Goal: Task Accomplishment & Management: Manage account settings

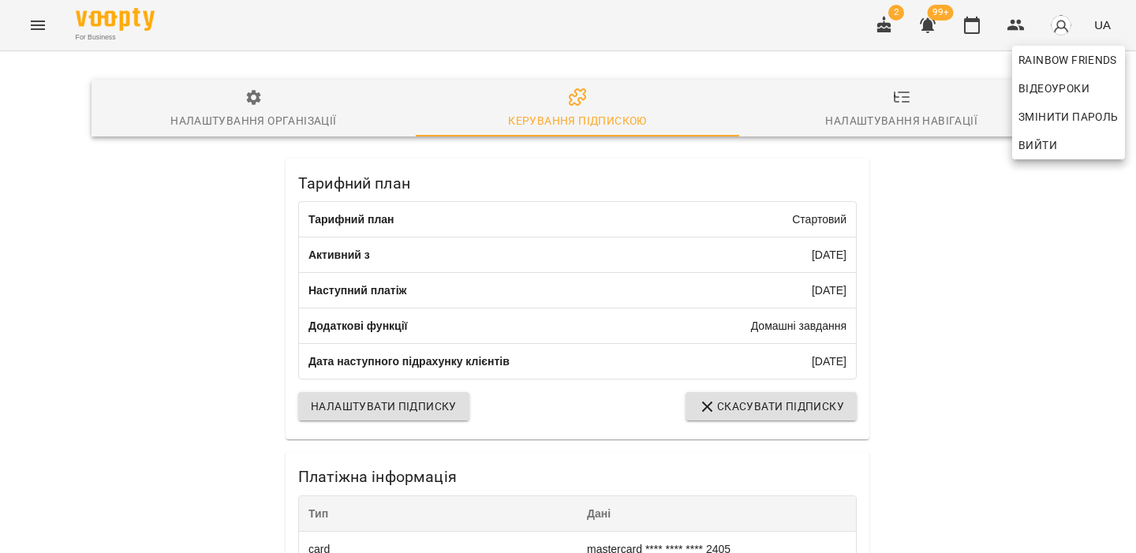
scroll to position [407, 0]
click at [1058, 146] on span "Вийти" at bounding box center [1068, 145] width 100 height 19
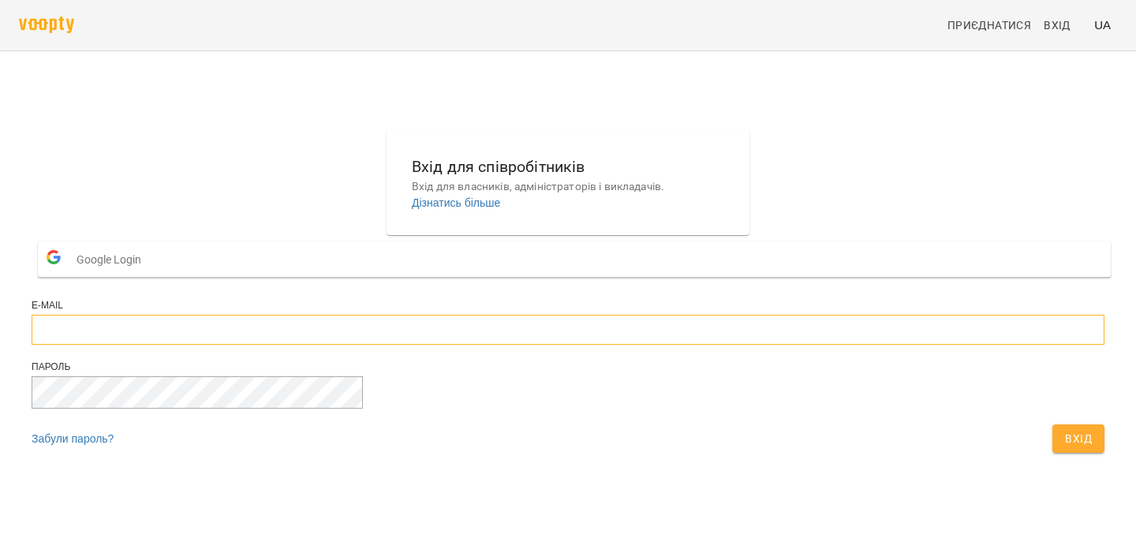
type input "**********"
click at [1065, 448] on span "Вхід" at bounding box center [1078, 438] width 27 height 19
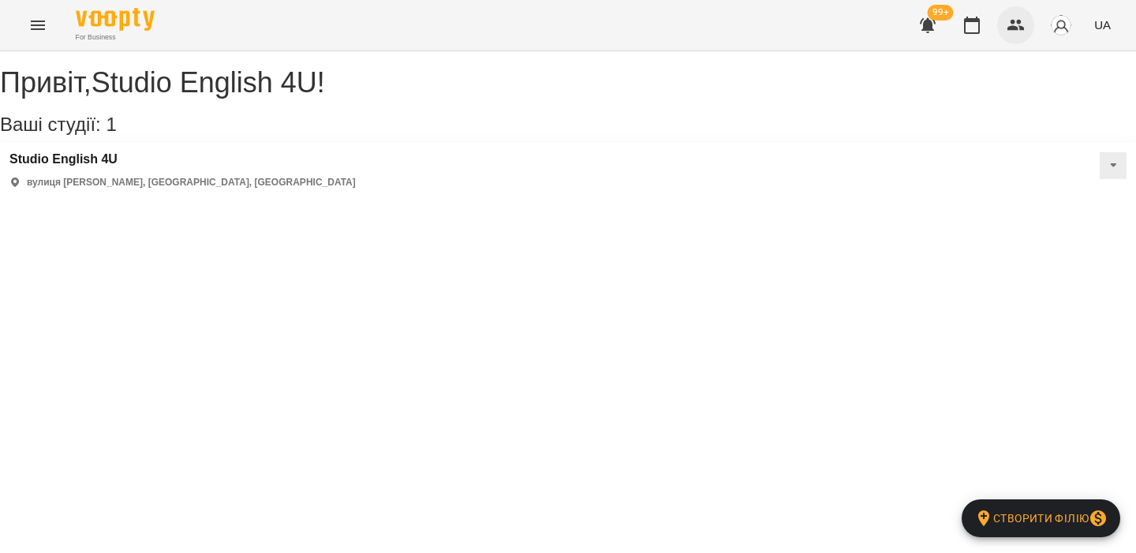
click at [1018, 29] on icon "button" at bounding box center [1015, 25] width 17 height 11
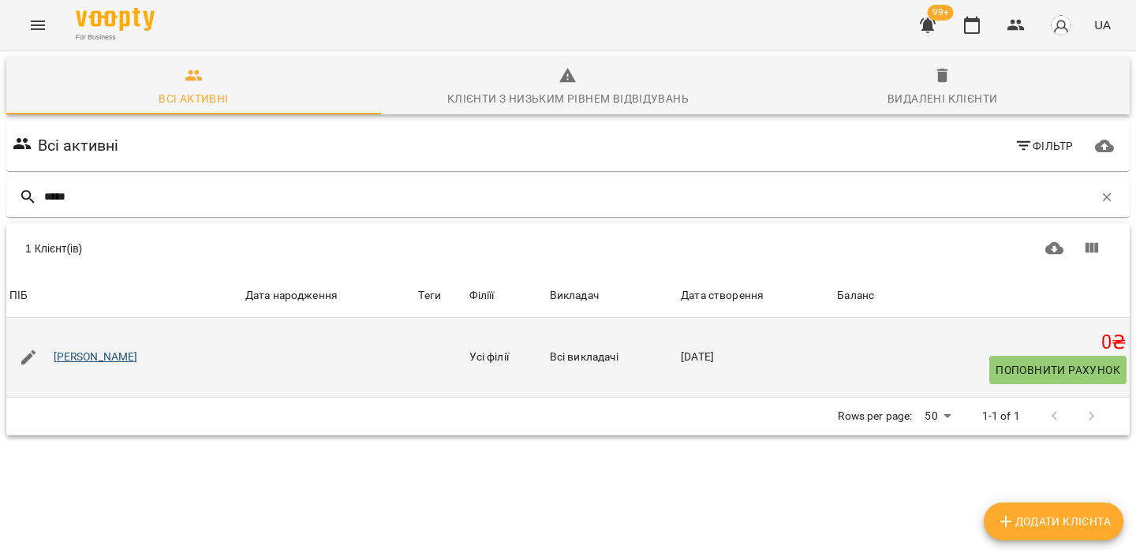
type input "*****"
click at [111, 356] on link "Демко Андрій" at bounding box center [96, 357] width 84 height 16
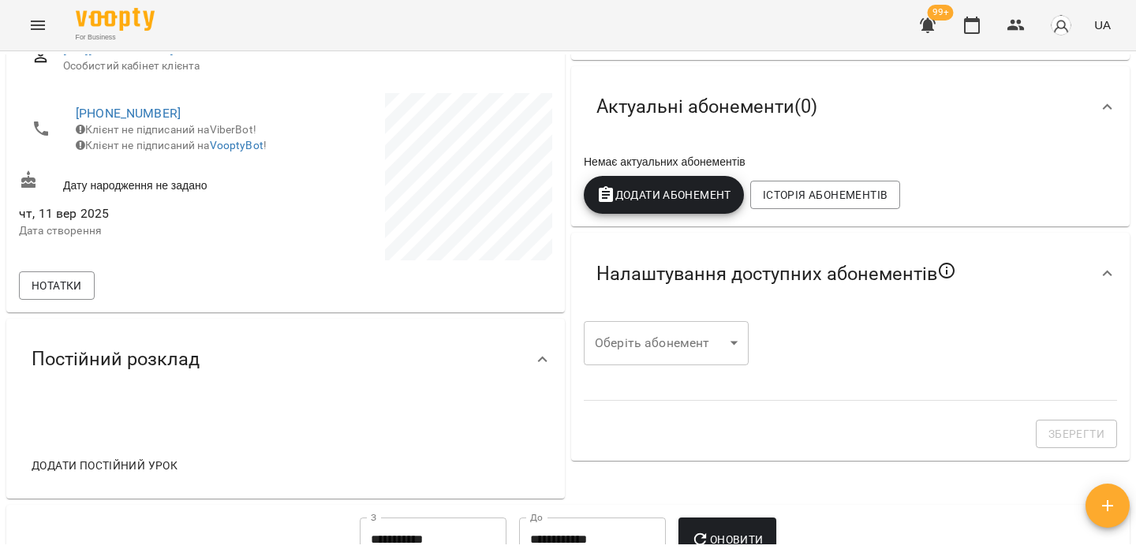
scroll to position [6, 0]
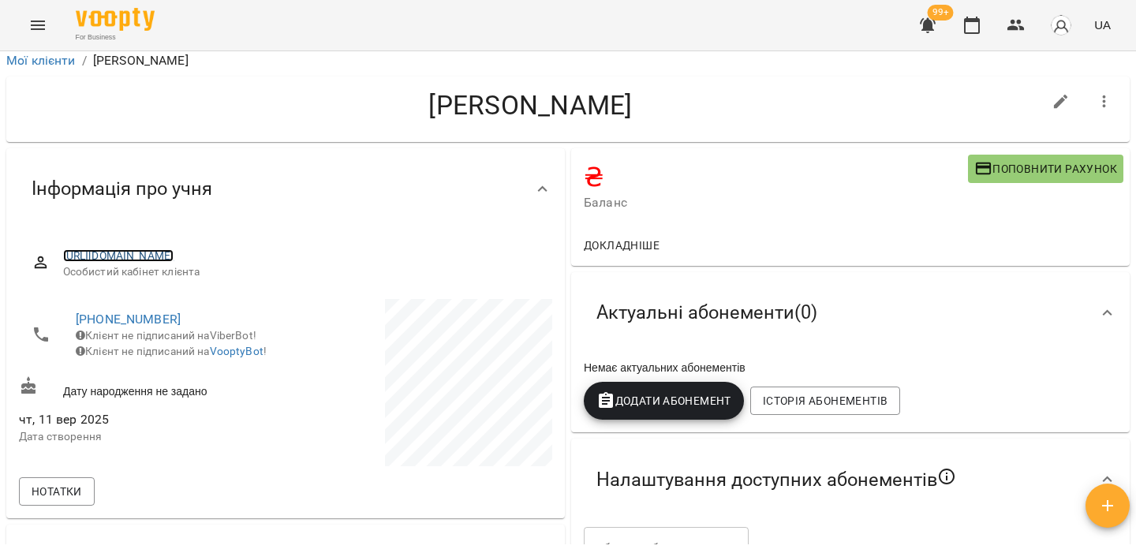
click at [174, 257] on link "https://www.voopty.com.ua/client/66953ef067758fbc735dcc3c/68c2e6964675e6ca7f8bc…" at bounding box center [118, 255] width 111 height 13
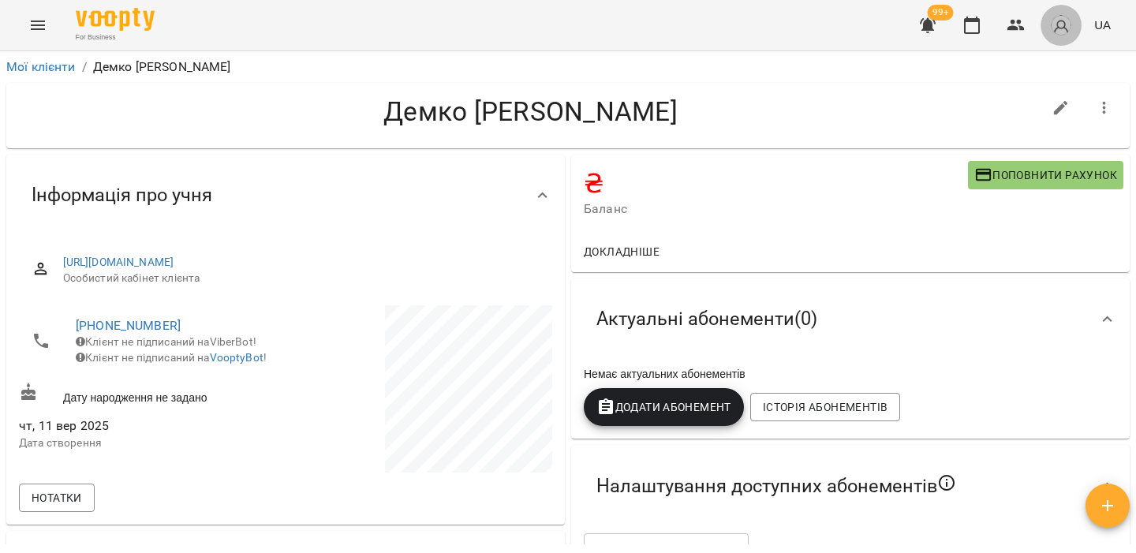
click at [1046, 28] on button "button" at bounding box center [1061, 25] width 41 height 41
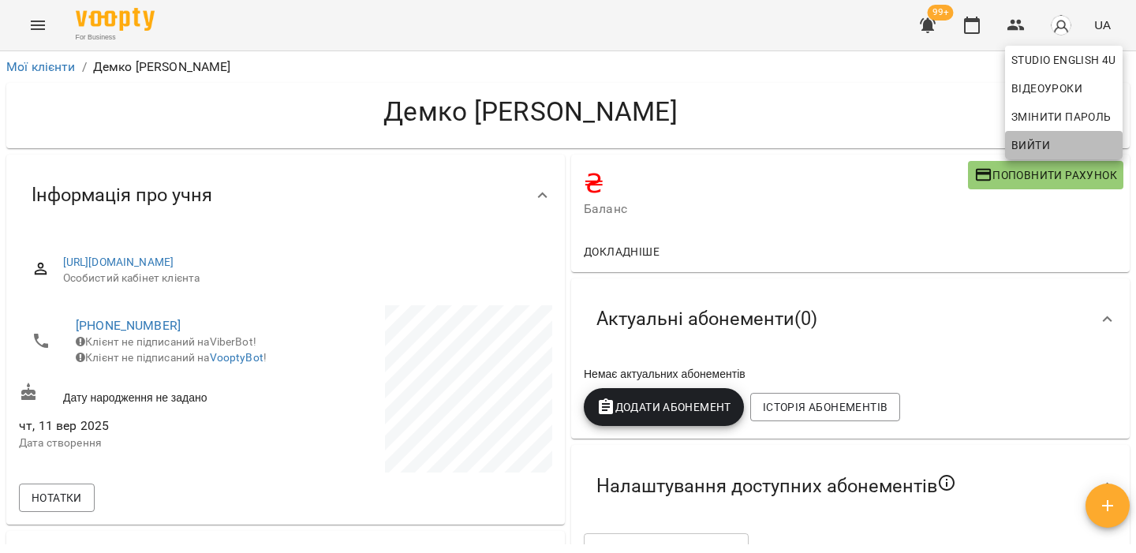
click at [1031, 140] on span "Вийти" at bounding box center [1030, 145] width 39 height 19
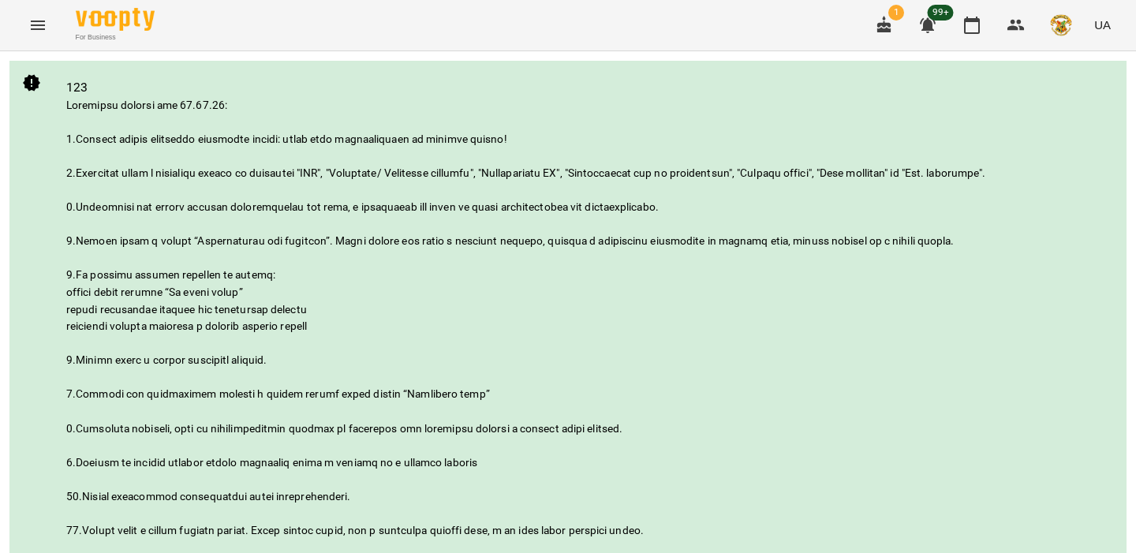
click at [880, 28] on icon "button" at bounding box center [884, 25] width 19 height 19
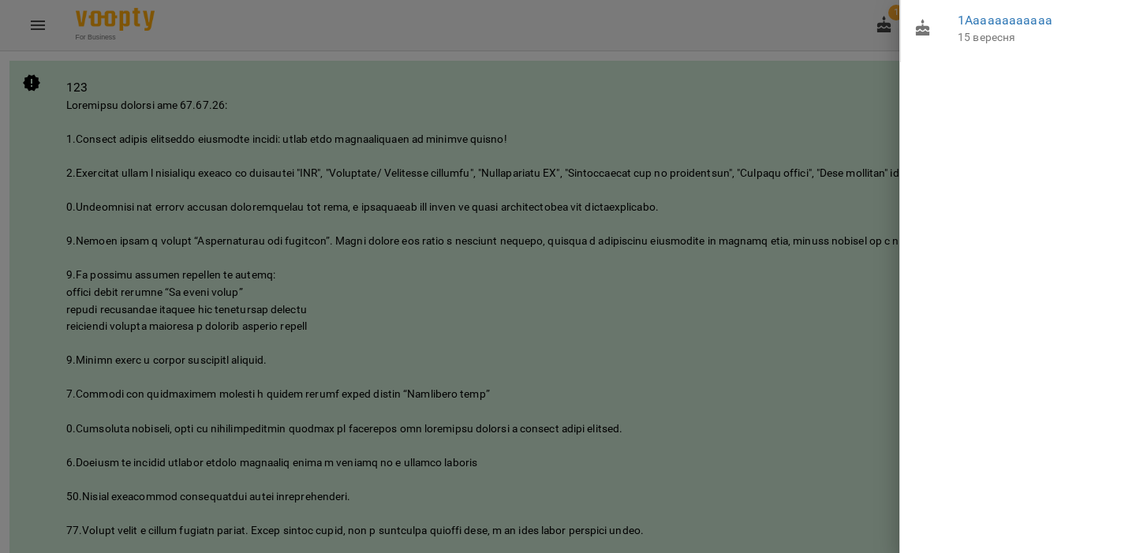
click at [817, 140] on div at bounding box center [568, 276] width 1136 height 553
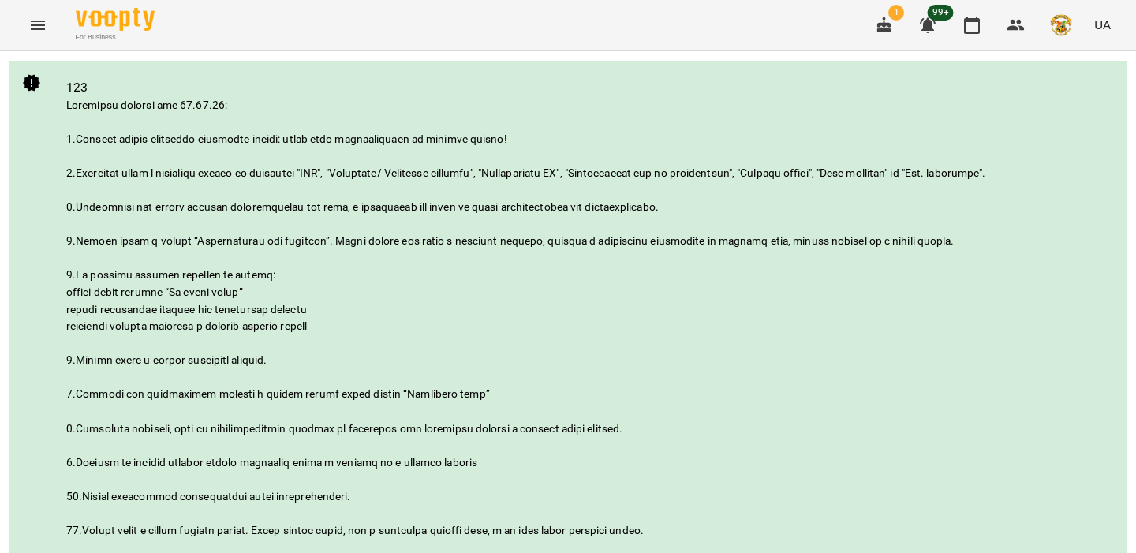
click at [46, 22] on icon "Menu" at bounding box center [37, 25] width 19 height 19
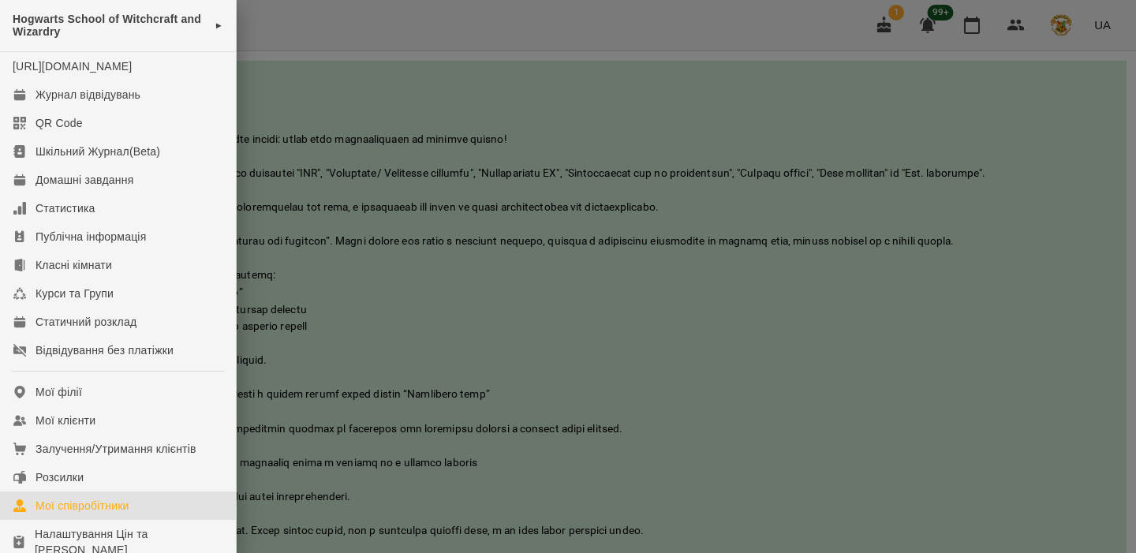
click at [106, 514] on div "Мої співробітники" at bounding box center [83, 506] width 94 height 16
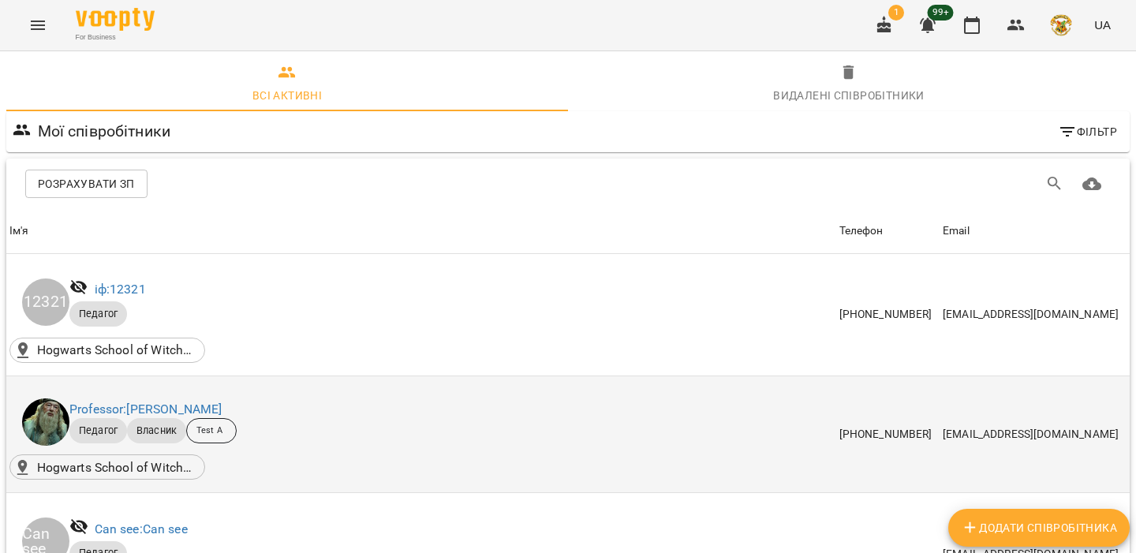
scroll to position [62, 0]
click at [189, 402] on link "Professor: Albus Dumbledore" at bounding box center [145, 409] width 152 height 15
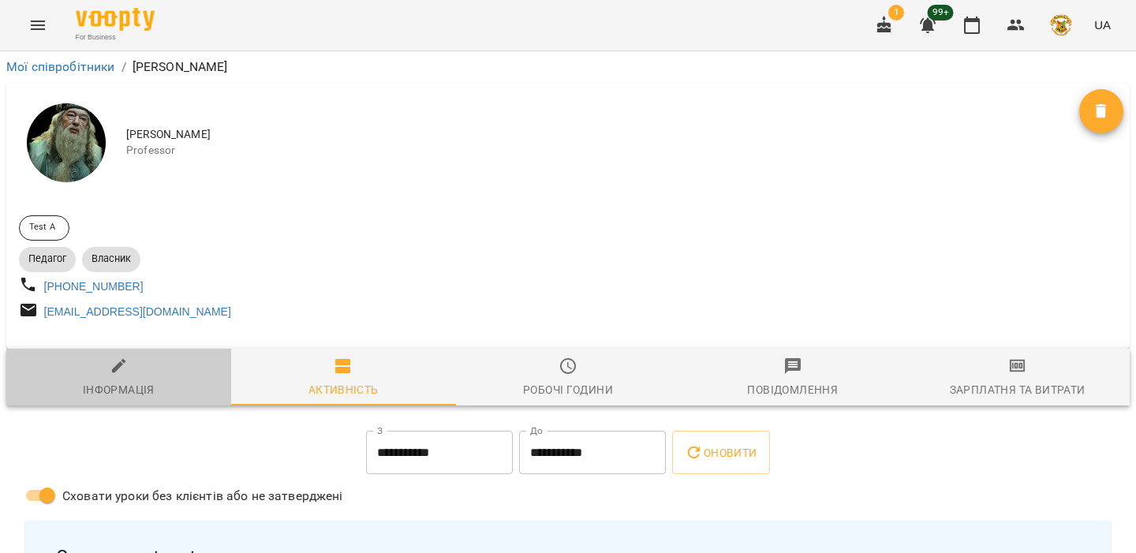
click at [136, 379] on span "Інформація" at bounding box center [119, 378] width 206 height 43
select select "**"
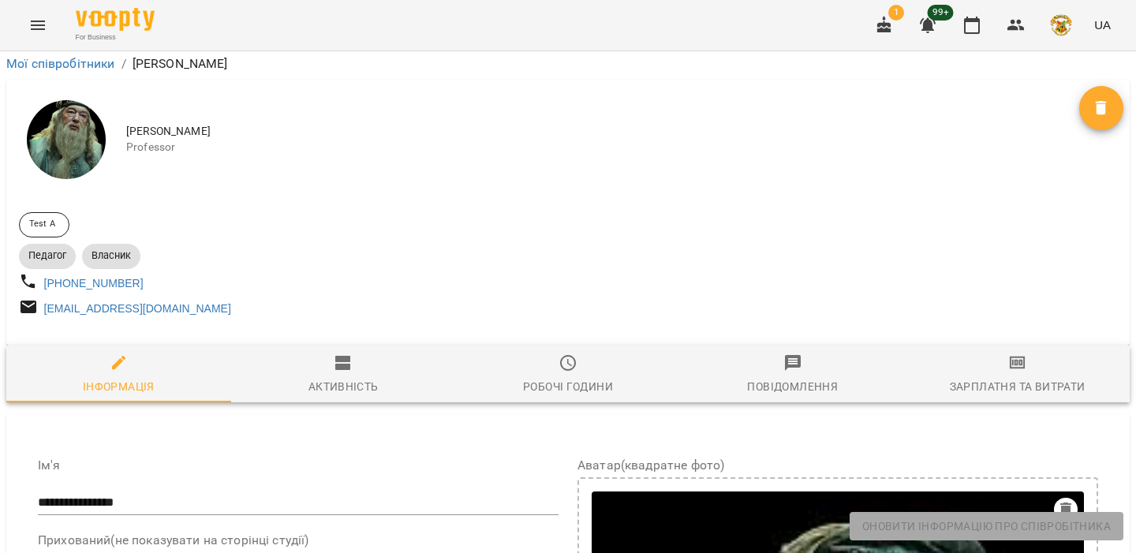
scroll to position [548, 0]
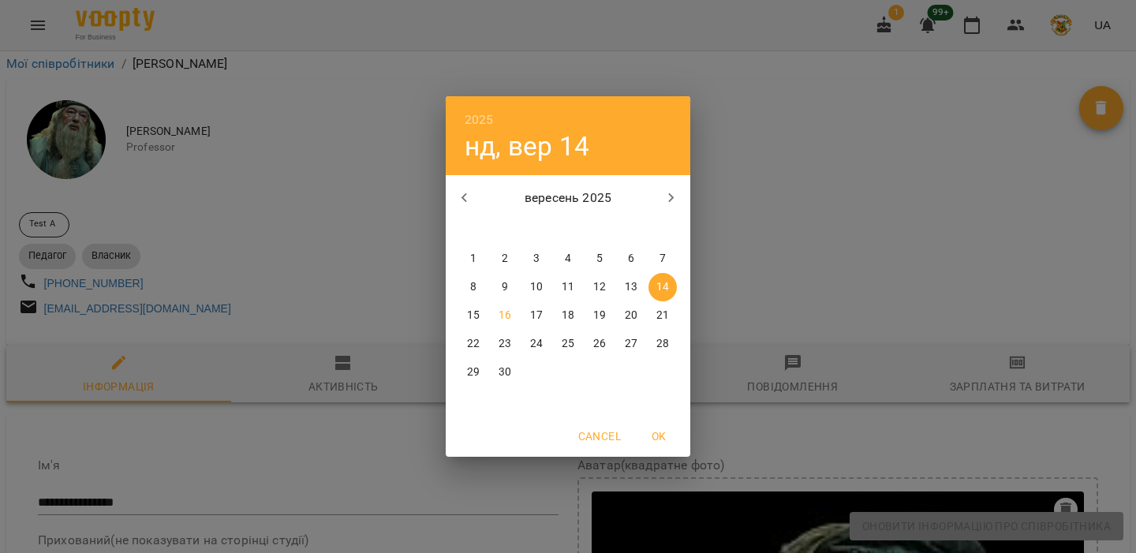
click at [506, 316] on p "16" at bounding box center [505, 316] width 13 height 16
type input "**********"
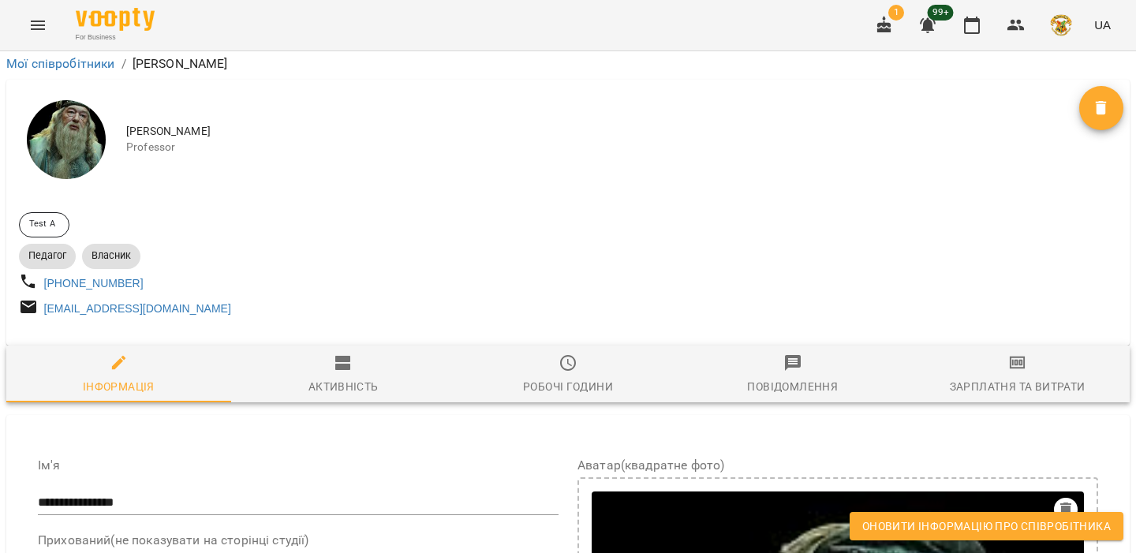
click at [1015, 529] on span "Оновити інформацію про співробітника" at bounding box center [986, 526] width 249 height 19
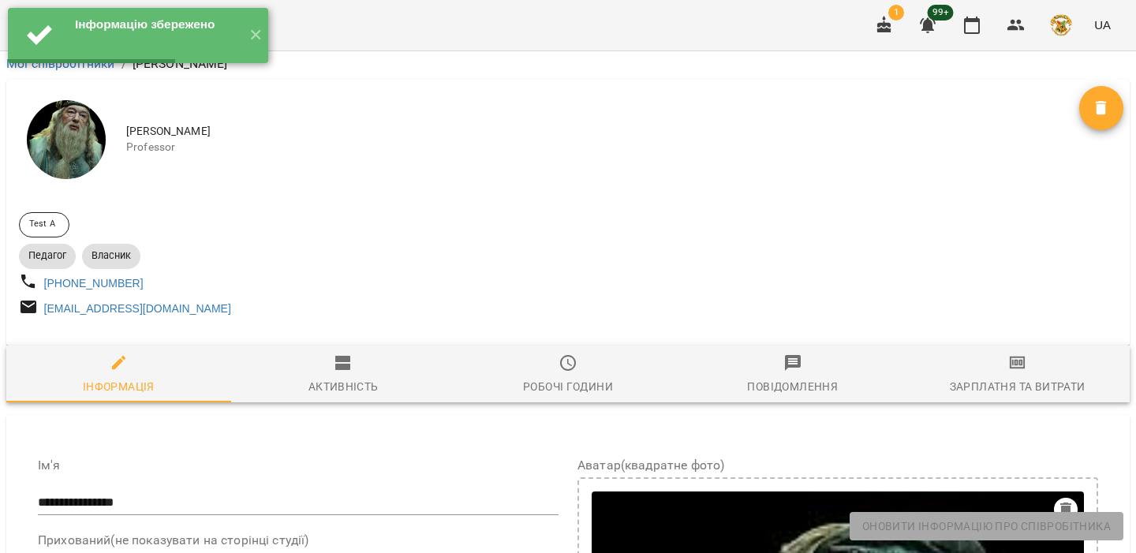
click at [898, 28] on button "button" at bounding box center [884, 25] width 38 height 38
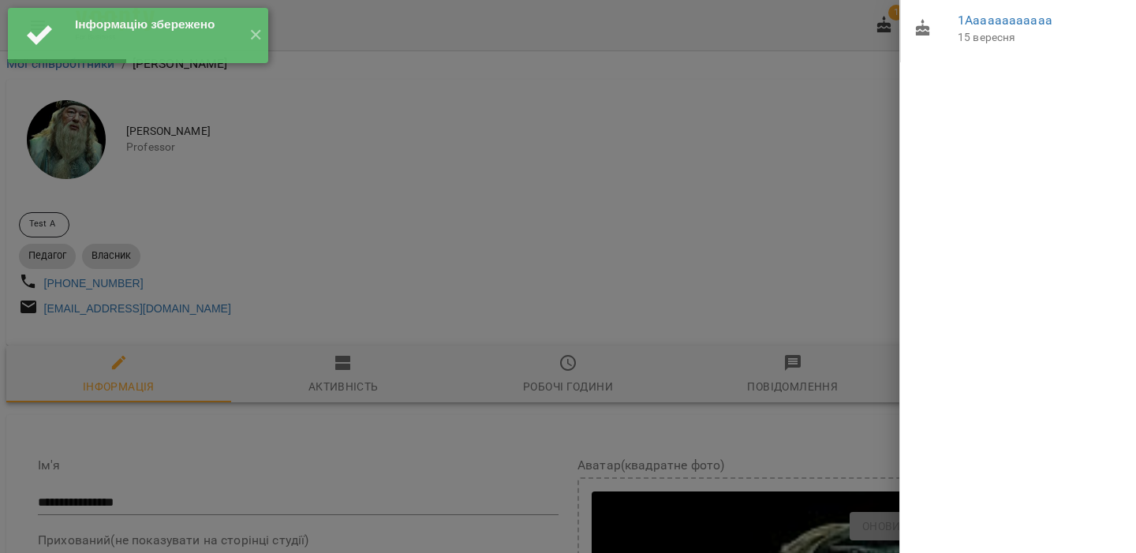
click at [357, 95] on div at bounding box center [568, 276] width 1136 height 553
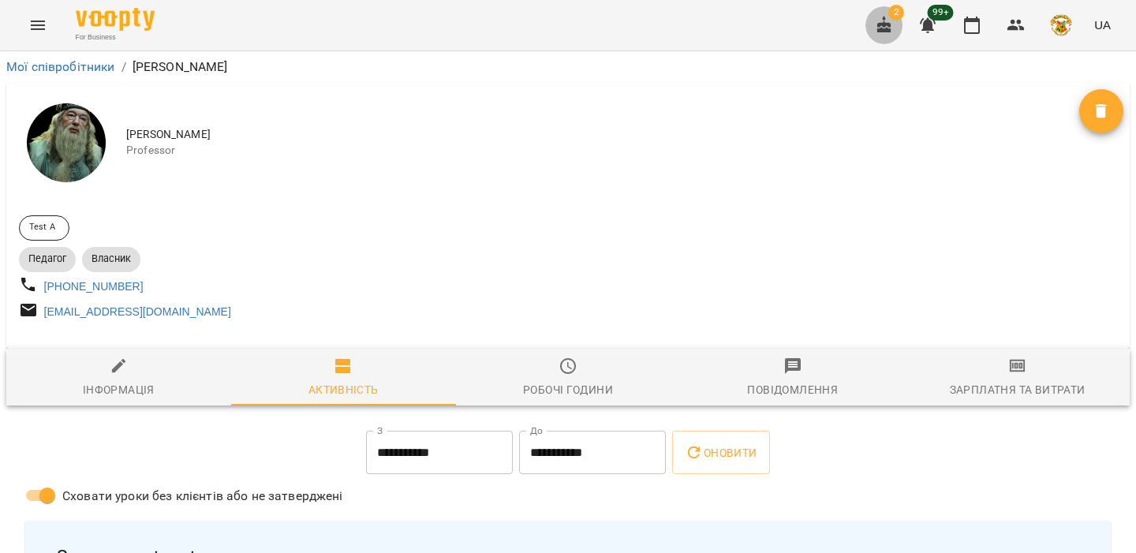
click at [895, 27] on button "button" at bounding box center [884, 25] width 38 height 38
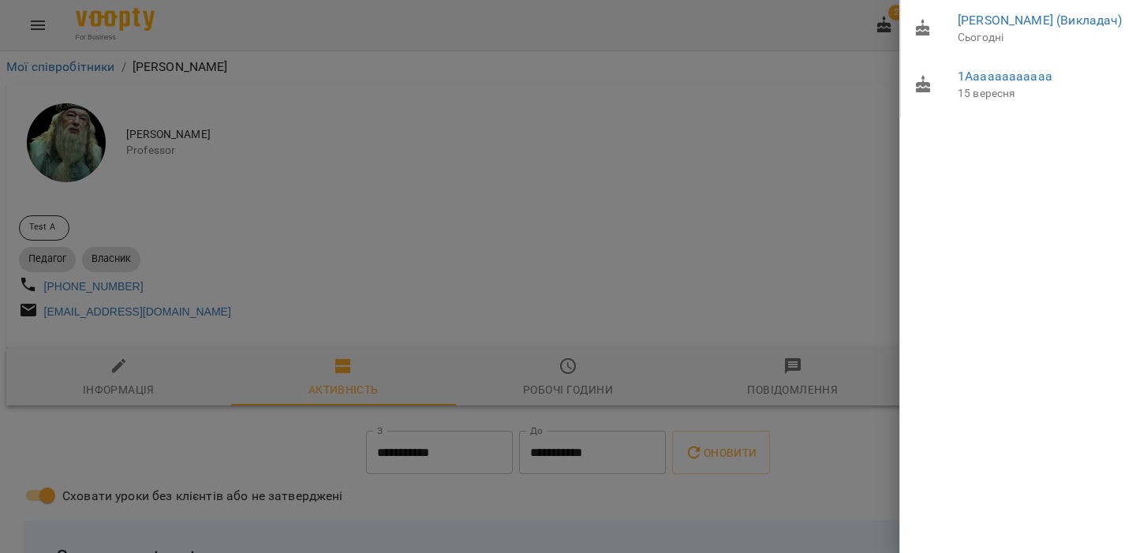
click at [749, 180] on div at bounding box center [568, 276] width 1136 height 553
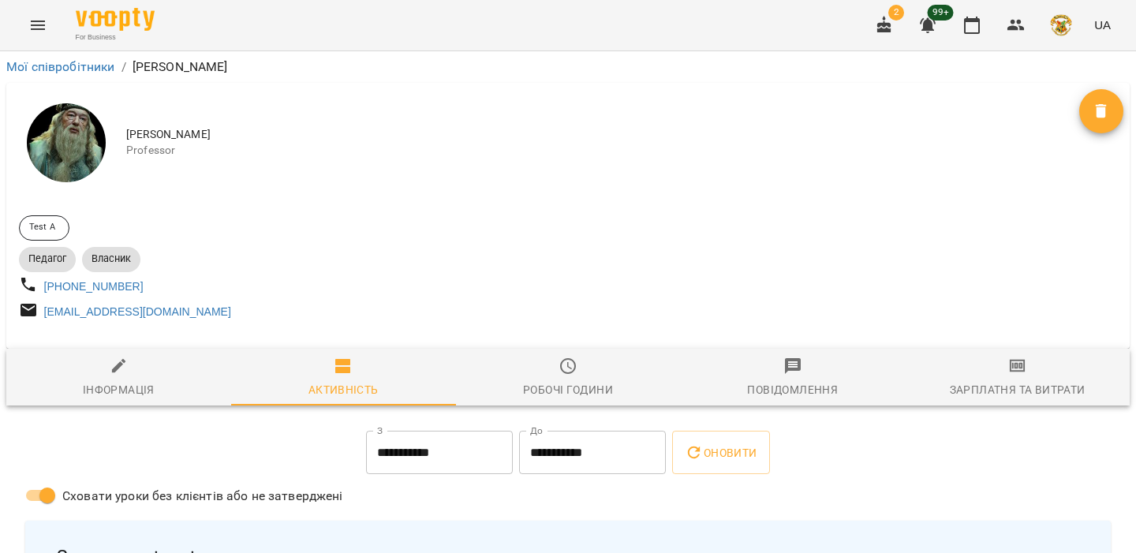
click at [913, 30] on button "button" at bounding box center [928, 25] width 38 height 38
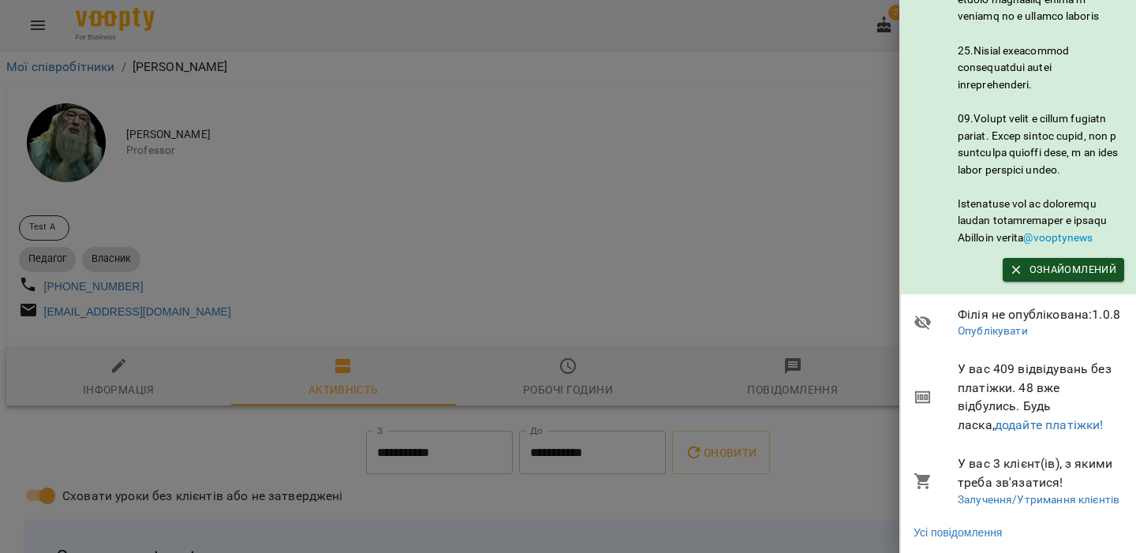
scroll to position [1000, 0]
click at [1002, 419] on link "додайте платіжки!" at bounding box center [1049, 424] width 109 height 15
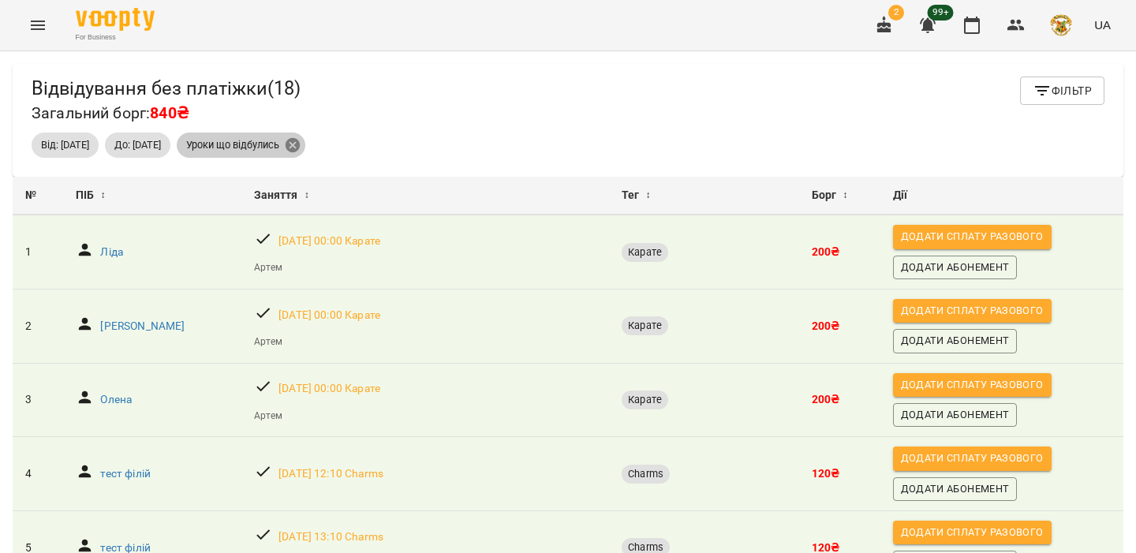
click at [300, 144] on icon at bounding box center [293, 145] width 14 height 14
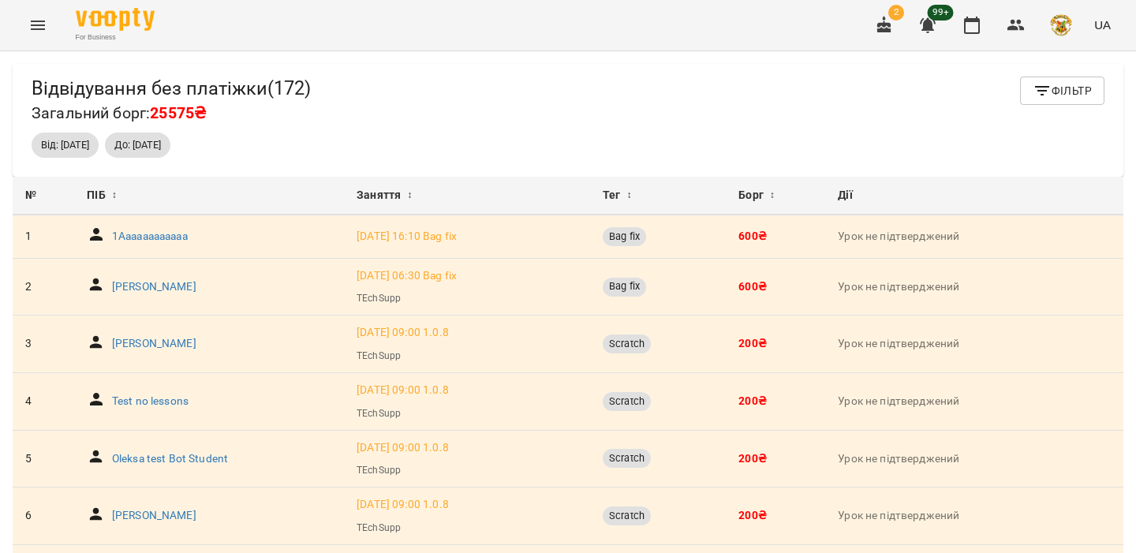
click at [1057, 95] on span "Фільтр" at bounding box center [1062, 90] width 59 height 19
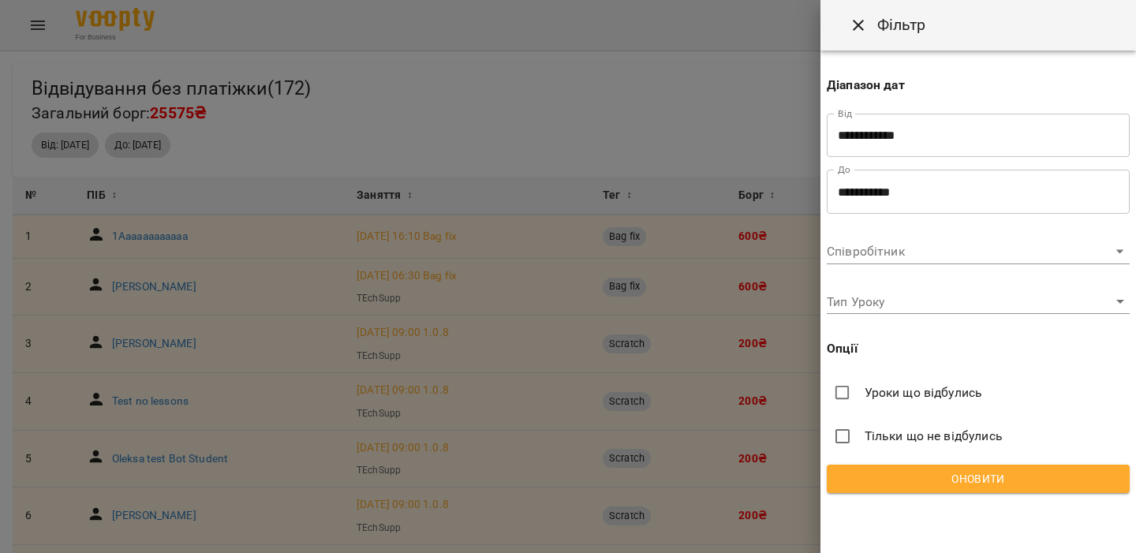
click at [946, 110] on div "**********" at bounding box center [978, 277] width 316 height 455
click at [929, 142] on input "**********" at bounding box center [978, 136] width 303 height 44
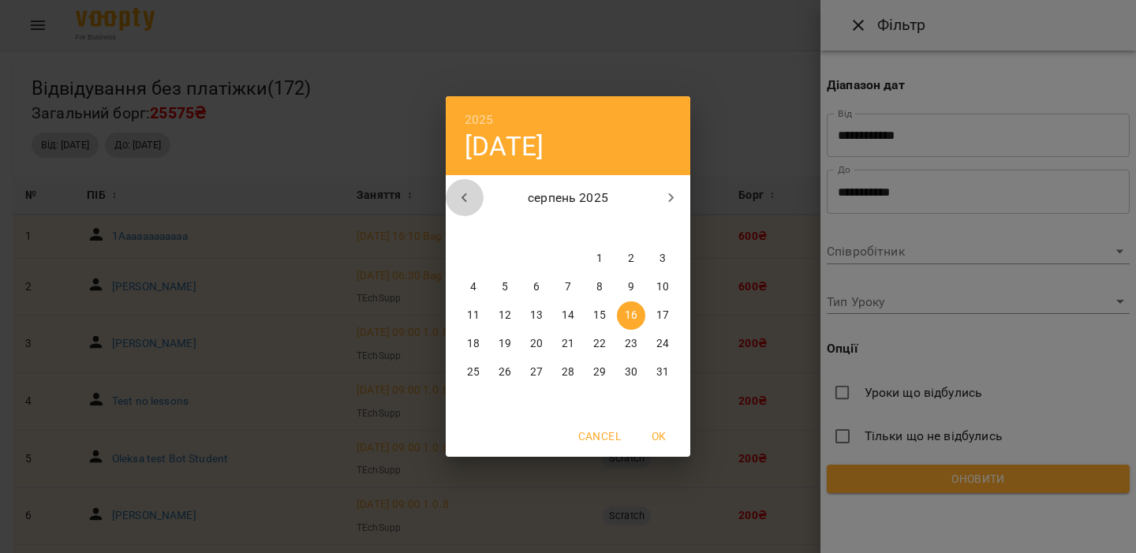
click at [479, 196] on button "button" at bounding box center [465, 198] width 38 height 38
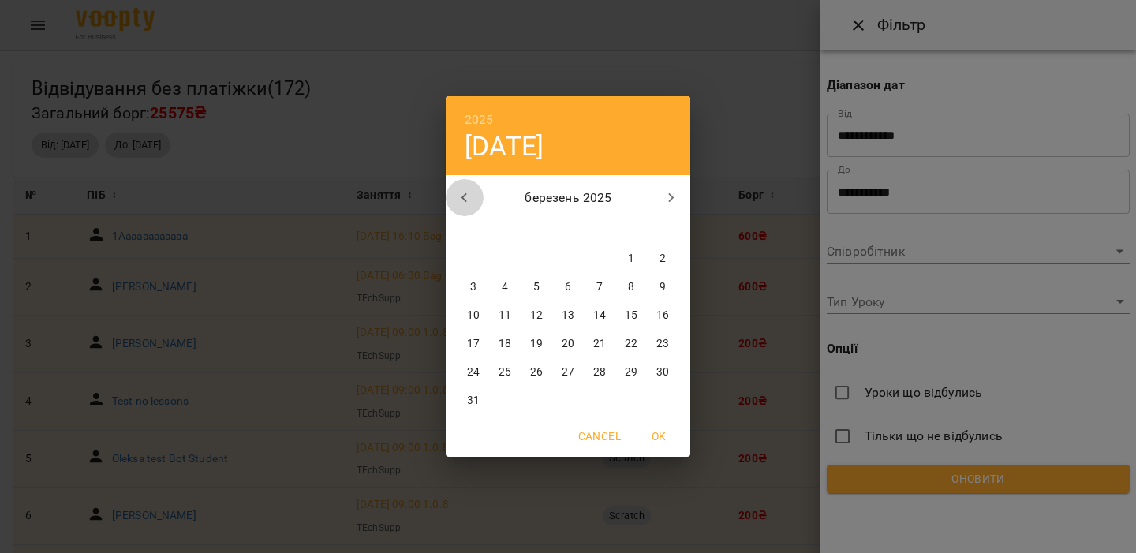
click at [479, 196] on button "button" at bounding box center [465, 198] width 38 height 38
click at [488, 114] on h6 "2025" at bounding box center [479, 120] width 29 height 22
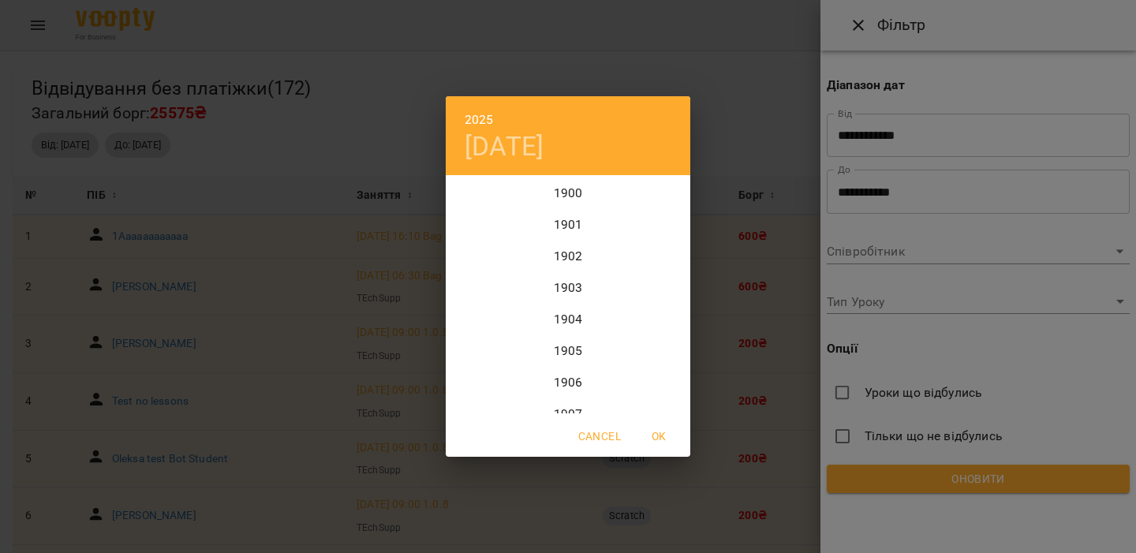
scroll to position [3850, 0]
click at [574, 192] on div "2022" at bounding box center [568, 193] width 245 height 32
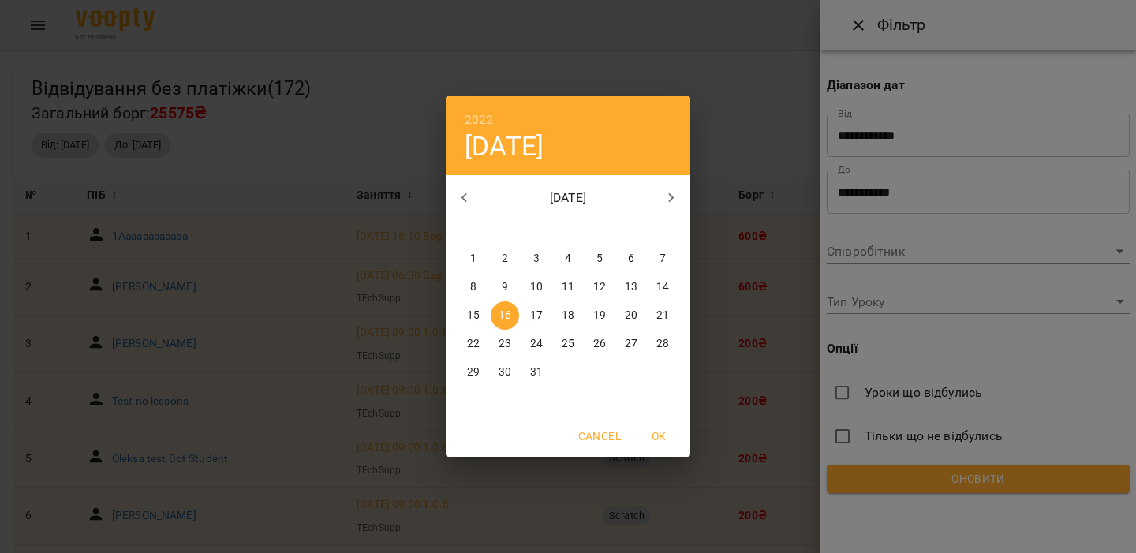
click at [665, 440] on span "OK" at bounding box center [659, 436] width 38 height 19
type input "**********"
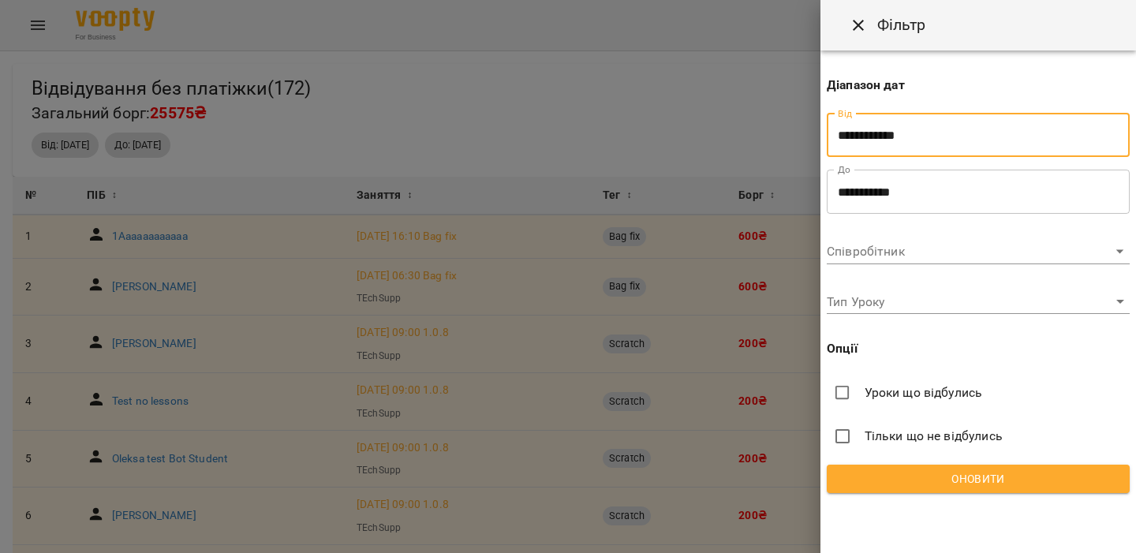
click at [928, 477] on span "Оновити" at bounding box center [978, 478] width 278 height 19
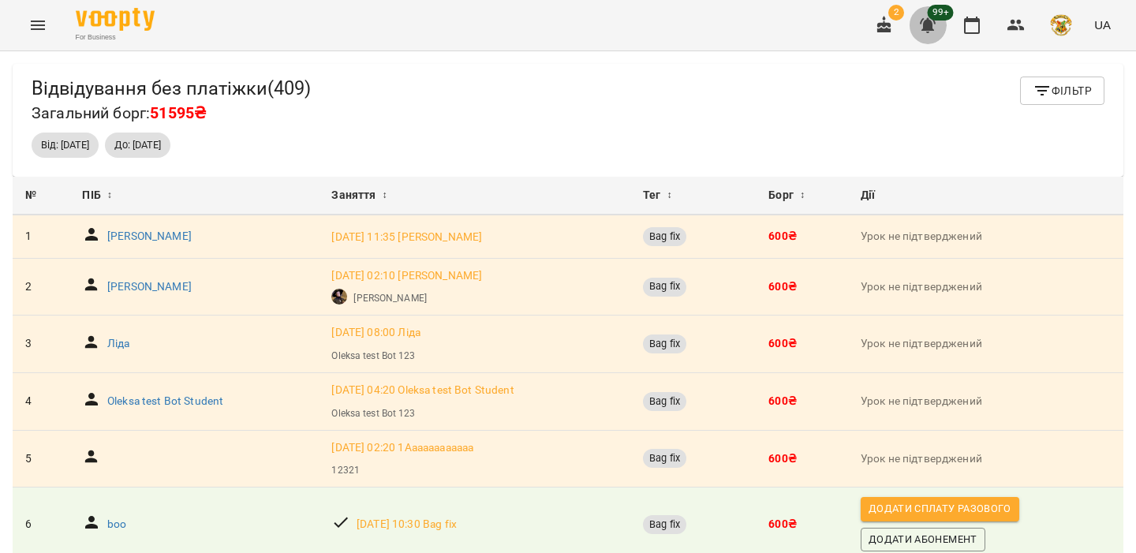
click at [940, 32] on button "button" at bounding box center [928, 25] width 38 height 38
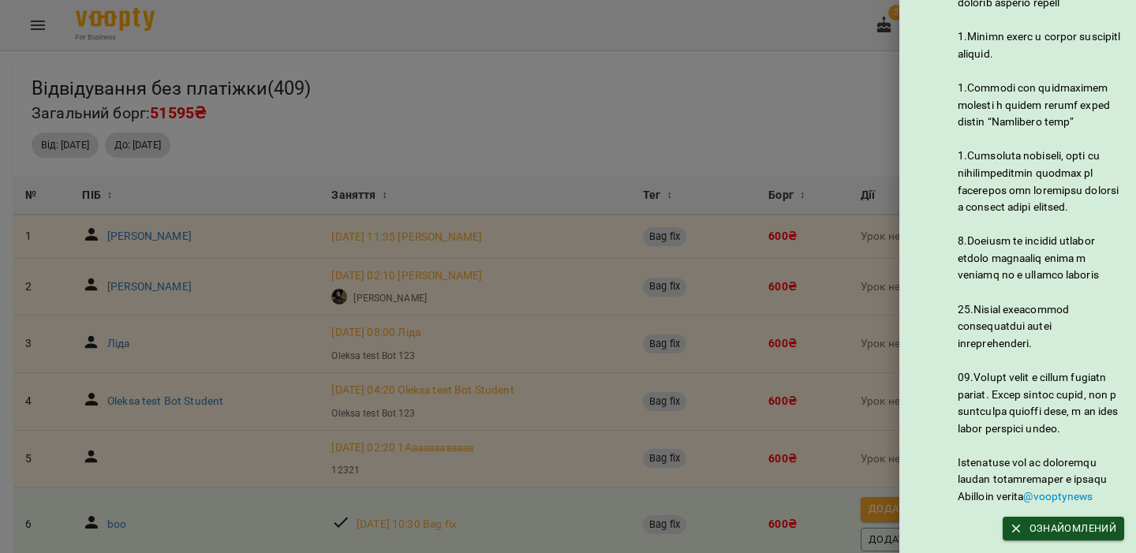
scroll to position [1000, 0]
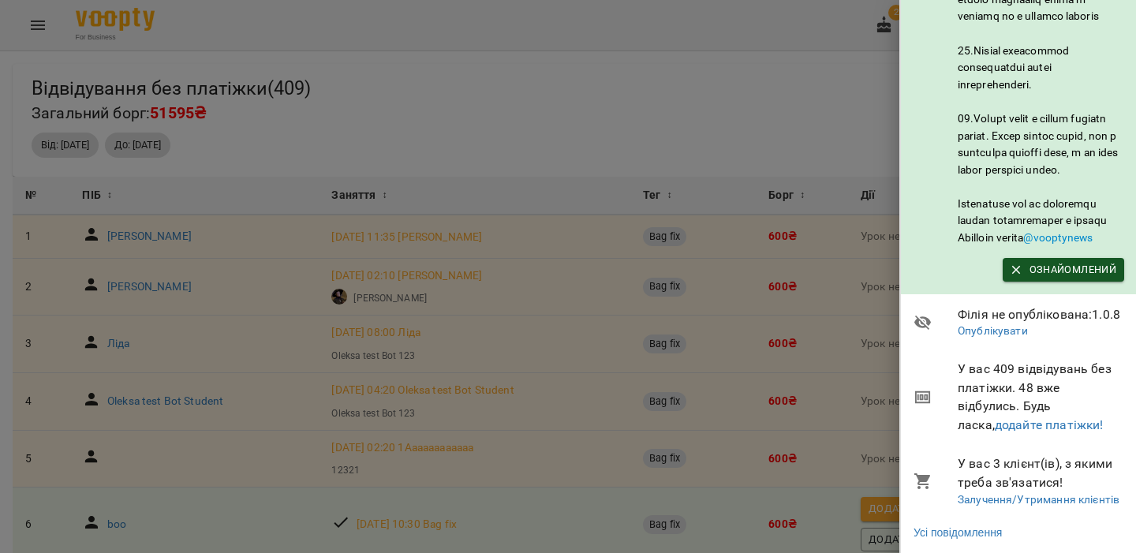
click at [690, 169] on div at bounding box center [568, 276] width 1136 height 553
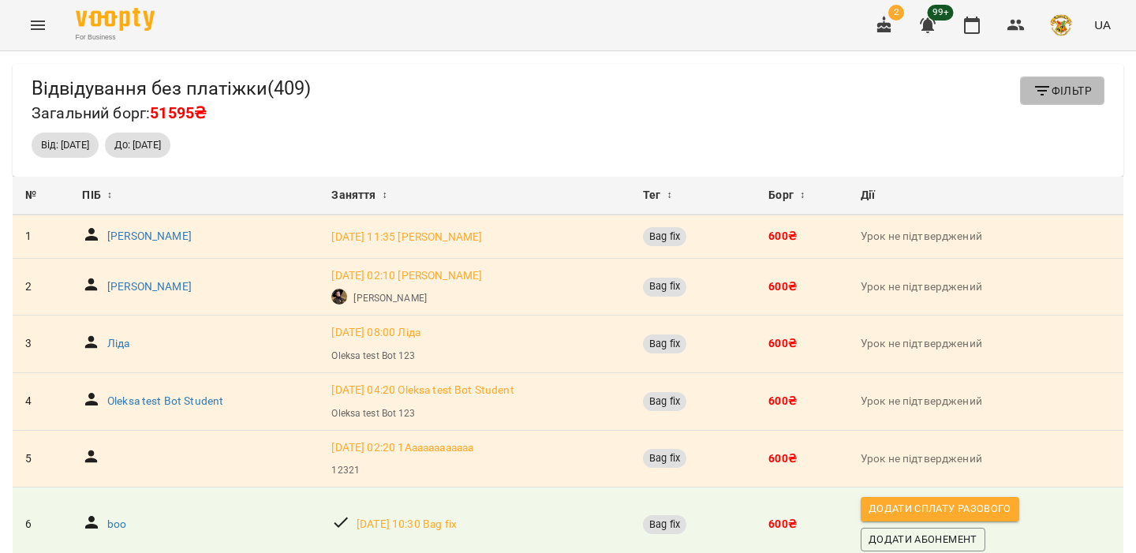
click at [1052, 87] on icon "button" at bounding box center [1042, 90] width 19 height 19
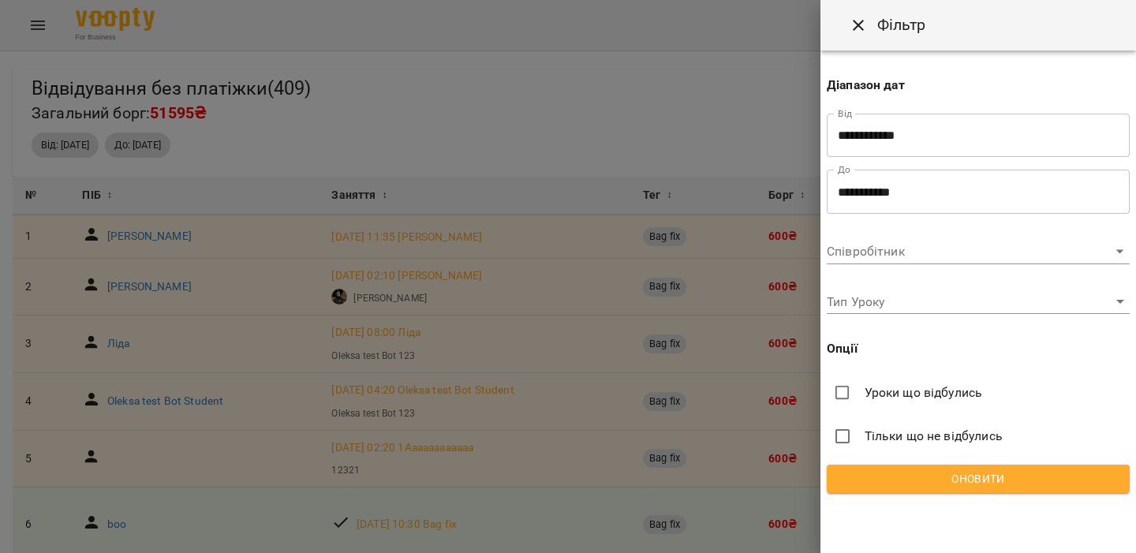
click at [929, 383] on span "Уроки що відбулись" at bounding box center [924, 392] width 118 height 19
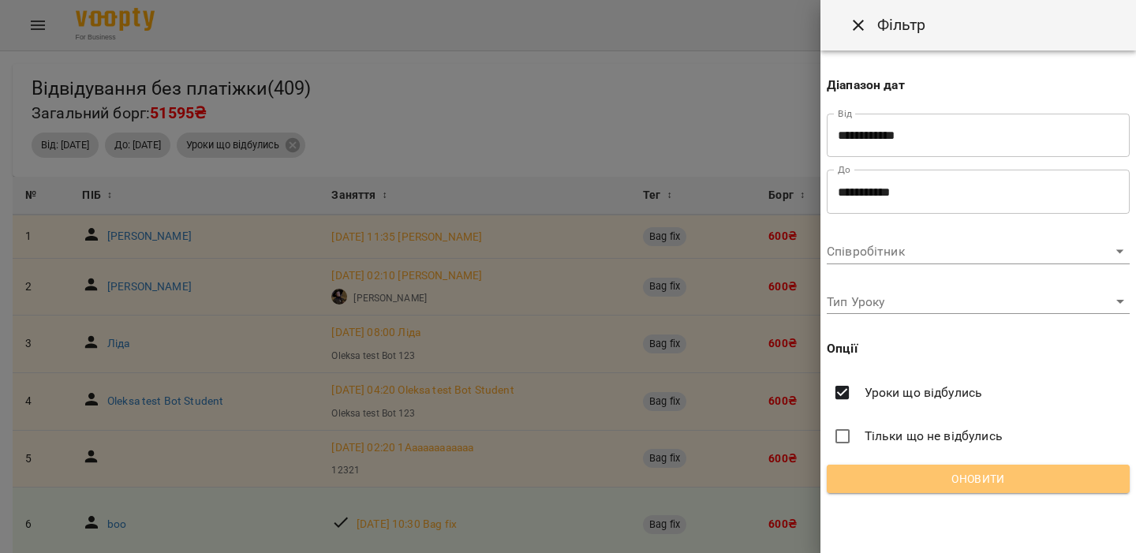
click at [915, 488] on button "Оновити" at bounding box center [978, 479] width 303 height 28
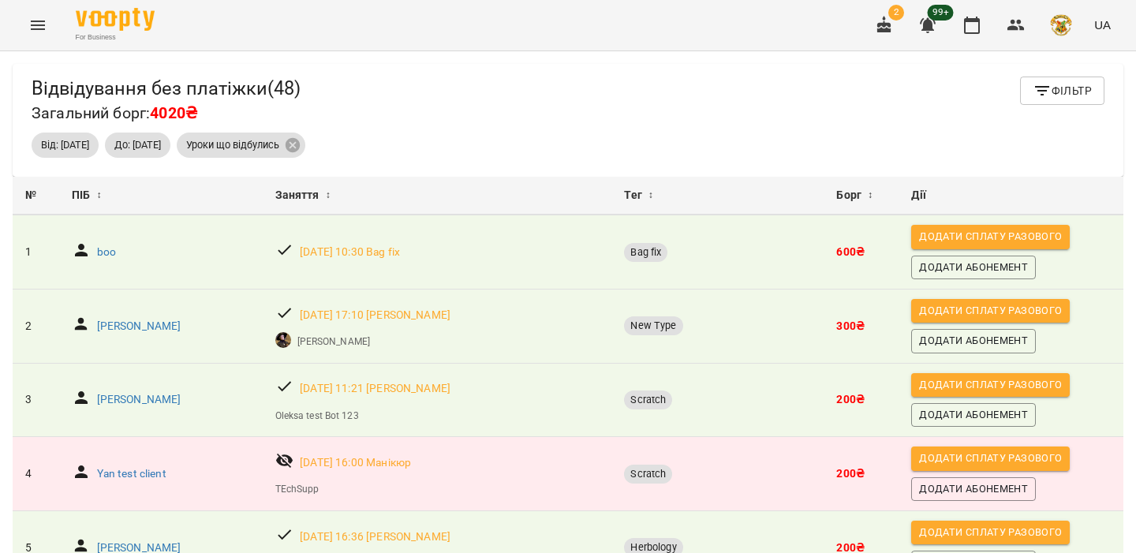
click at [1037, 73] on div "Відвідування без платіжки ( 48 ) Загальний борг: 4020₴ Фільтр Від: 16 серп 2022…" at bounding box center [568, 120] width 1111 height 113
click at [1043, 85] on icon "button" at bounding box center [1042, 90] width 19 height 19
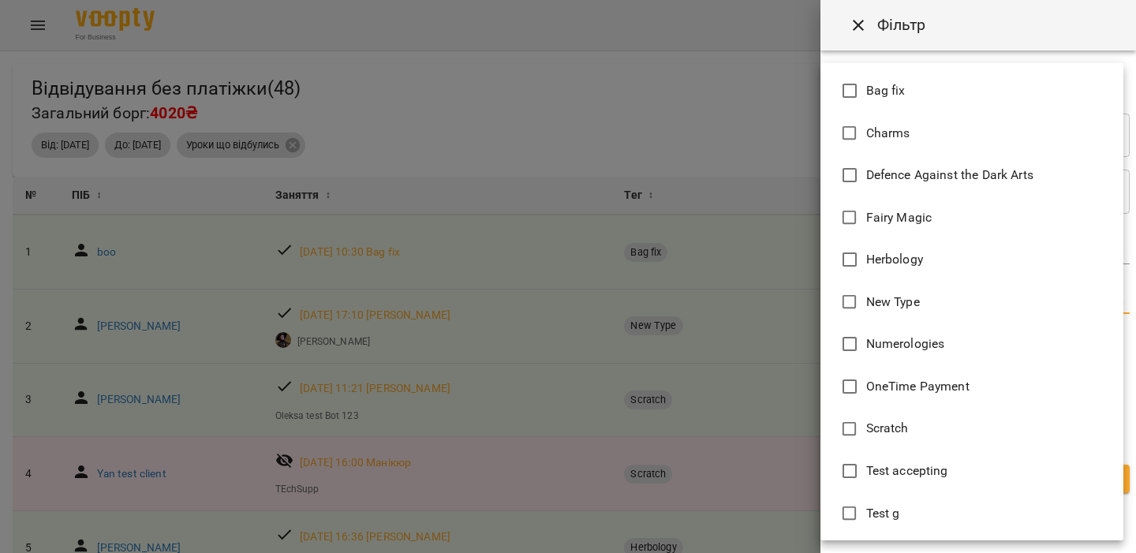
click at [886, 295] on body "For Business 2 99+ UA Відвідування без платіжки ( 48 ) Загальний борг: 4020₴ Фі…" at bounding box center [568, 302] width 1136 height 604
type input "********"
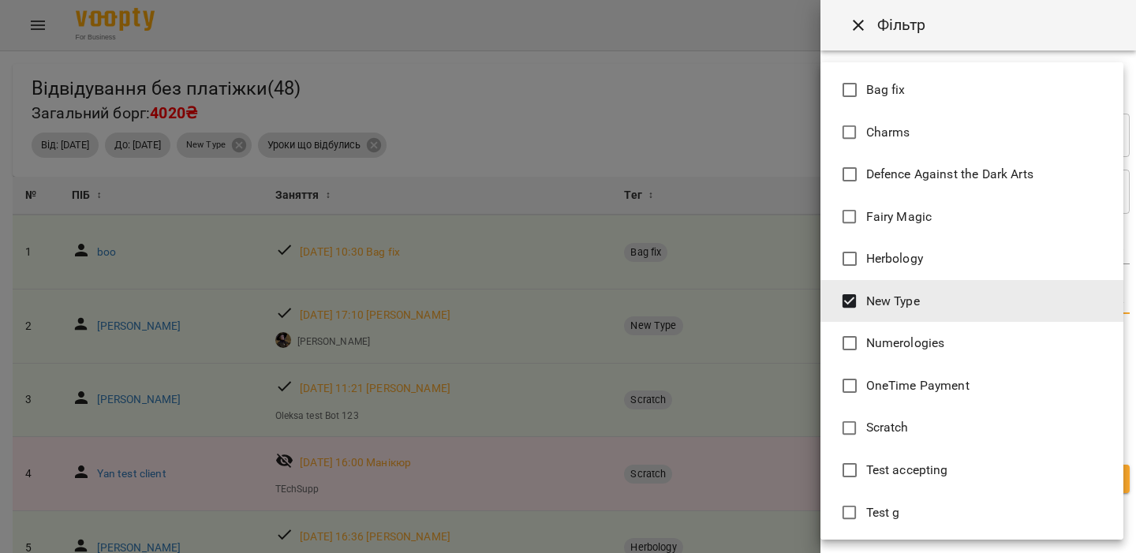
click at [696, 129] on div at bounding box center [568, 276] width 1136 height 553
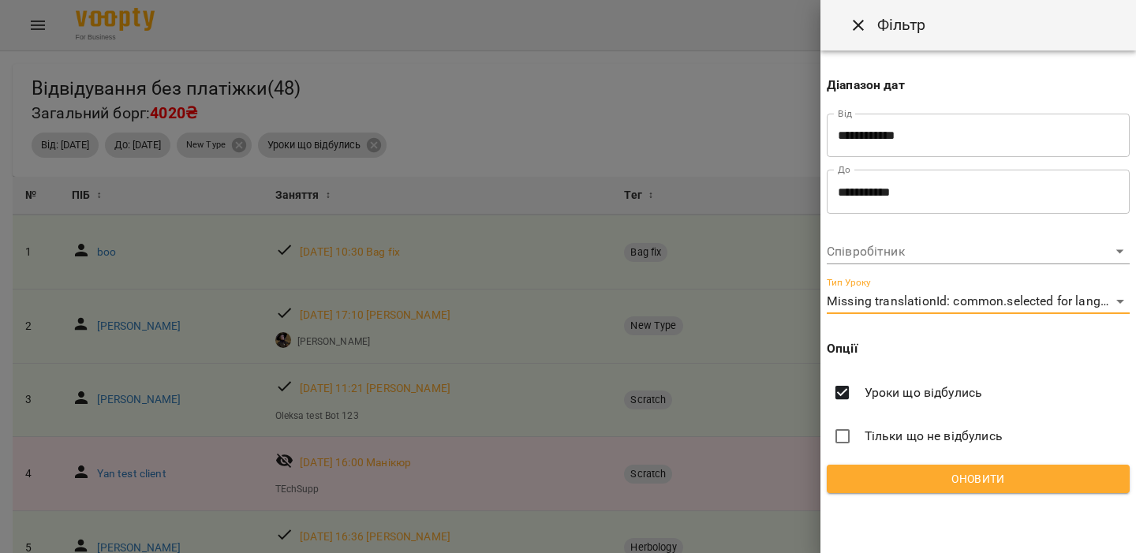
click at [952, 476] on span "Оновити" at bounding box center [978, 478] width 278 height 19
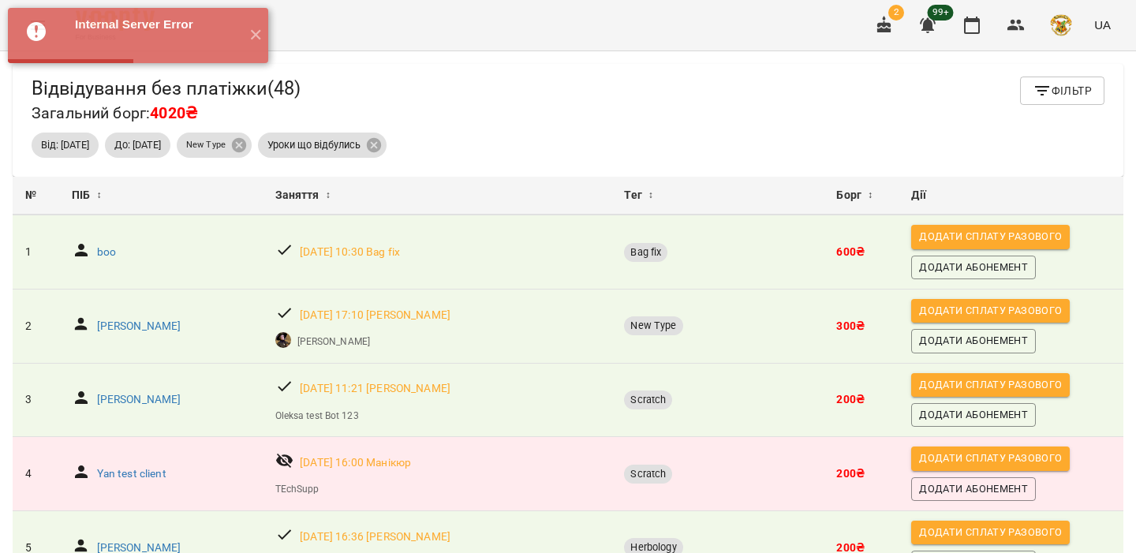
click at [1096, 90] on button "Фільтр" at bounding box center [1062, 91] width 84 height 28
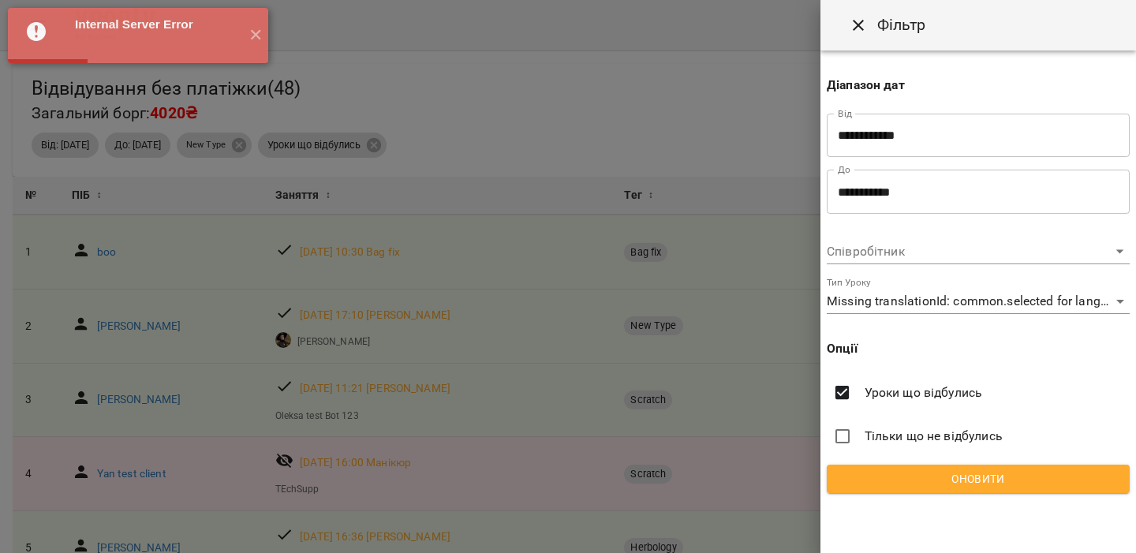
click at [908, 394] on span "Уроки що відбулись" at bounding box center [924, 392] width 118 height 19
click at [927, 462] on div "**********" at bounding box center [978, 277] width 316 height 455
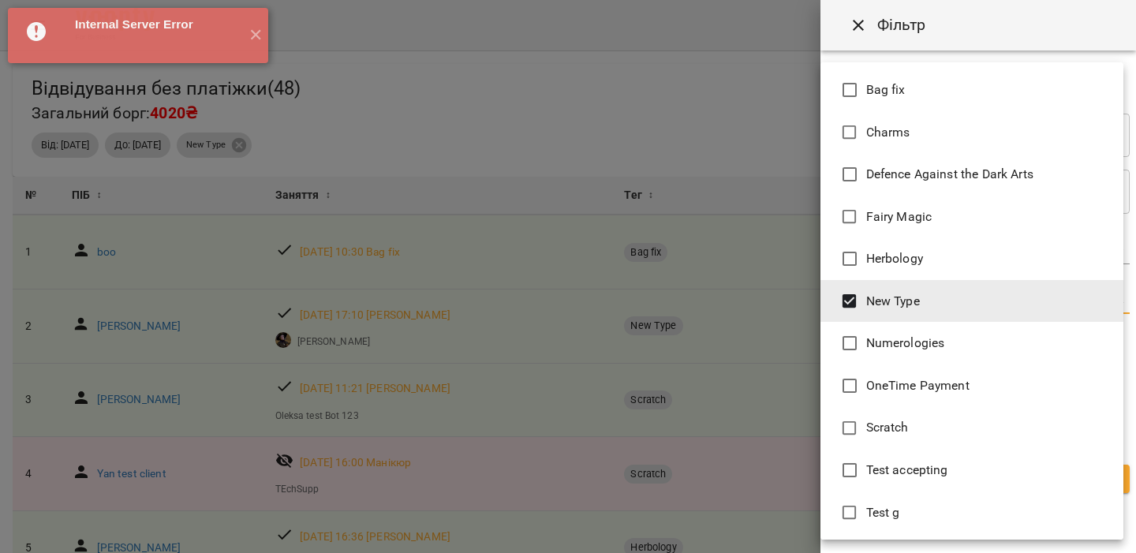
click at [992, 290] on body "Internal Server Error ✕ For Business 2 99+ UA Відвідування без платіжки ( 48 ) …" at bounding box center [568, 302] width 1136 height 604
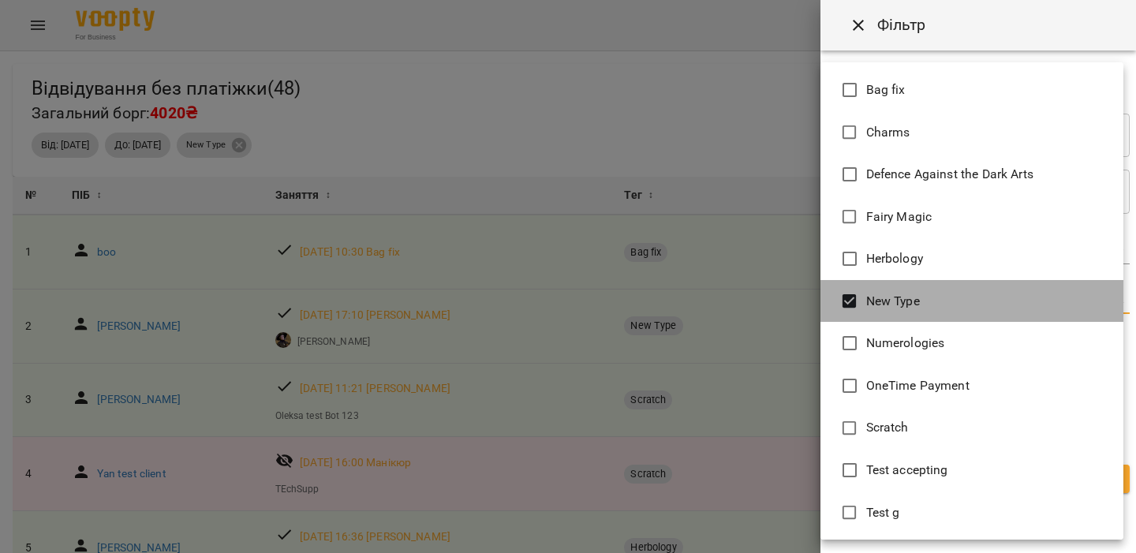
click at [895, 306] on span "New Type" at bounding box center [893, 301] width 54 height 19
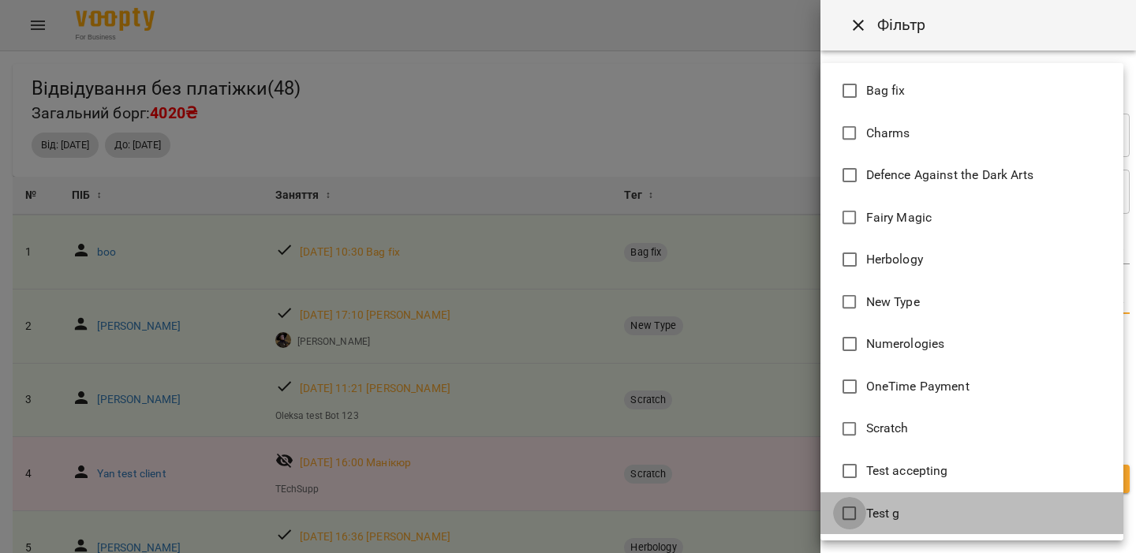
type input "******"
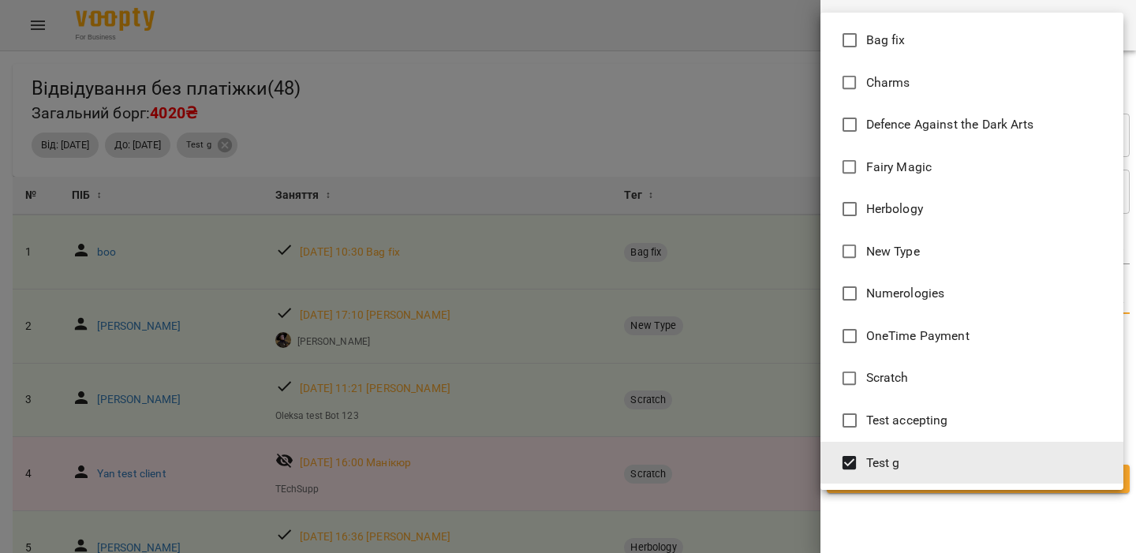
click at [724, 421] on div at bounding box center [568, 276] width 1136 height 553
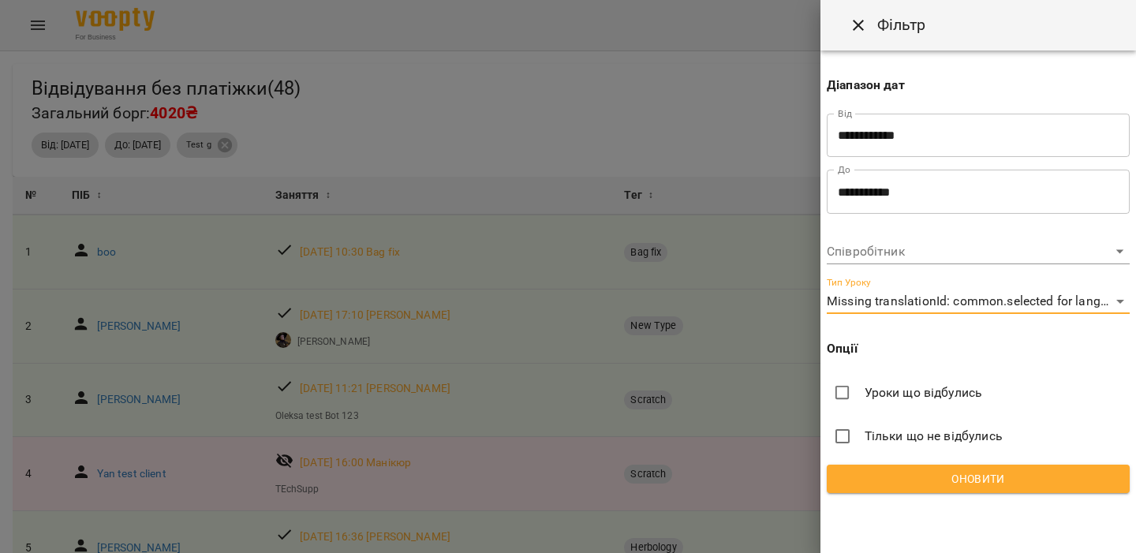
click at [865, 464] on div "**********" at bounding box center [978, 277] width 316 height 455
click at [861, 478] on span "Оновити" at bounding box center [978, 478] width 278 height 19
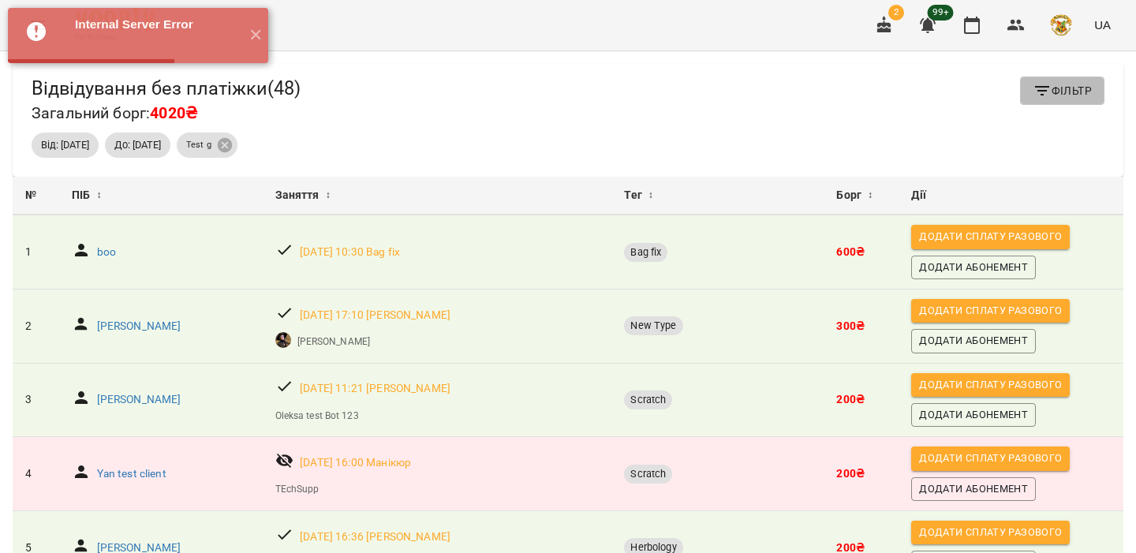
click at [1039, 89] on icon "button" at bounding box center [1042, 90] width 19 height 19
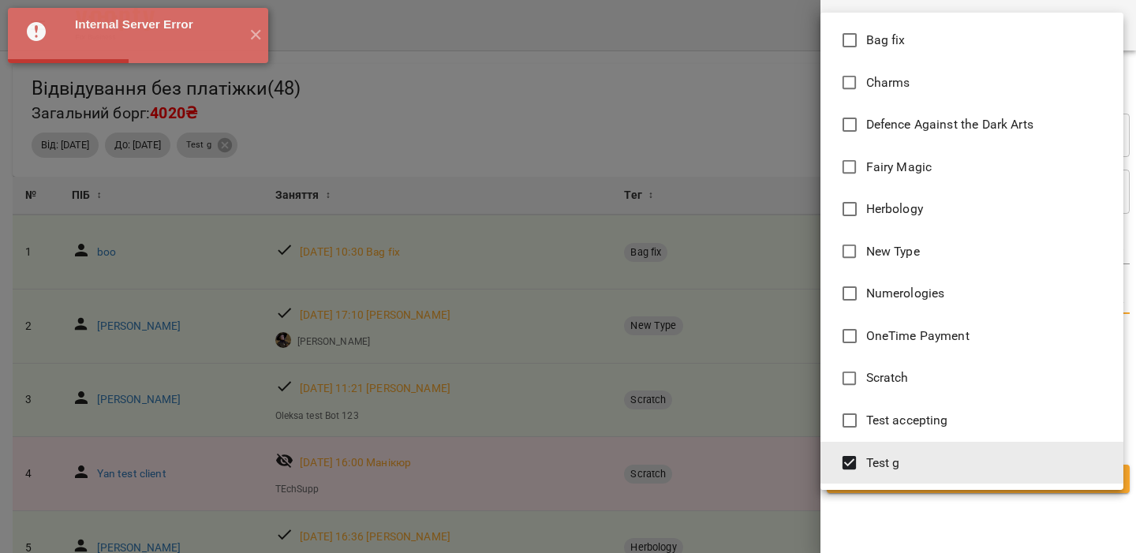
click at [966, 305] on body "Internal Server Error ✕ For Business 2 99+ UA Відвідування без платіжки ( 48 ) …" at bounding box center [568, 302] width 1136 height 604
click at [874, 455] on span "Test g" at bounding box center [883, 463] width 34 height 19
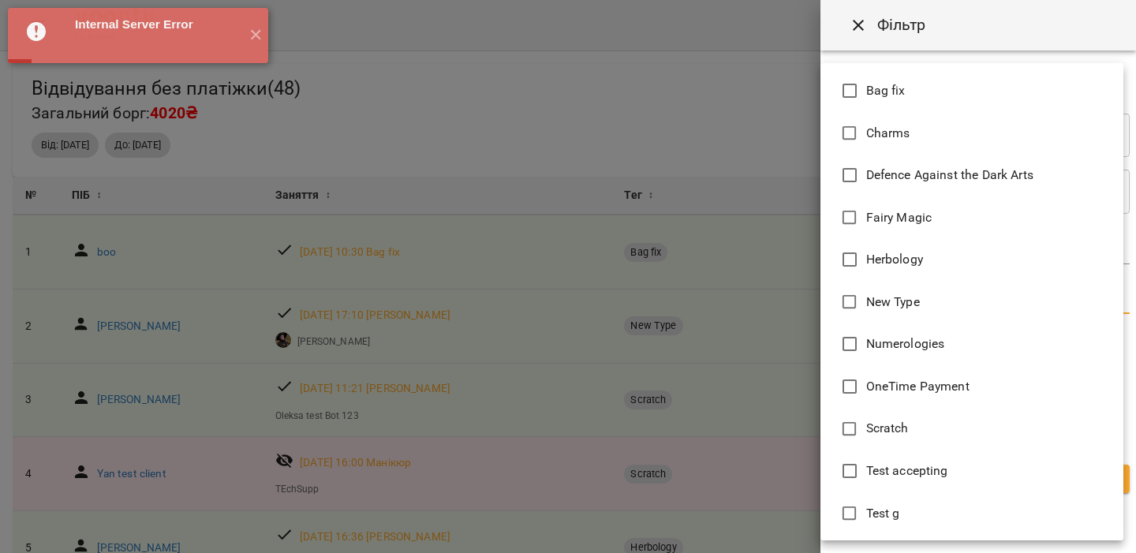
click at [783, 407] on div at bounding box center [568, 276] width 1136 height 553
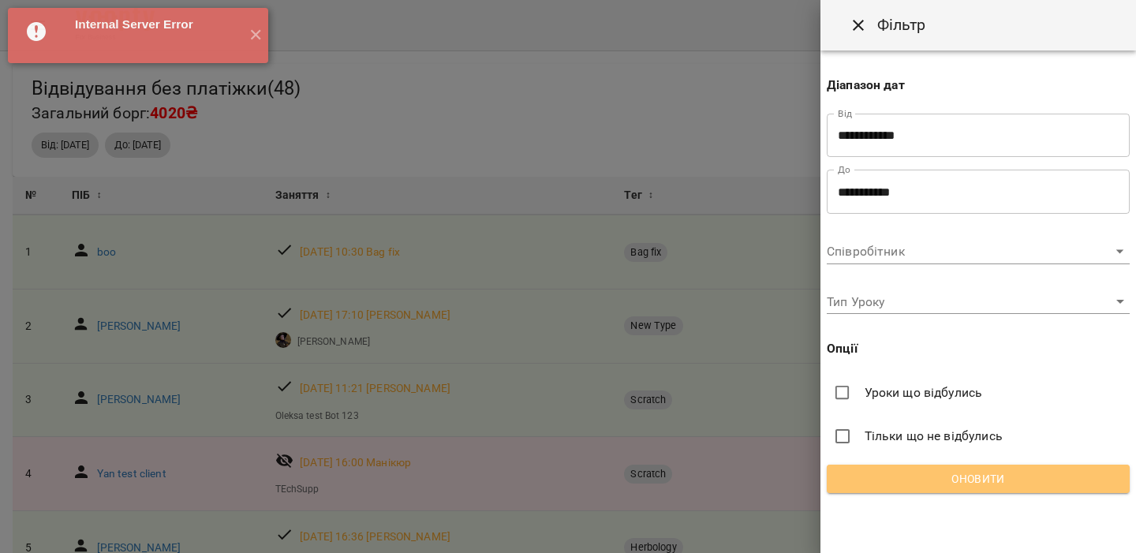
click at [942, 475] on span "Оновити" at bounding box center [978, 478] width 278 height 19
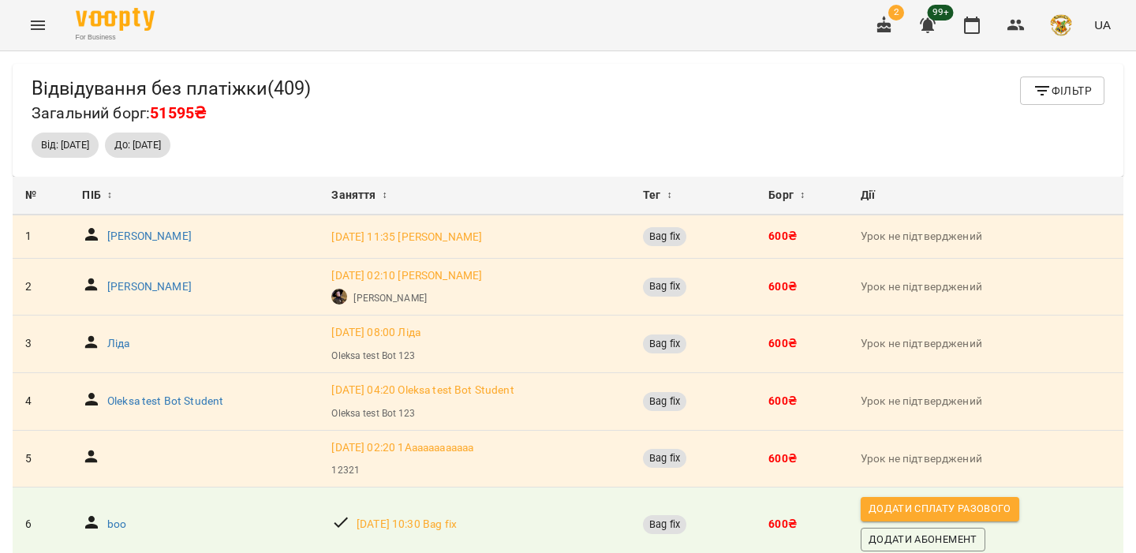
click at [882, 20] on icon "button" at bounding box center [884, 25] width 19 height 19
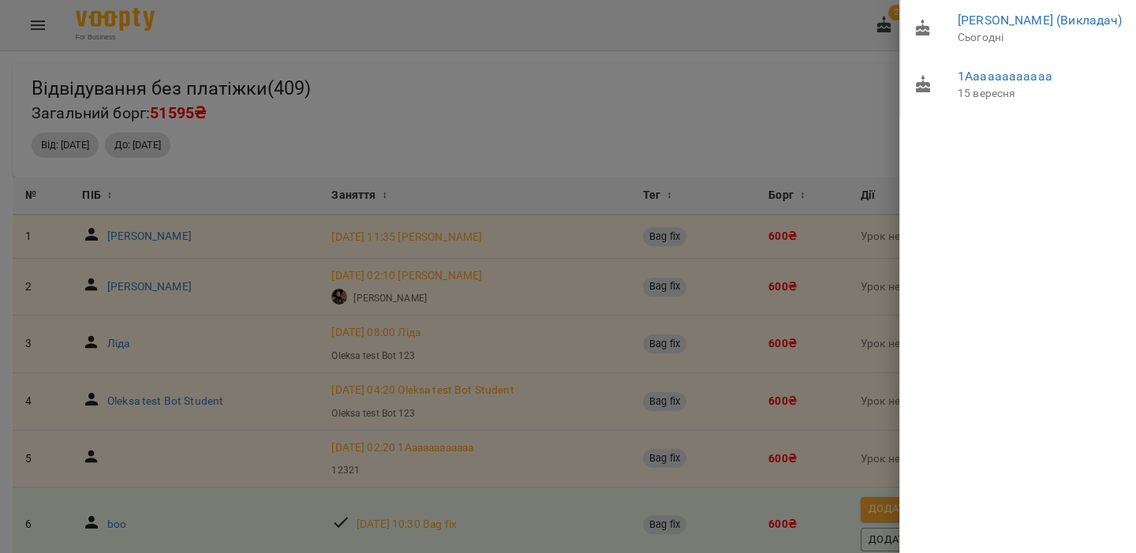
click at [677, 85] on div at bounding box center [568, 276] width 1136 height 553
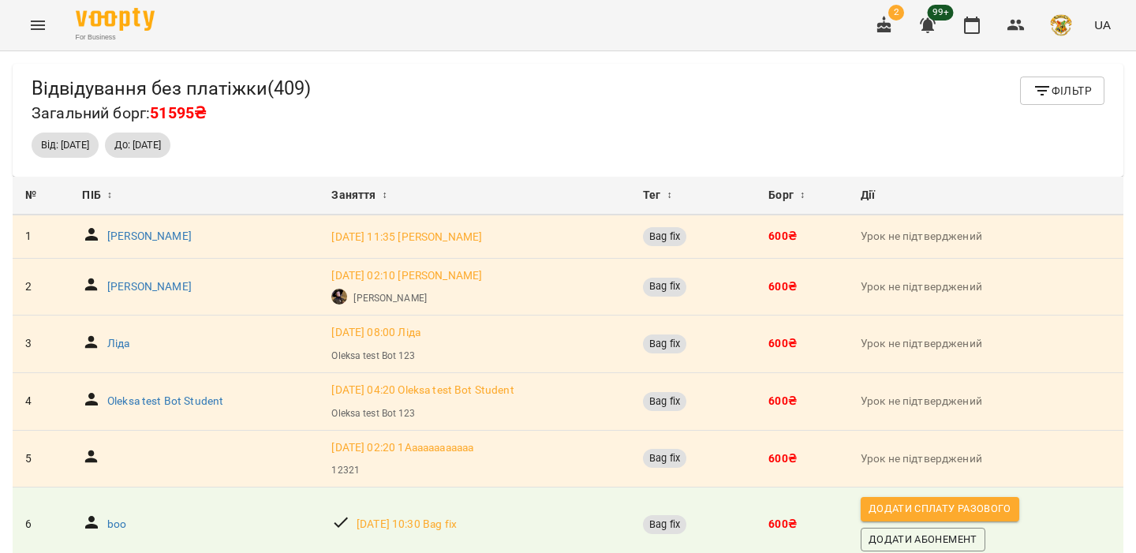
click at [941, 27] on button "button" at bounding box center [928, 25] width 38 height 38
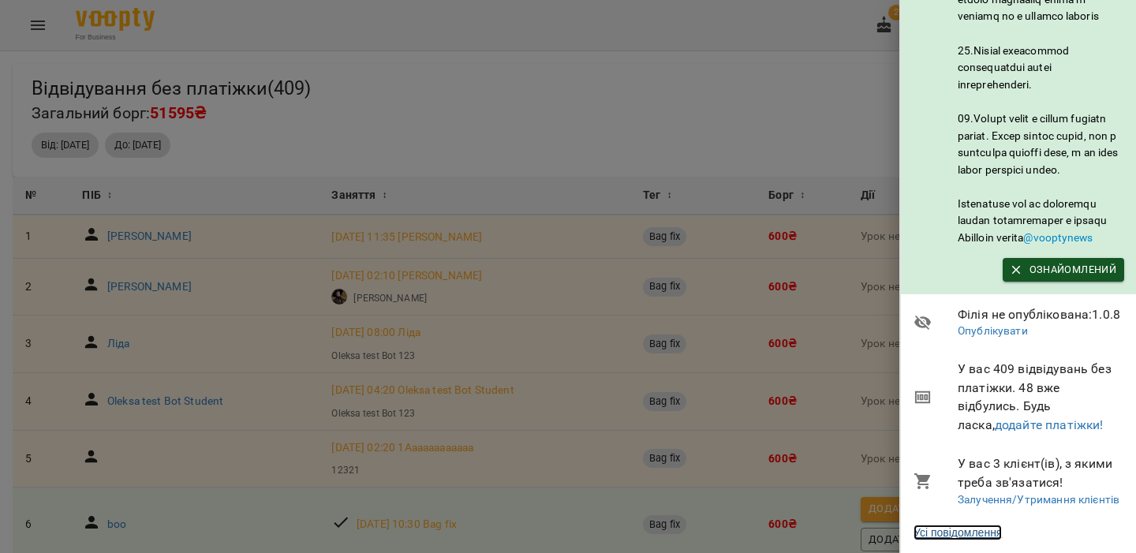
click at [973, 525] on link "Усі повідомлення" at bounding box center [958, 533] width 88 height 16
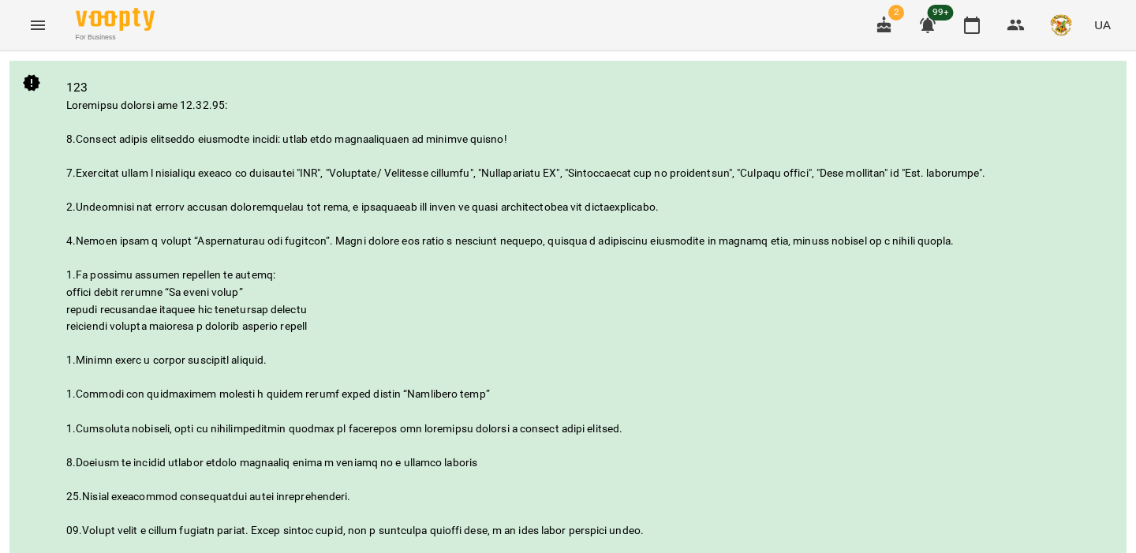
scroll to position [672, 0]
click at [943, 26] on button "button" at bounding box center [928, 25] width 38 height 38
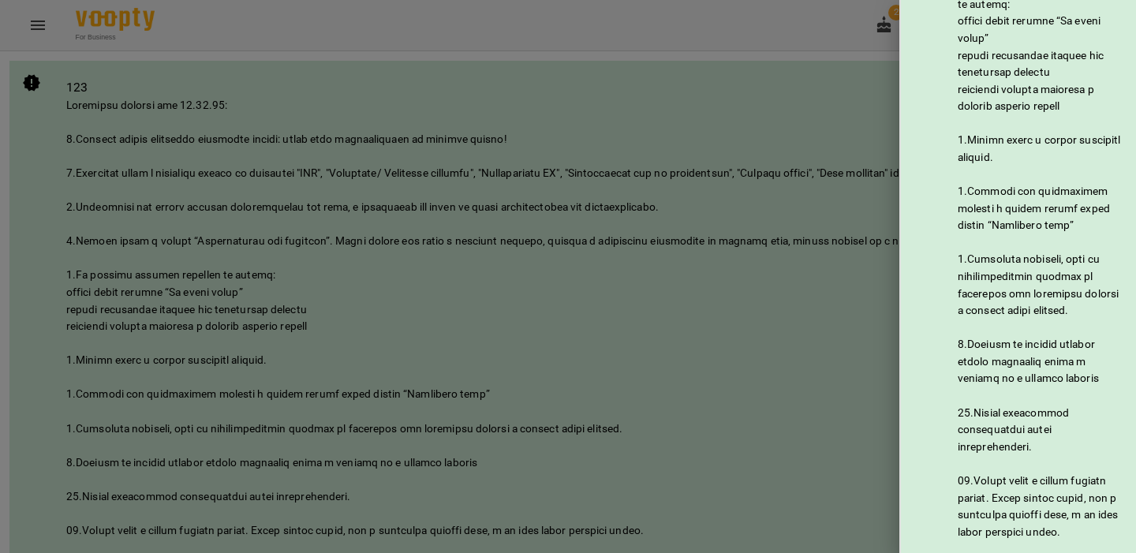
scroll to position [1000, 0]
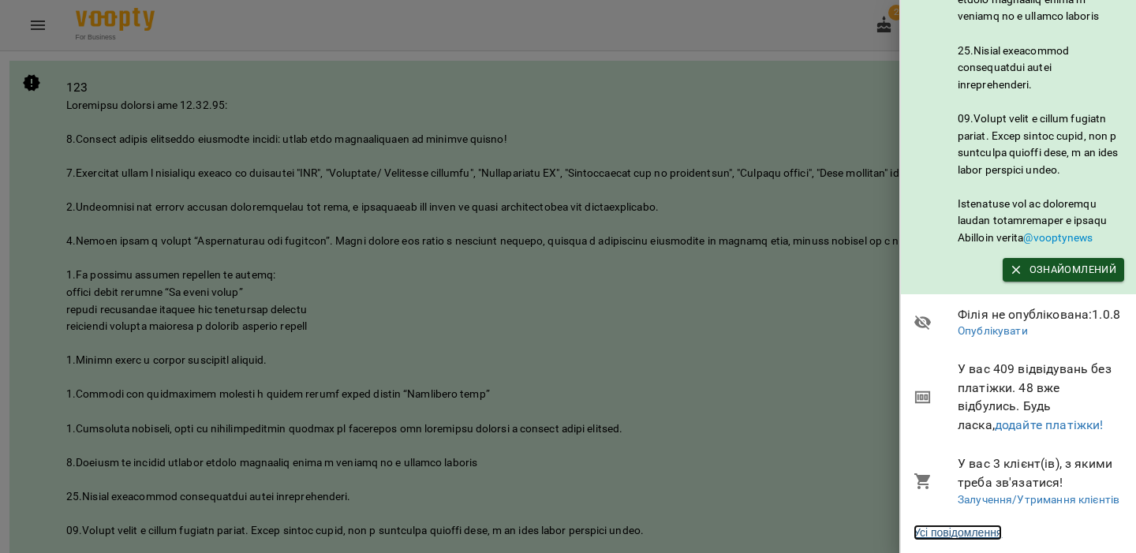
click at [985, 531] on link "Усі повідомлення" at bounding box center [958, 533] width 88 height 16
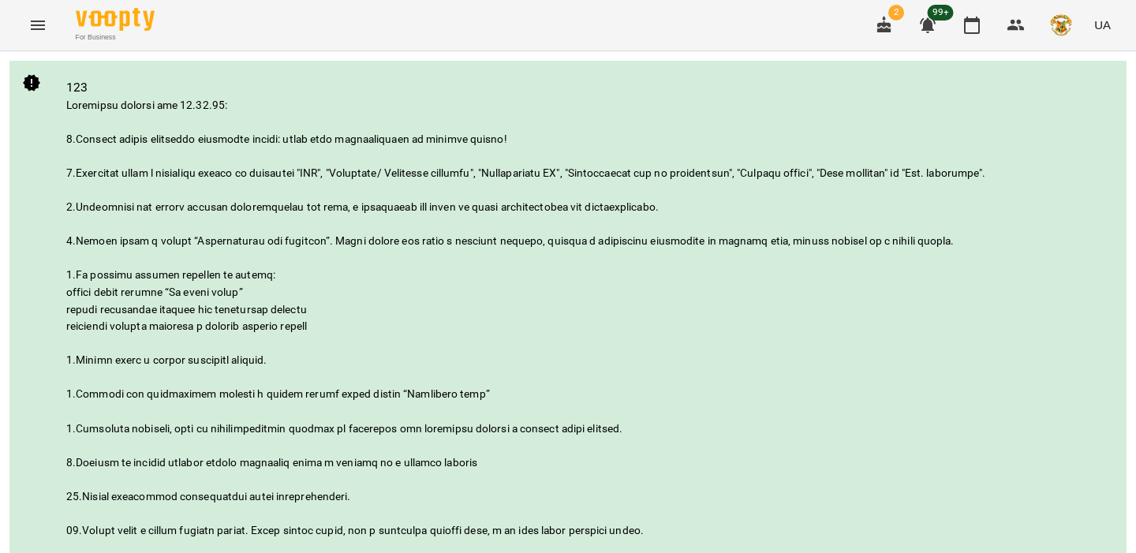
scroll to position [618, 0]
click at [925, 30] on icon "button" at bounding box center [928, 25] width 16 height 15
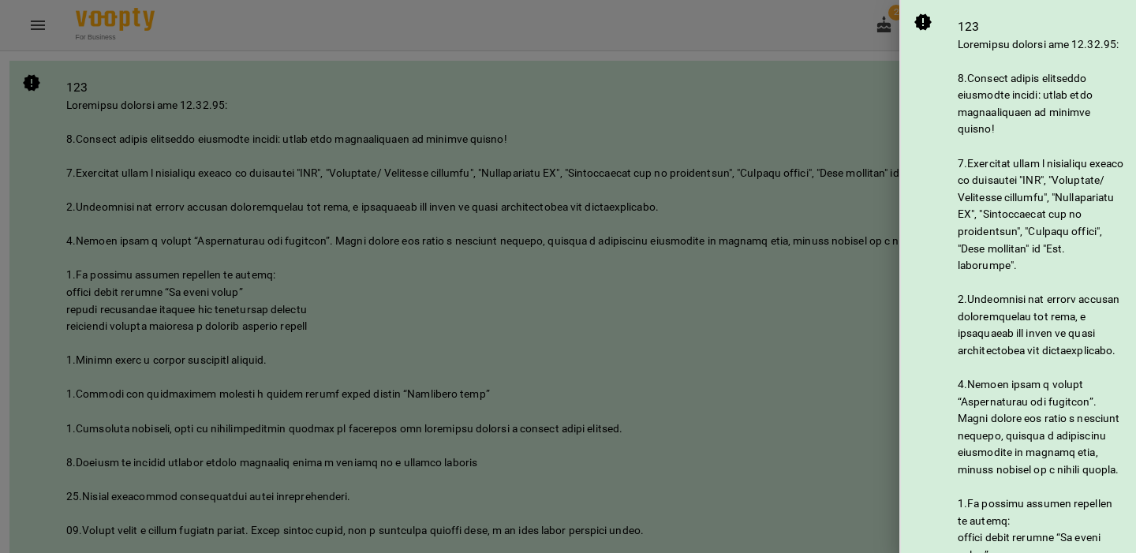
scroll to position [1000, 0]
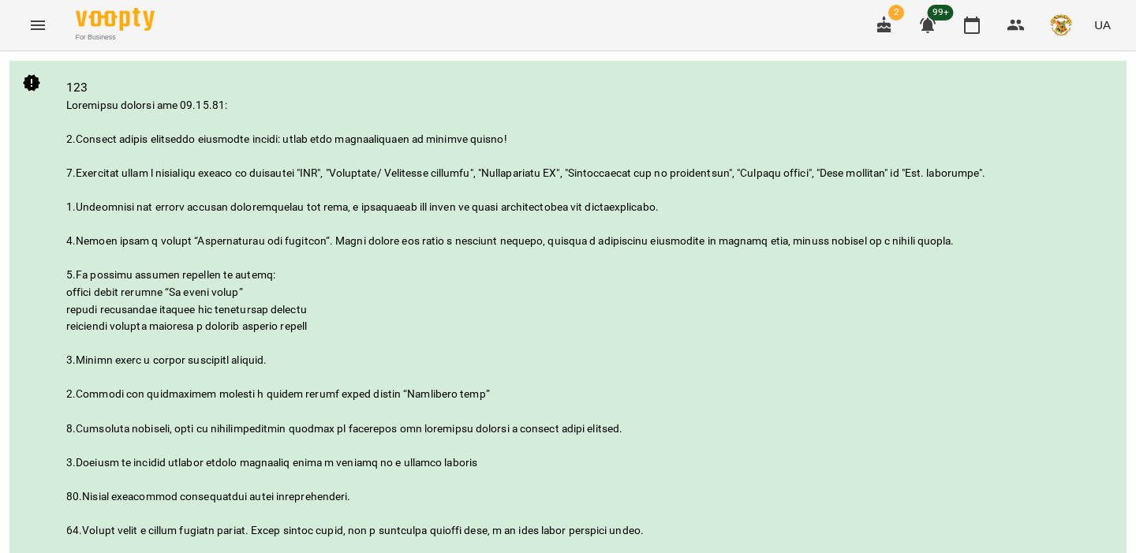
click at [937, 29] on span "button" at bounding box center [927, 25] width 19 height 19
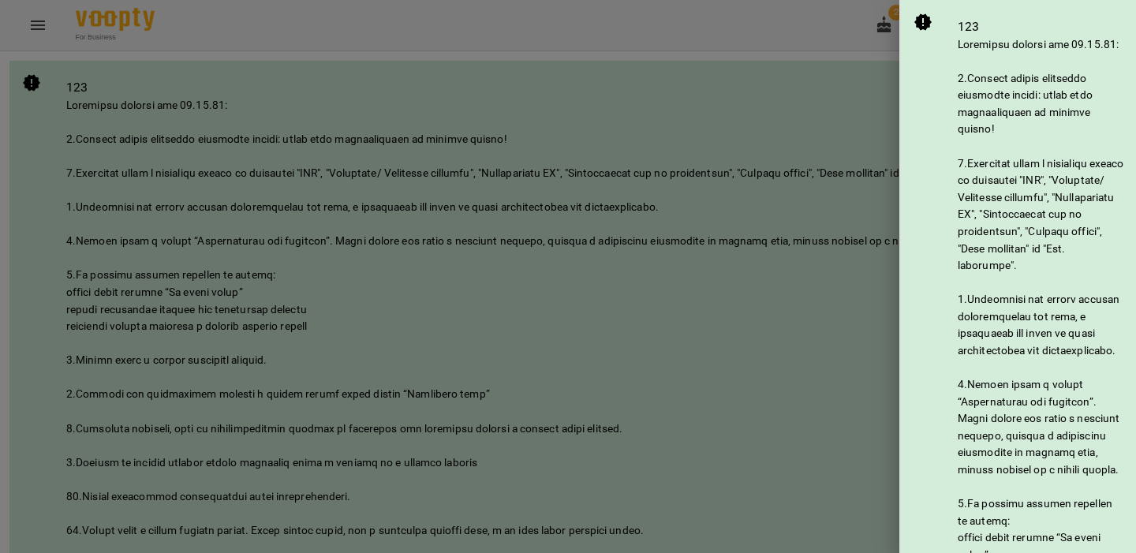
scroll to position [1000, 0]
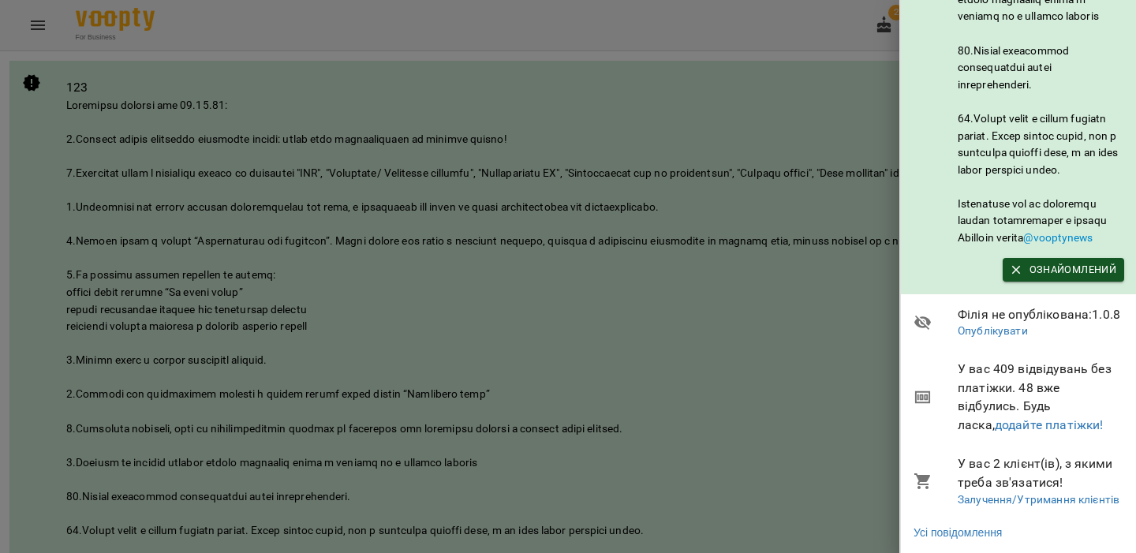
click at [710, 429] on div at bounding box center [568, 276] width 1136 height 553
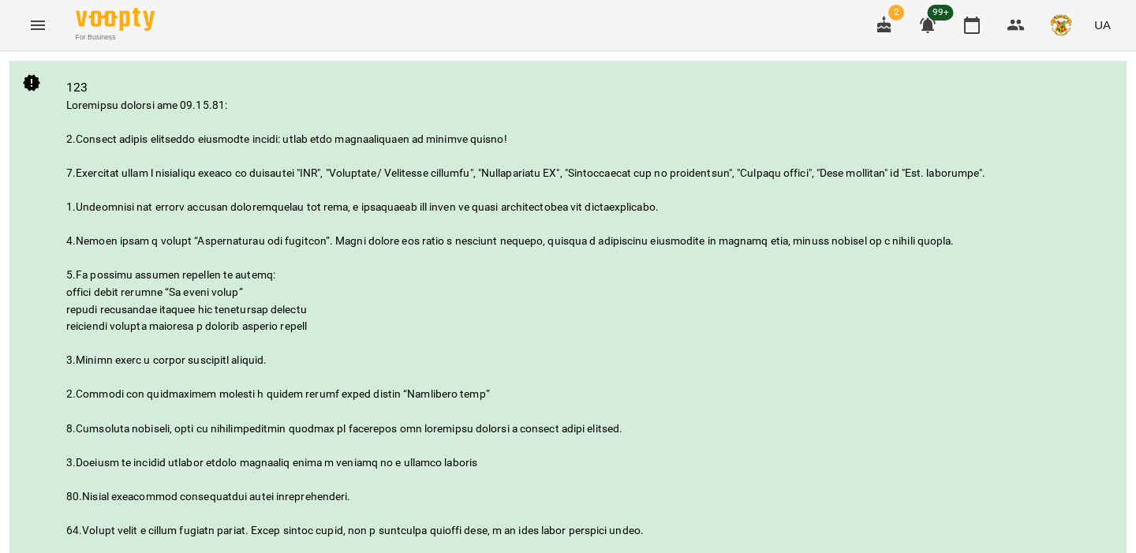
scroll to position [443, 0]
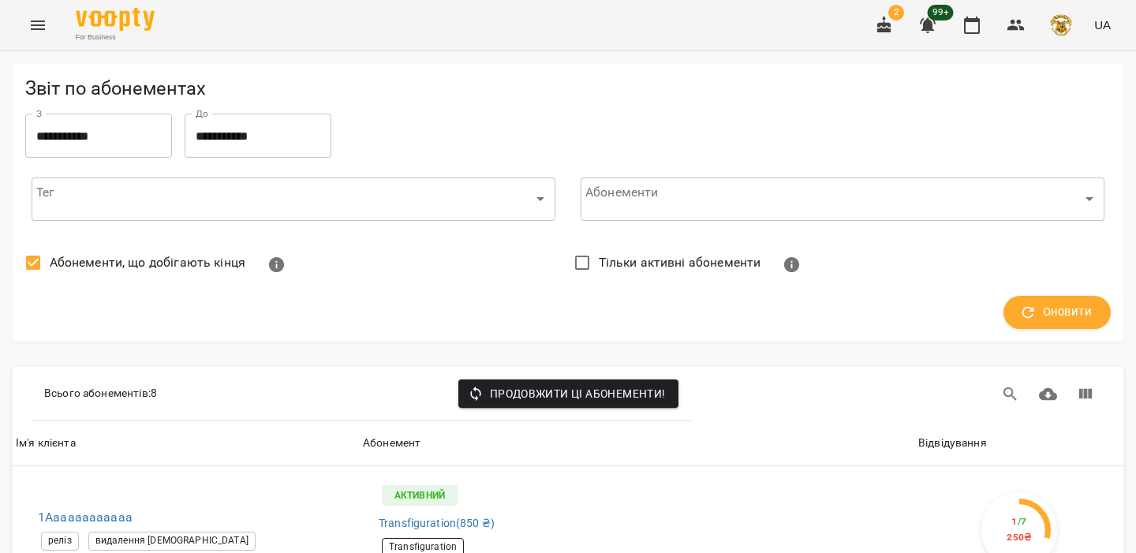
click at [886, 28] on icon "button" at bounding box center [884, 25] width 19 height 19
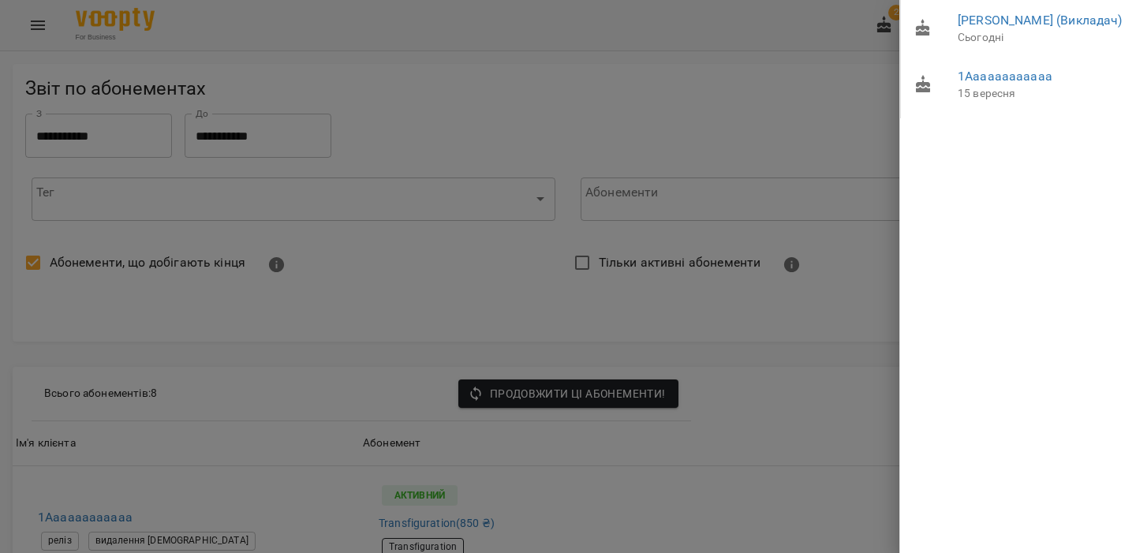
click at [780, 119] on div at bounding box center [568, 276] width 1136 height 553
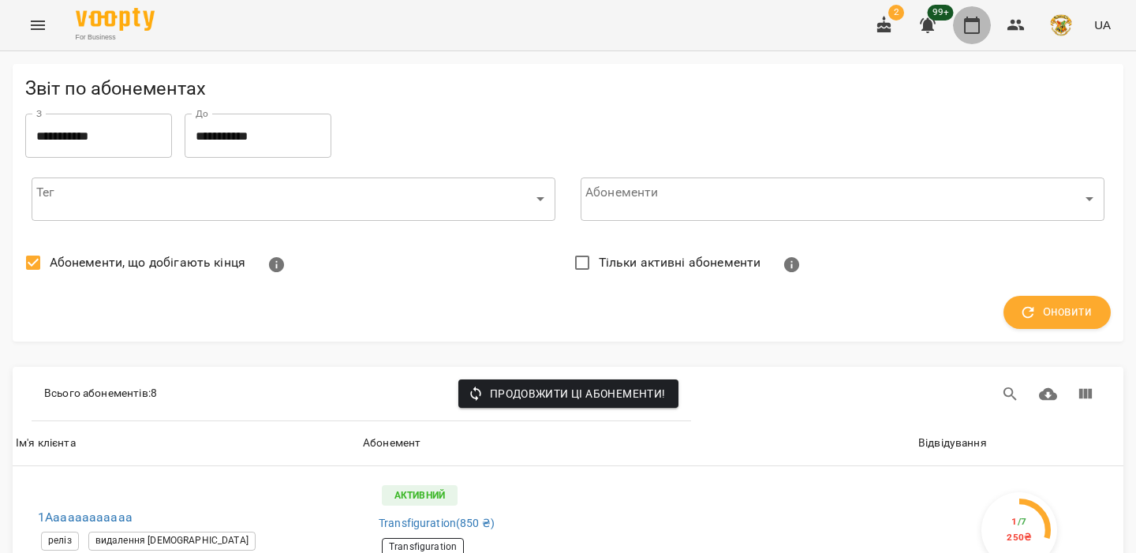
click at [973, 35] on button "button" at bounding box center [972, 25] width 38 height 38
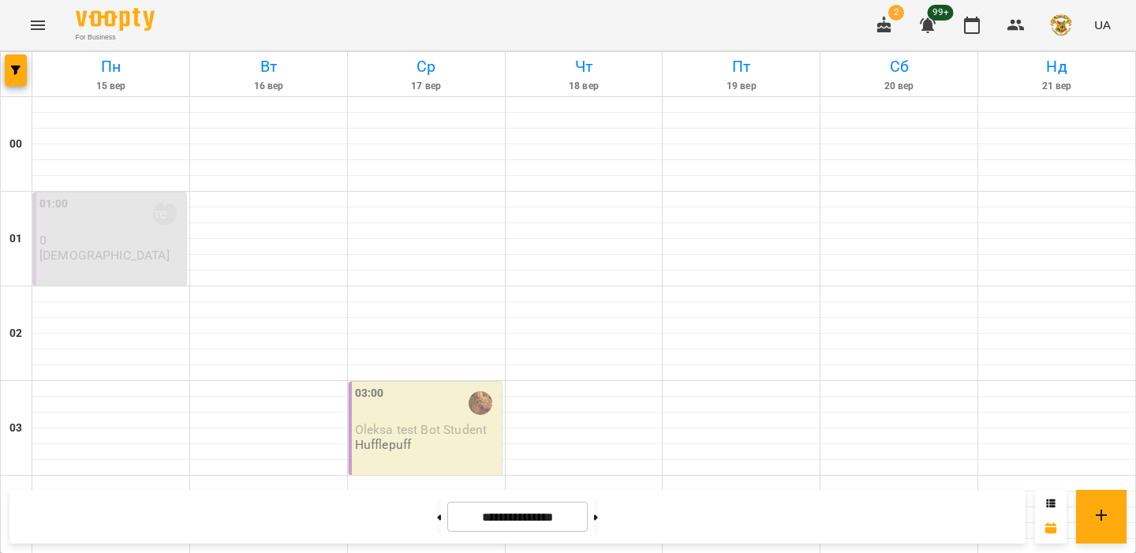
click at [1056, 21] on img "button" at bounding box center [1061, 25] width 22 height 22
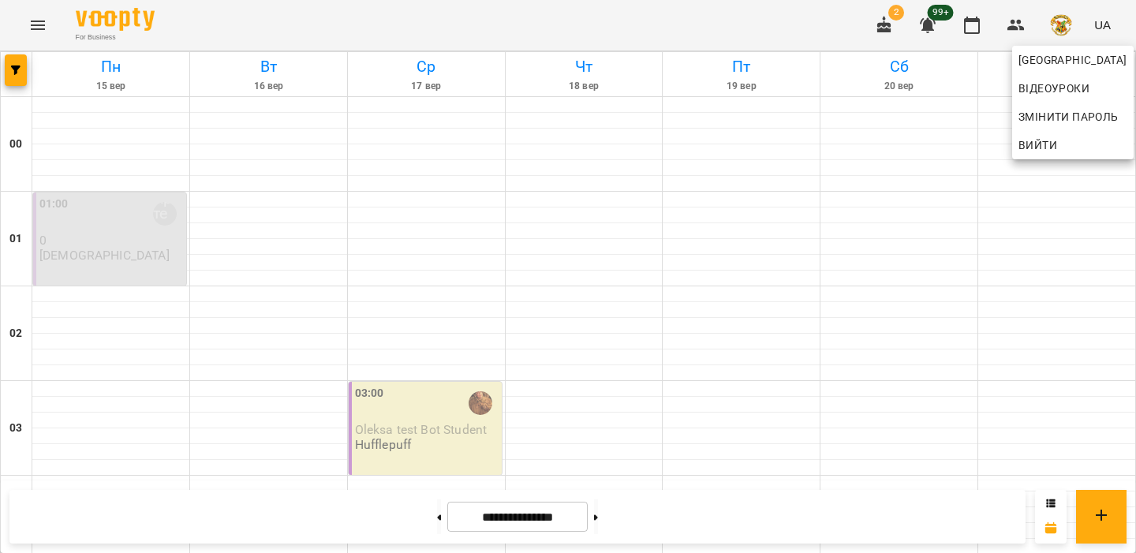
click at [1048, 151] on span "Вийти" at bounding box center [1037, 145] width 39 height 19
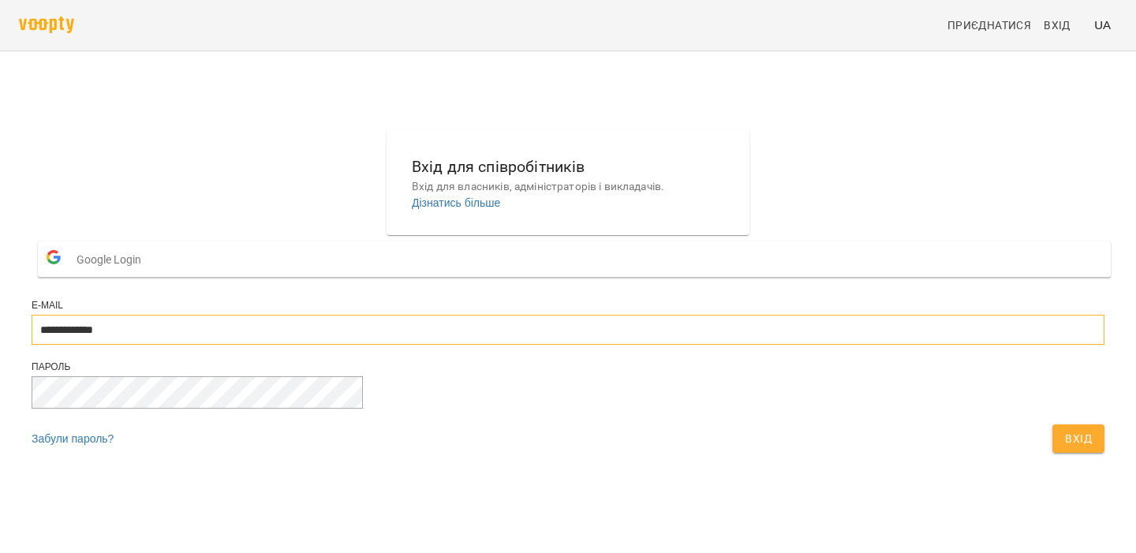
click at [526, 345] on input "**********" at bounding box center [568, 330] width 1073 height 30
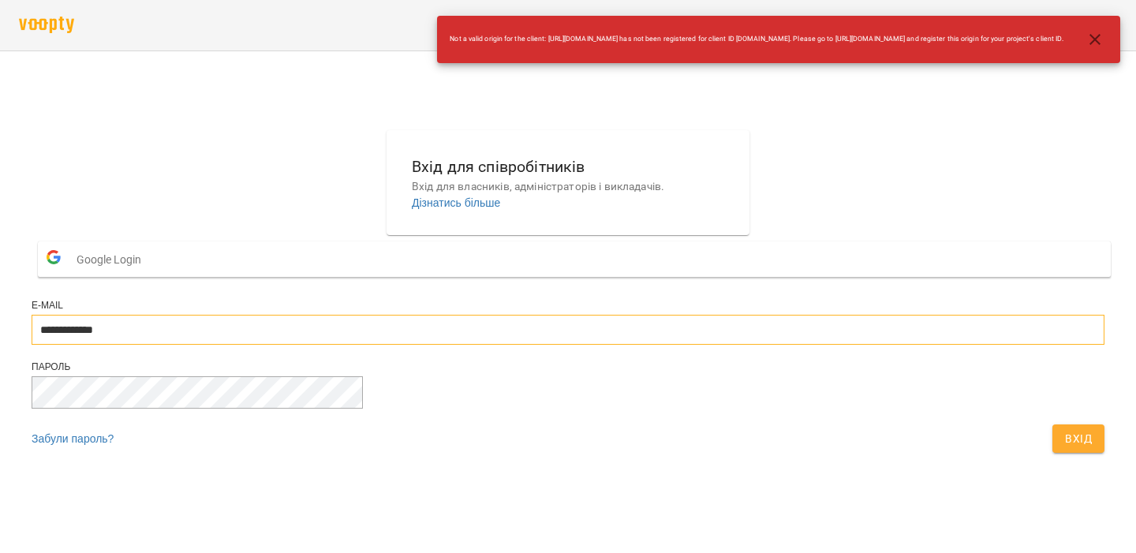
click at [528, 345] on input "**********" at bounding box center [568, 330] width 1073 height 30
type input "**********"
click at [1065, 448] on span "Вхід" at bounding box center [1078, 438] width 27 height 19
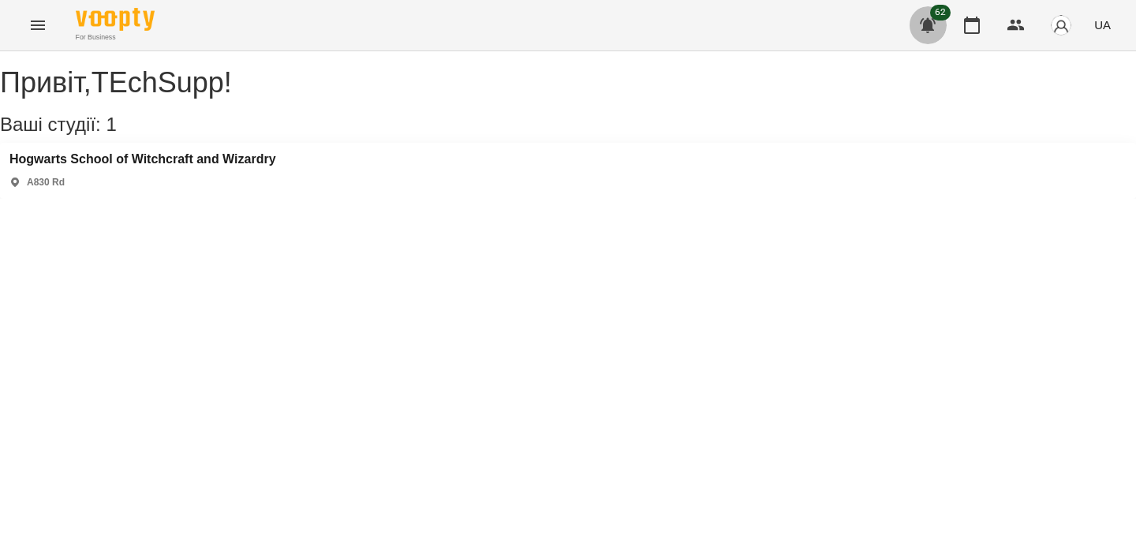
click at [932, 28] on icon "button" at bounding box center [928, 25] width 16 height 15
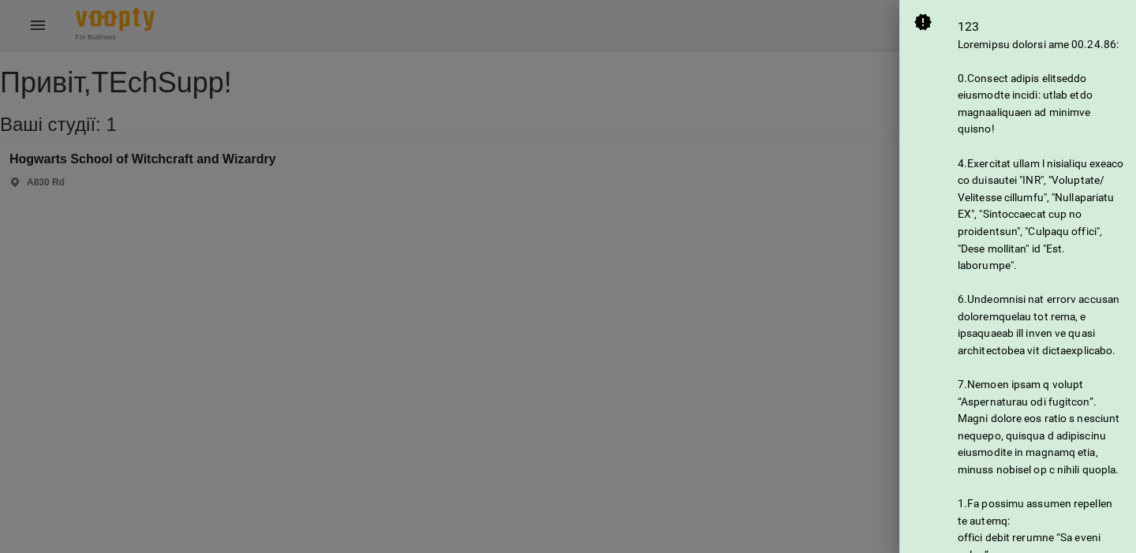
scroll to position [869, 0]
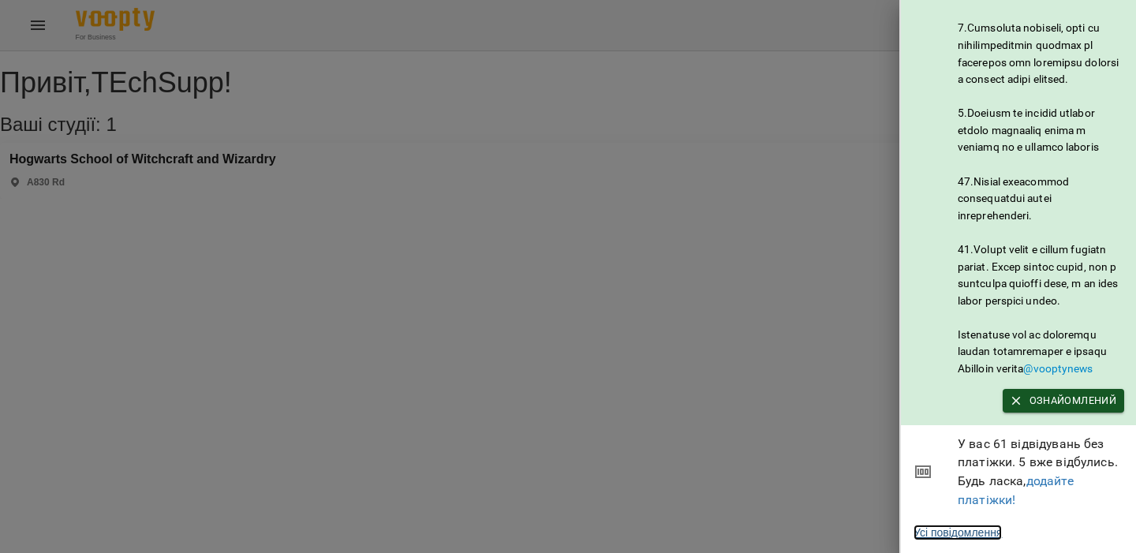
click at [975, 534] on link "Усі повідомлення" at bounding box center [958, 533] width 88 height 16
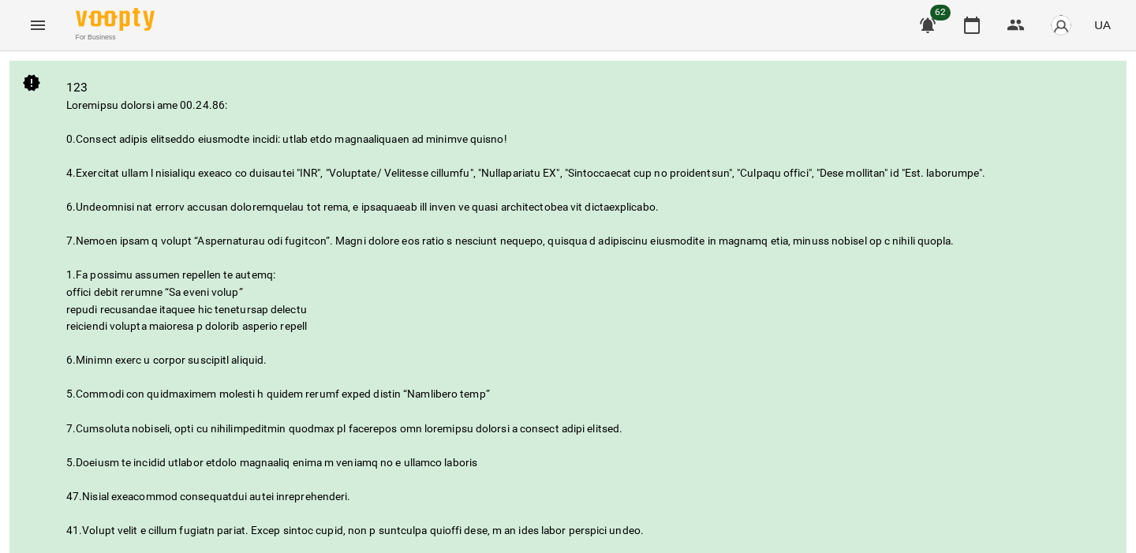
scroll to position [177, 0]
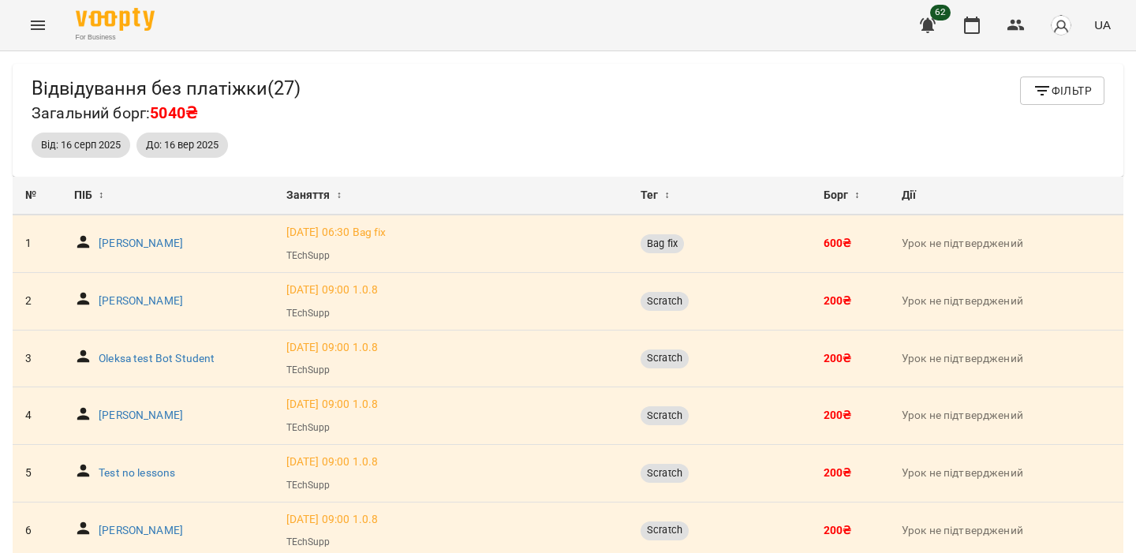
click at [1070, 94] on span "Фільтр" at bounding box center [1062, 90] width 59 height 19
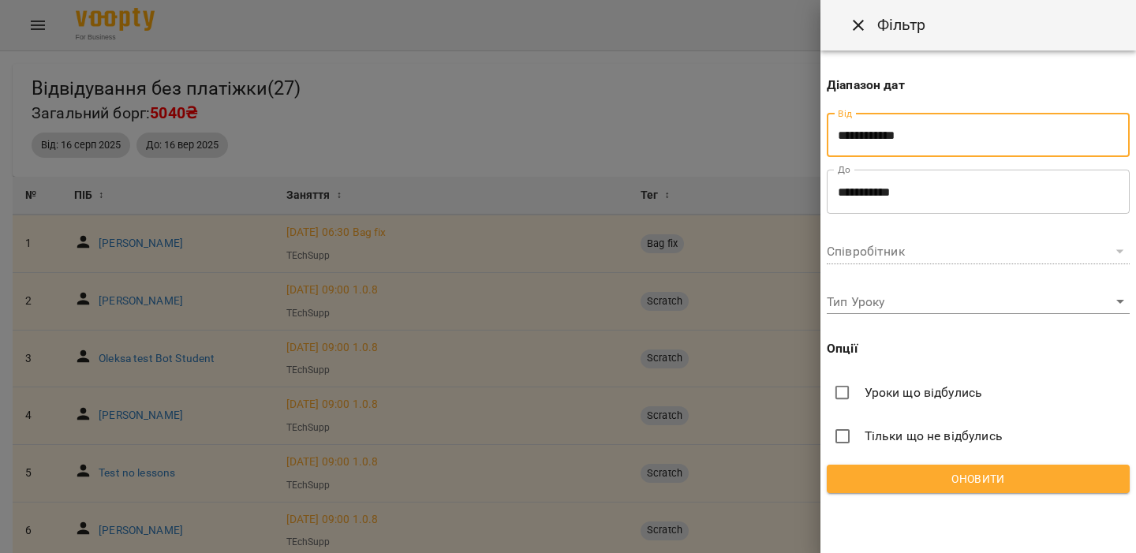
click at [938, 135] on input "**********" at bounding box center [978, 136] width 303 height 44
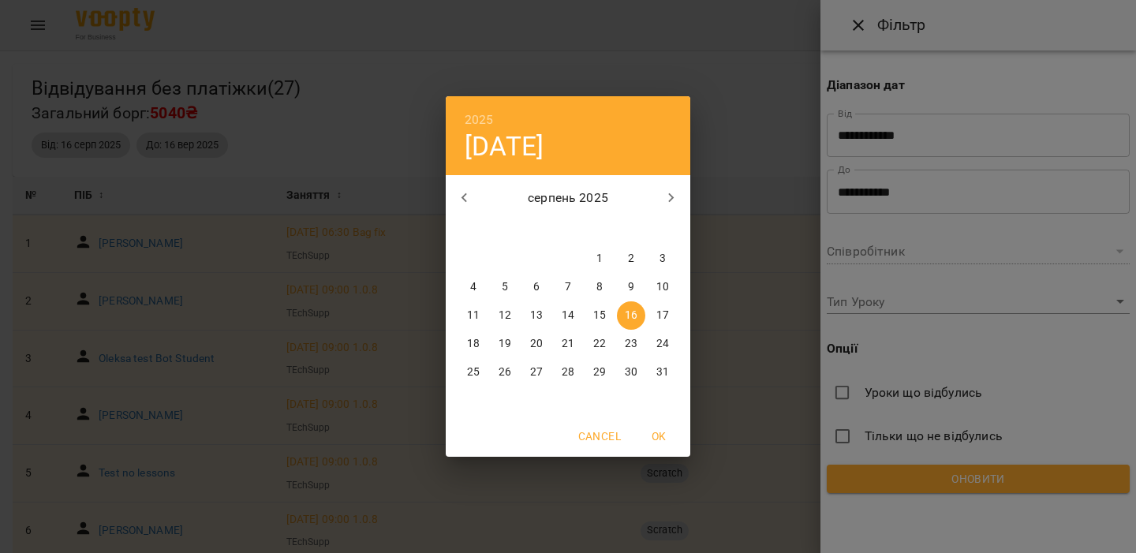
click at [479, 121] on h6 "2025" at bounding box center [479, 120] width 29 height 22
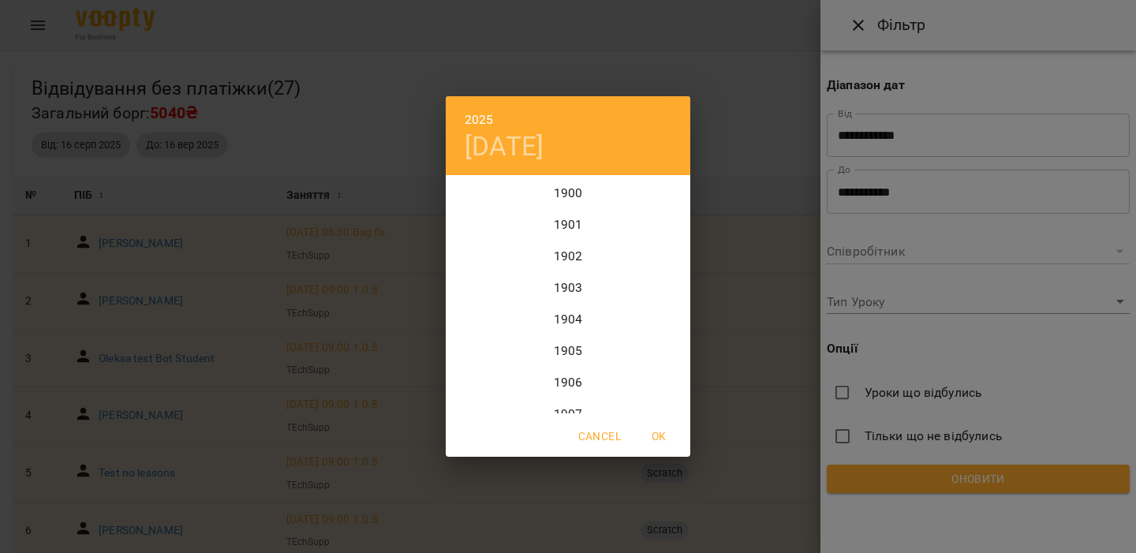
scroll to position [3850, 0]
click at [584, 188] on div "2022" at bounding box center [568, 193] width 245 height 32
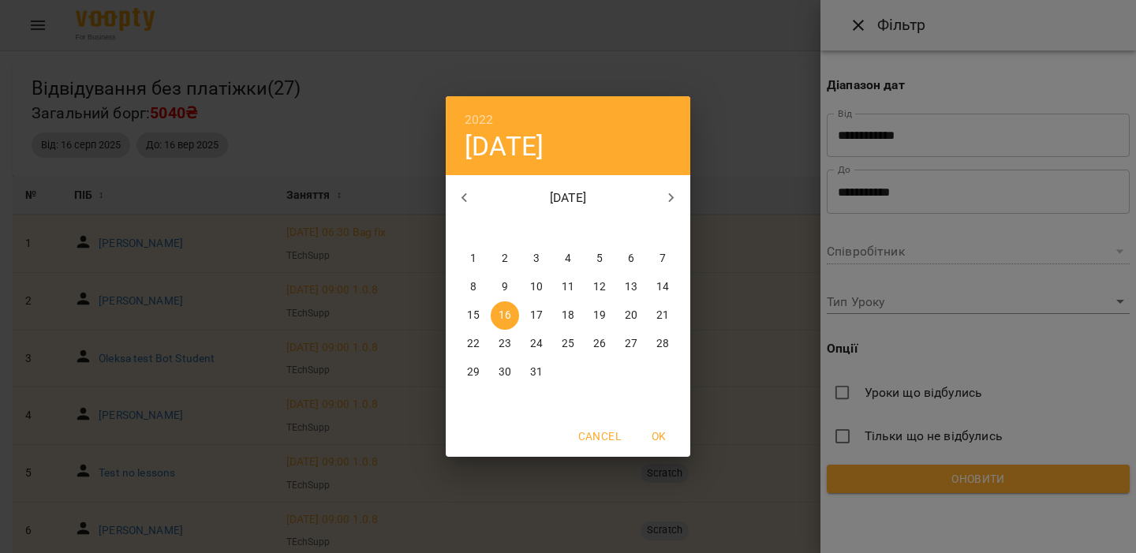
click at [656, 435] on span "OK" at bounding box center [659, 436] width 38 height 19
type input "**********"
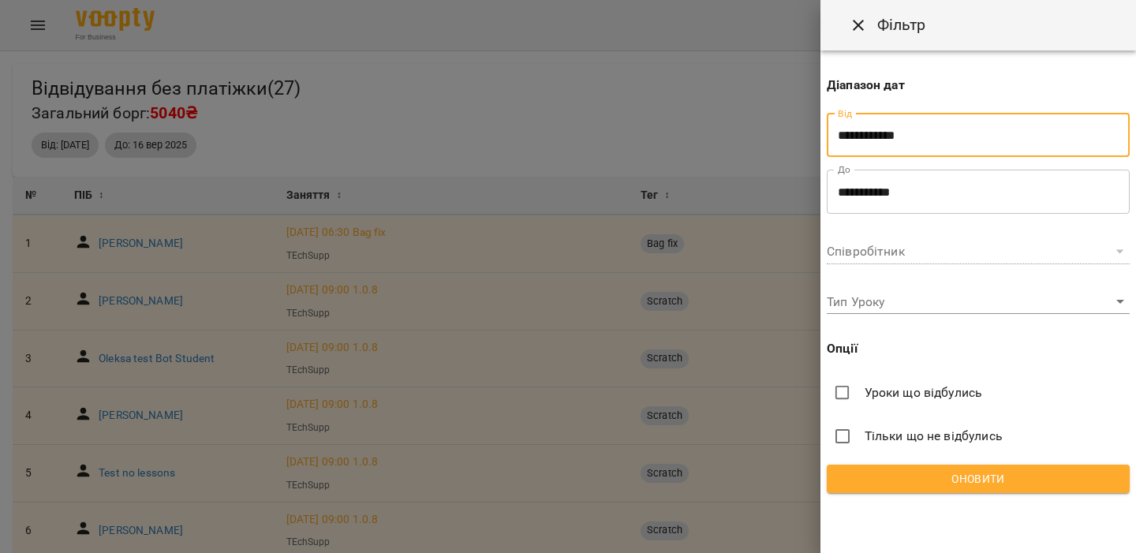
click at [917, 484] on span "Оновити" at bounding box center [978, 478] width 278 height 19
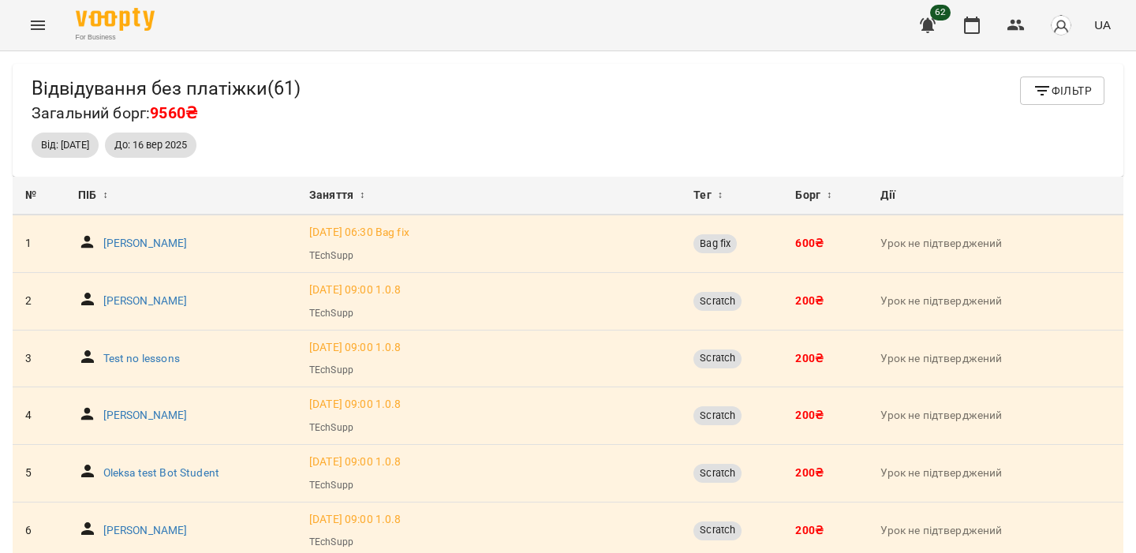
click at [1067, 37] on button "button" at bounding box center [1061, 25] width 41 height 41
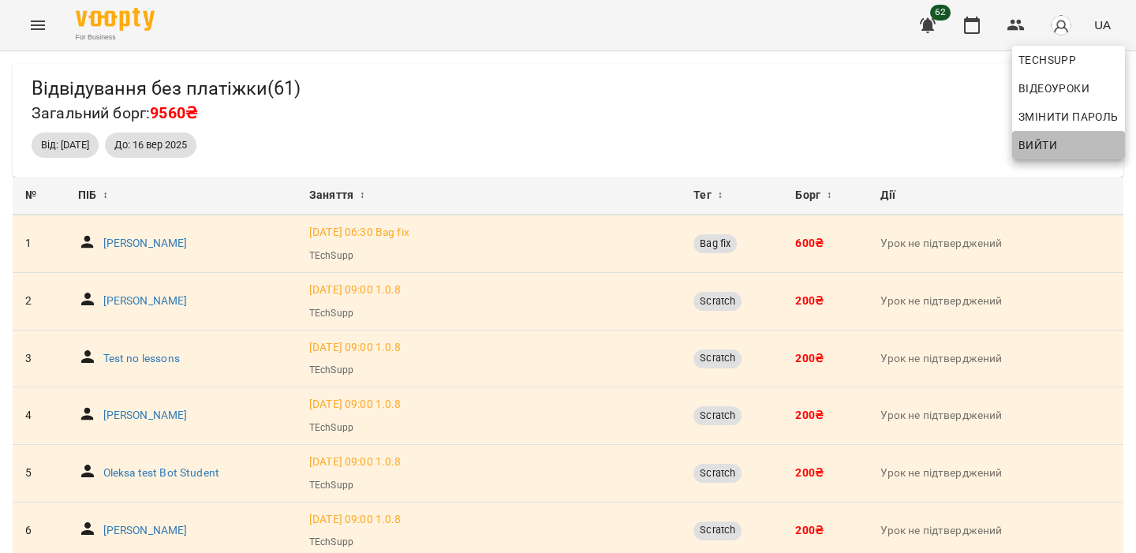
click at [1045, 136] on span "Вийти" at bounding box center [1037, 145] width 39 height 19
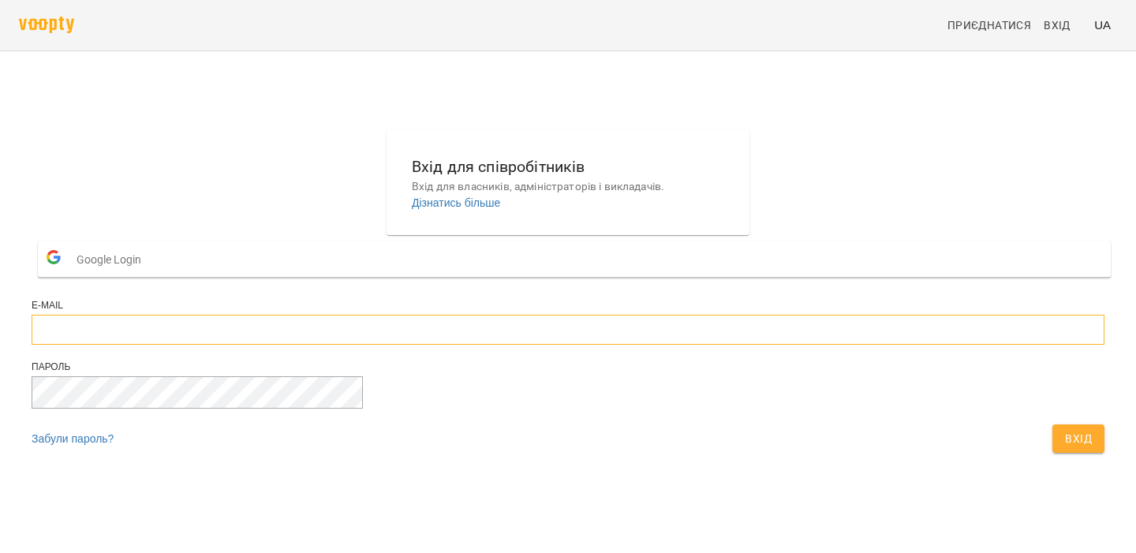
type input "**********"
click at [1052, 453] on button "Вхід" at bounding box center [1078, 438] width 52 height 28
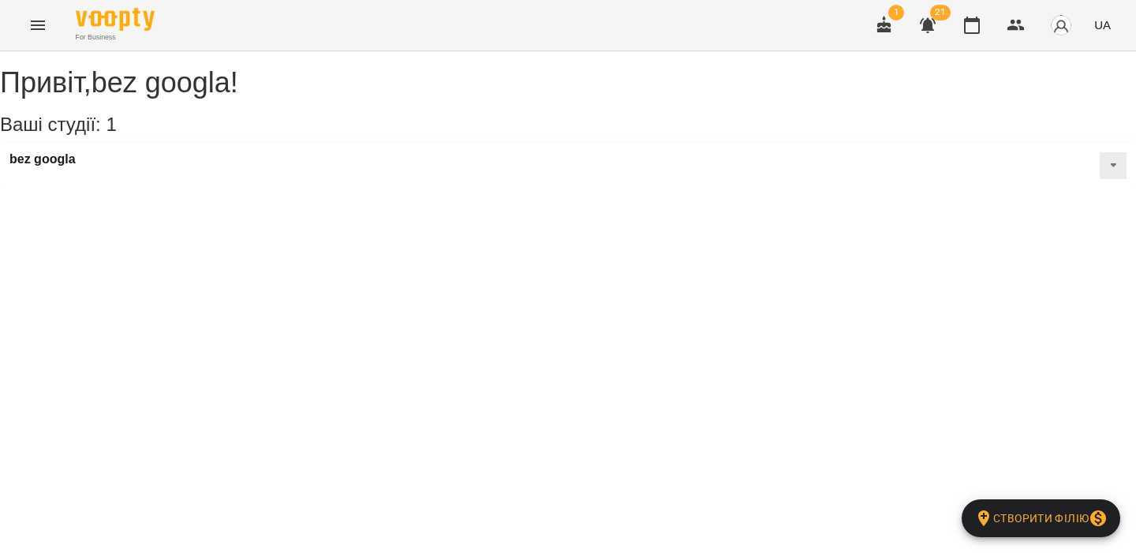
click at [46, 29] on icon "Menu" at bounding box center [37, 25] width 19 height 19
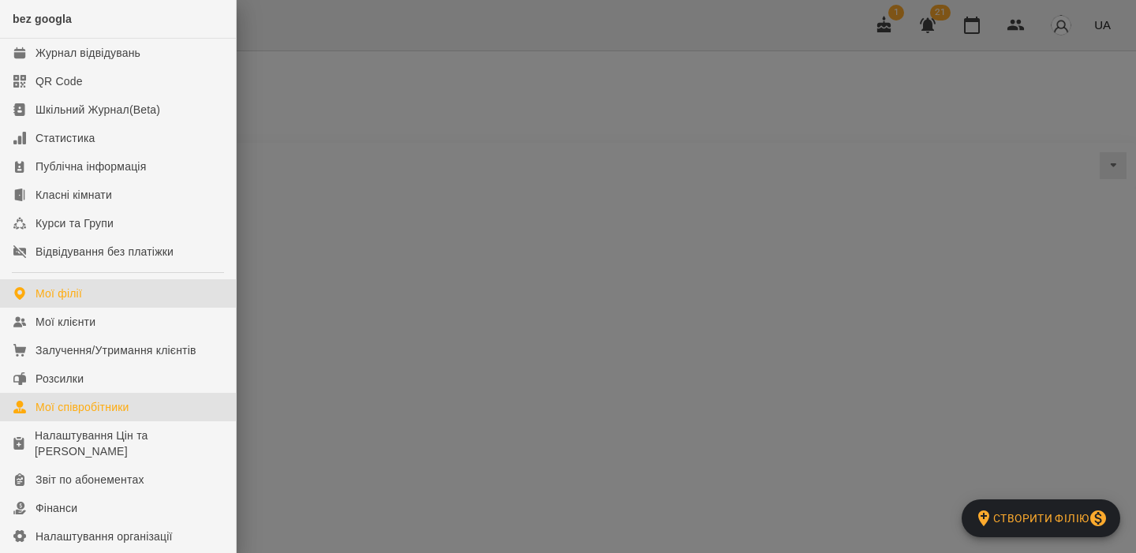
click at [96, 409] on div "Мої співробітники" at bounding box center [83, 407] width 94 height 16
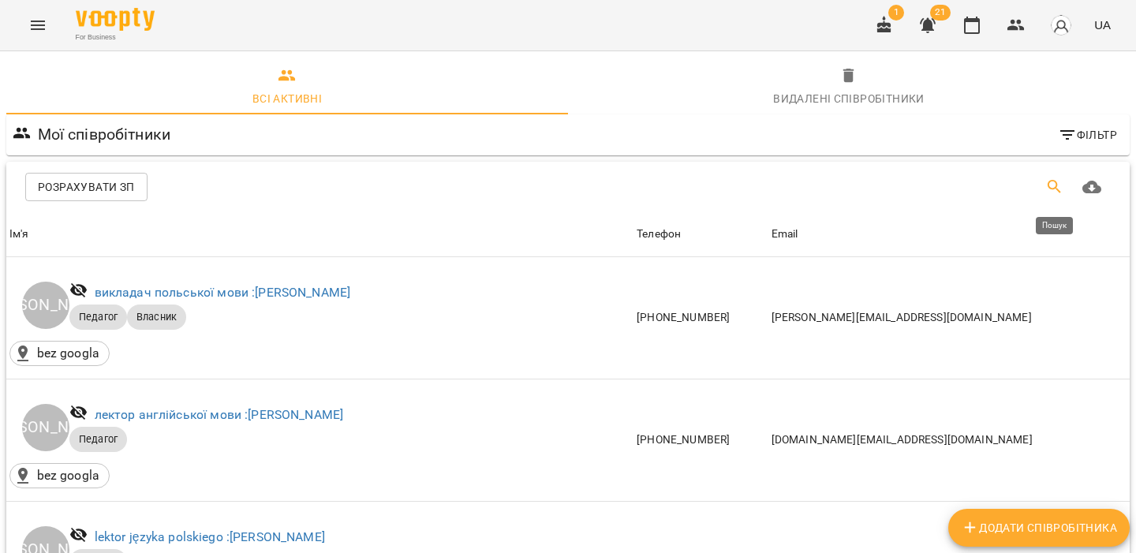
click at [1045, 179] on icon "Пошук" at bounding box center [1054, 187] width 19 height 19
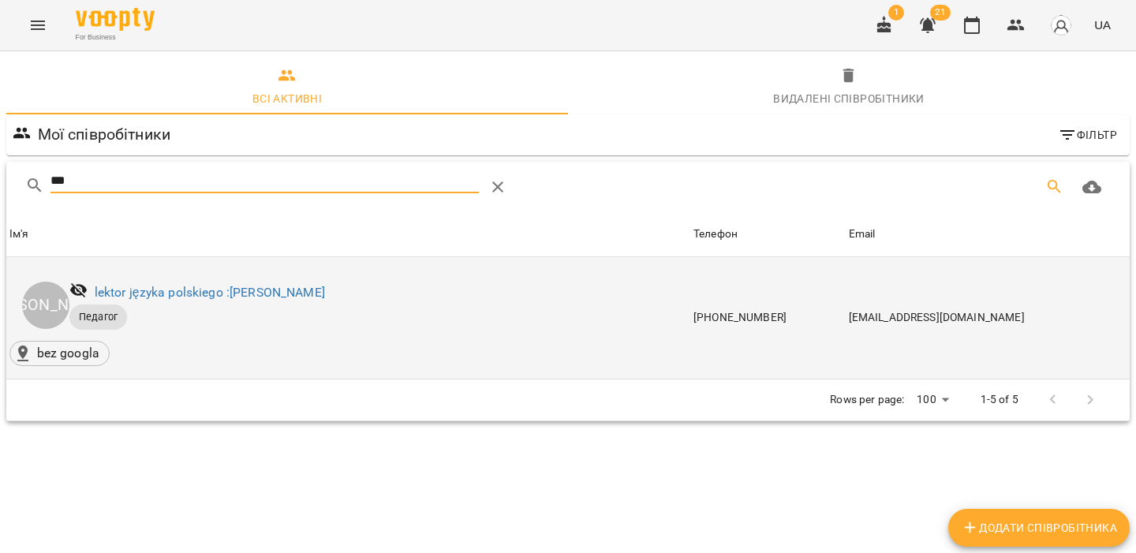
type input "***"
click at [284, 279] on div "lektor języka polskiego : [PERSON_NAME]" at bounding box center [371, 293] width 611 height 30
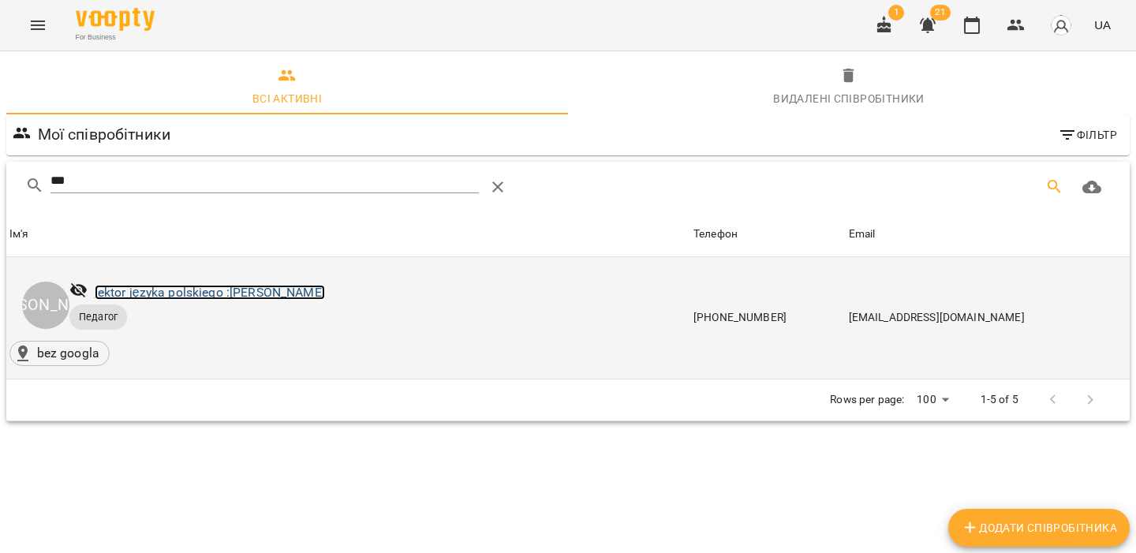
click at [273, 296] on link "lektor języka polskiego : [PERSON_NAME]" at bounding box center [210, 292] width 230 height 15
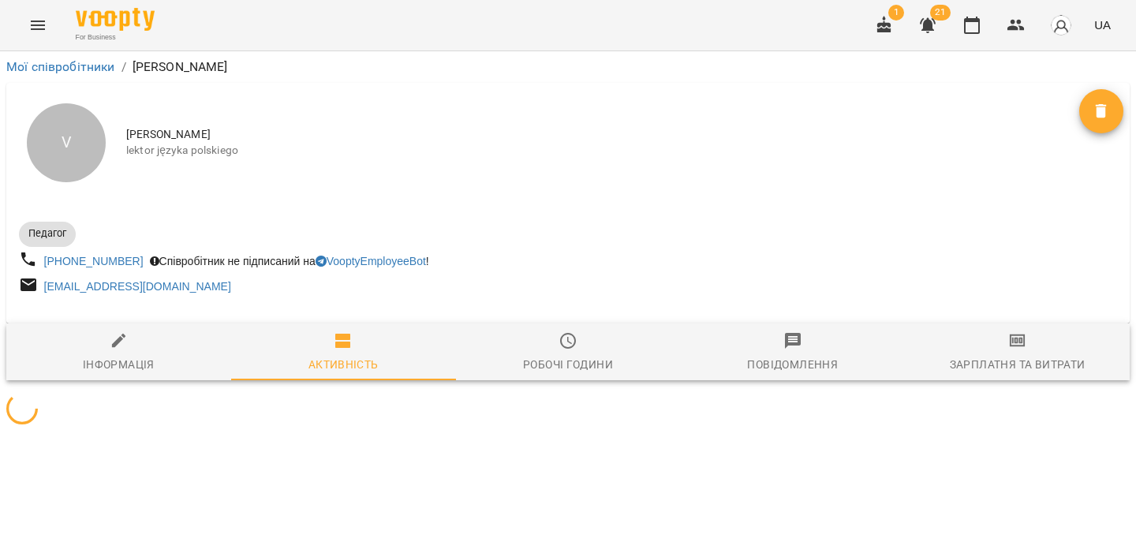
click at [955, 372] on div "Зарплатня та Витрати" at bounding box center [1018, 364] width 136 height 19
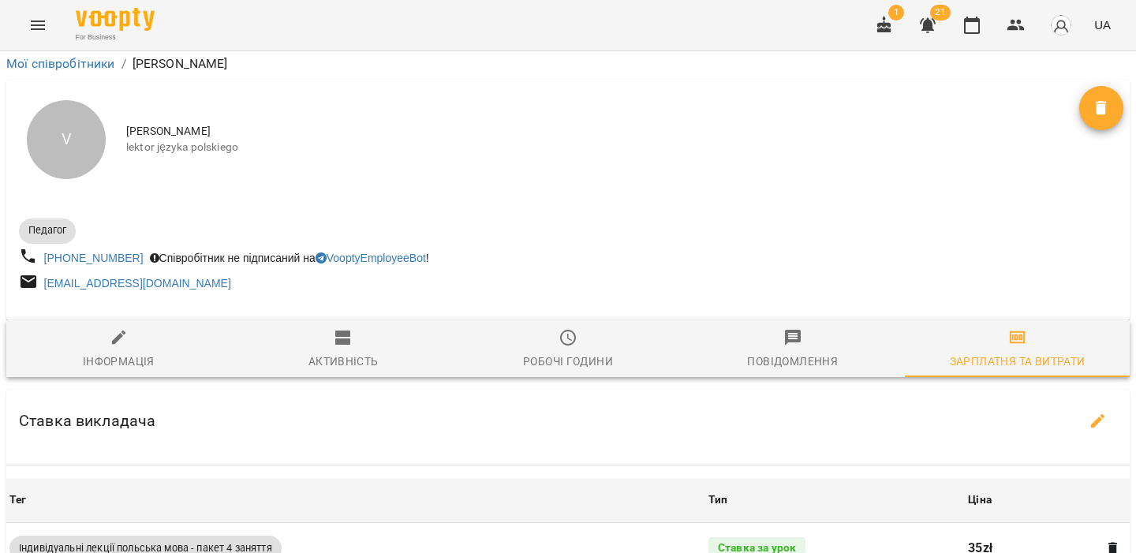
scroll to position [821, 0]
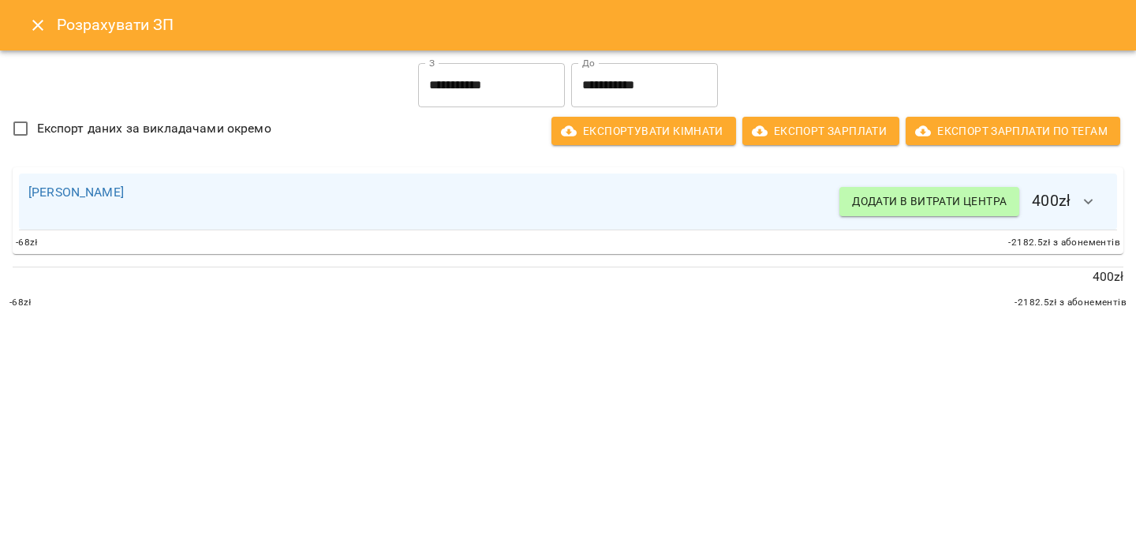
click at [1096, 201] on icon "button" at bounding box center [1088, 201] width 19 height 19
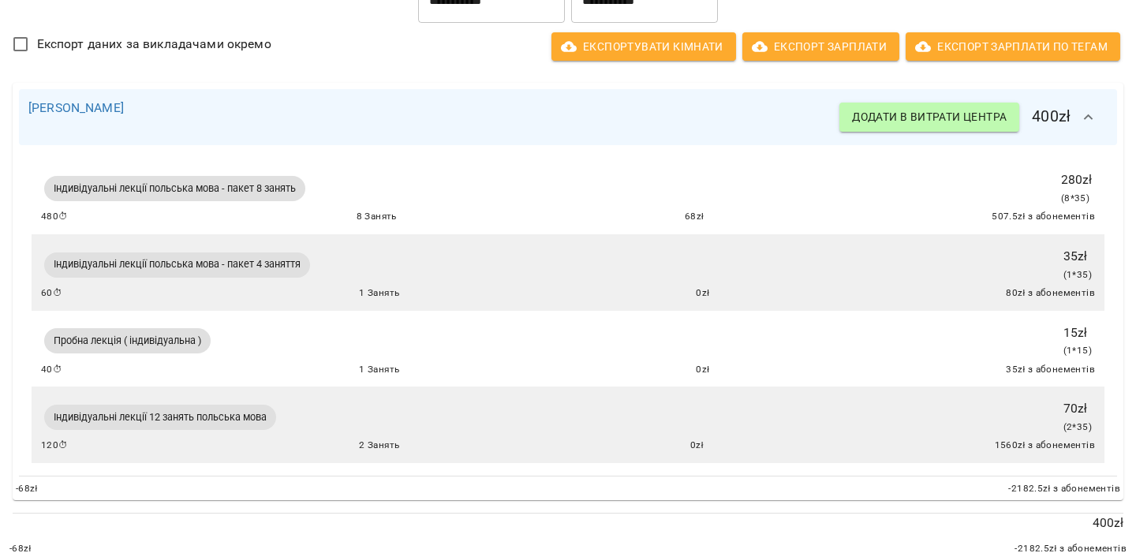
scroll to position [85, 0]
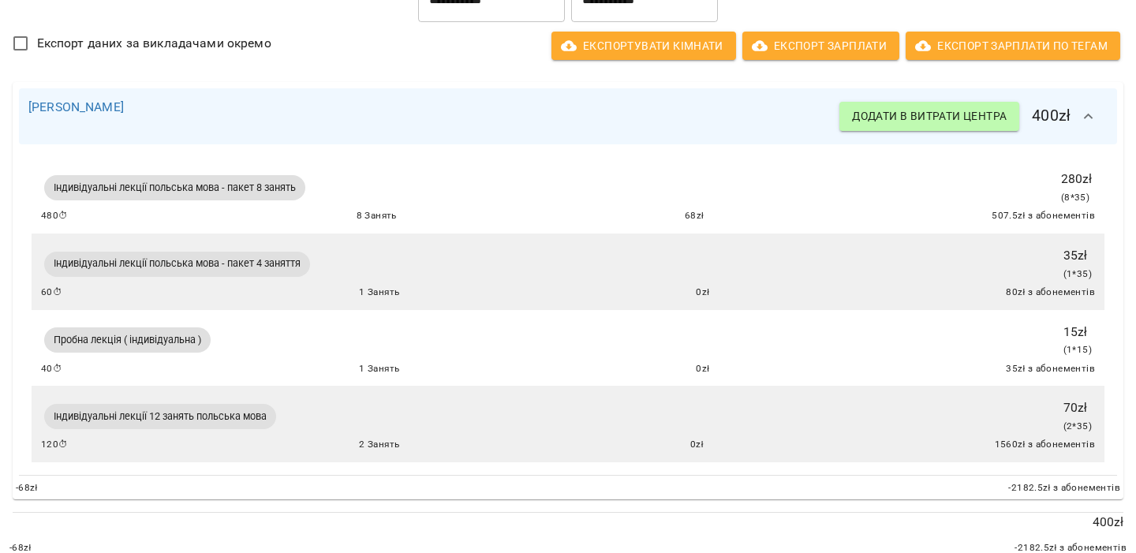
click at [203, 420] on span "Індивідуальні лекції 12 занять польська мова" at bounding box center [160, 416] width 232 height 14
copy span "Індивідуальні лекції 12 занять польська мова"
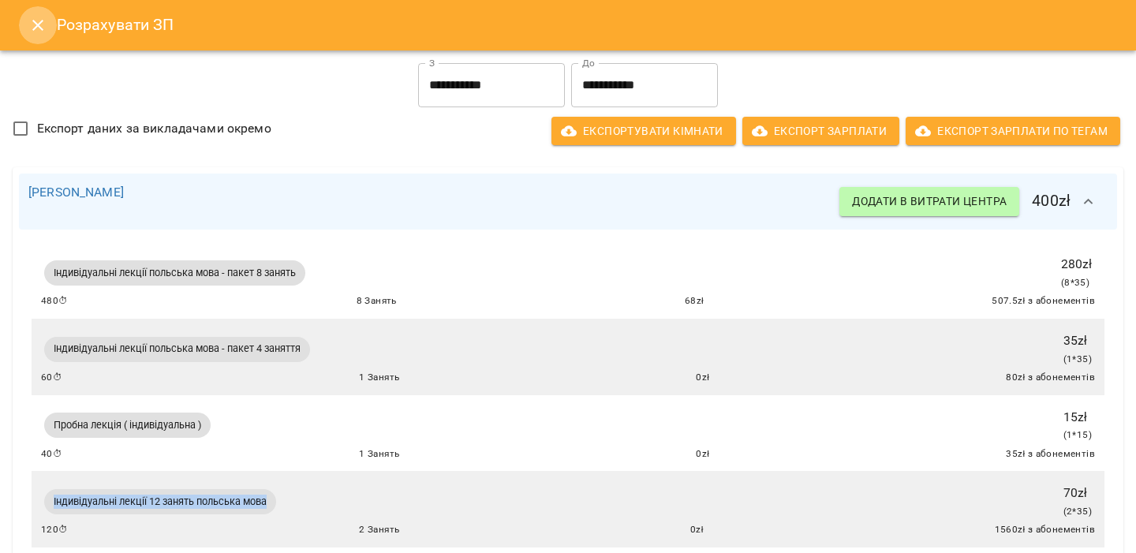
click at [36, 23] on icon "Close" at bounding box center [37, 25] width 11 height 11
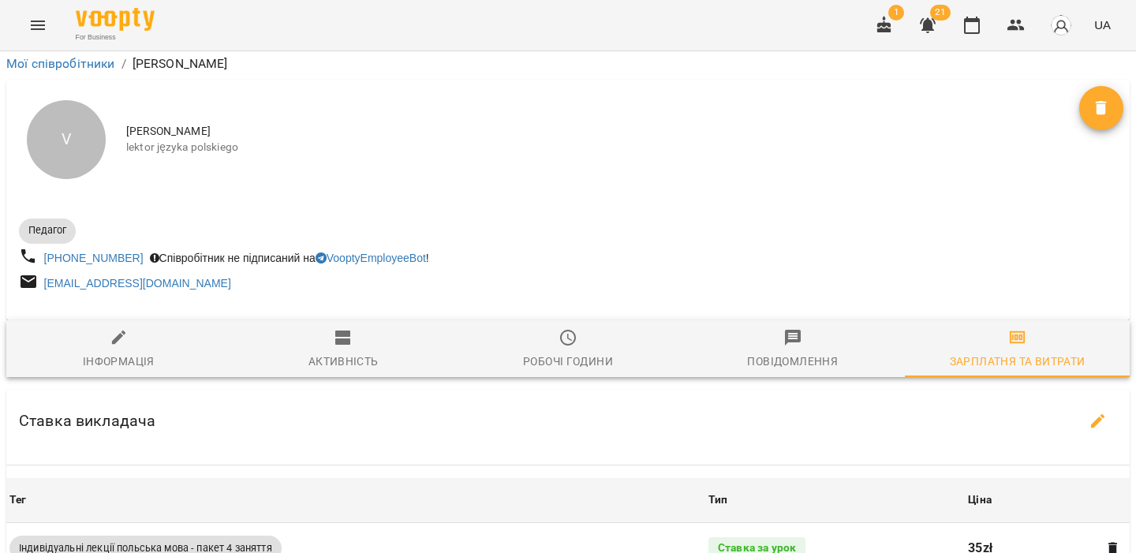
click at [36, 23] on icon "Menu" at bounding box center [37, 25] width 19 height 19
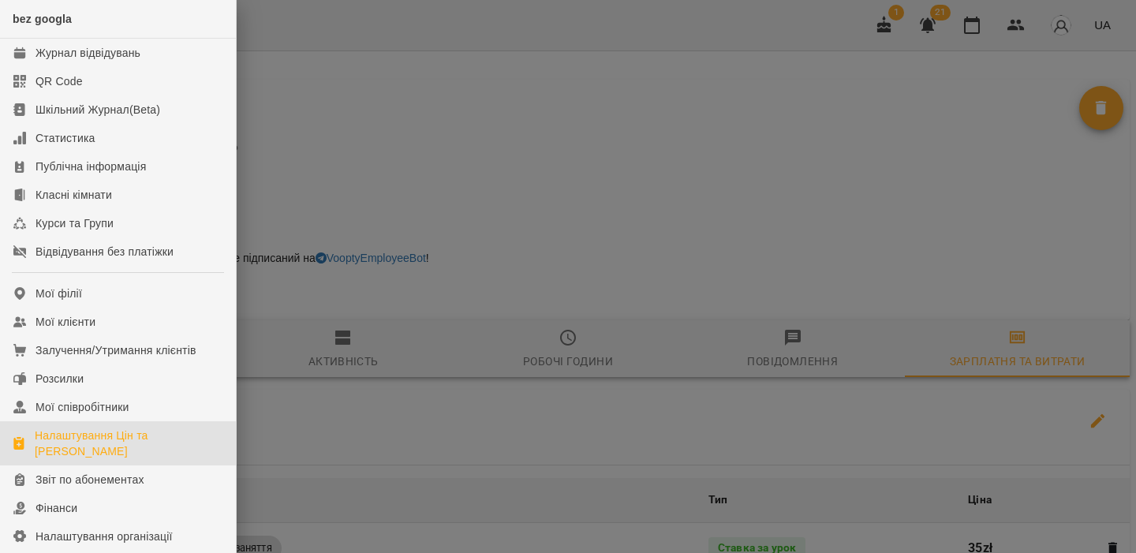
click at [45, 424] on link "Налаштування Цін та [PERSON_NAME]" at bounding box center [118, 443] width 236 height 44
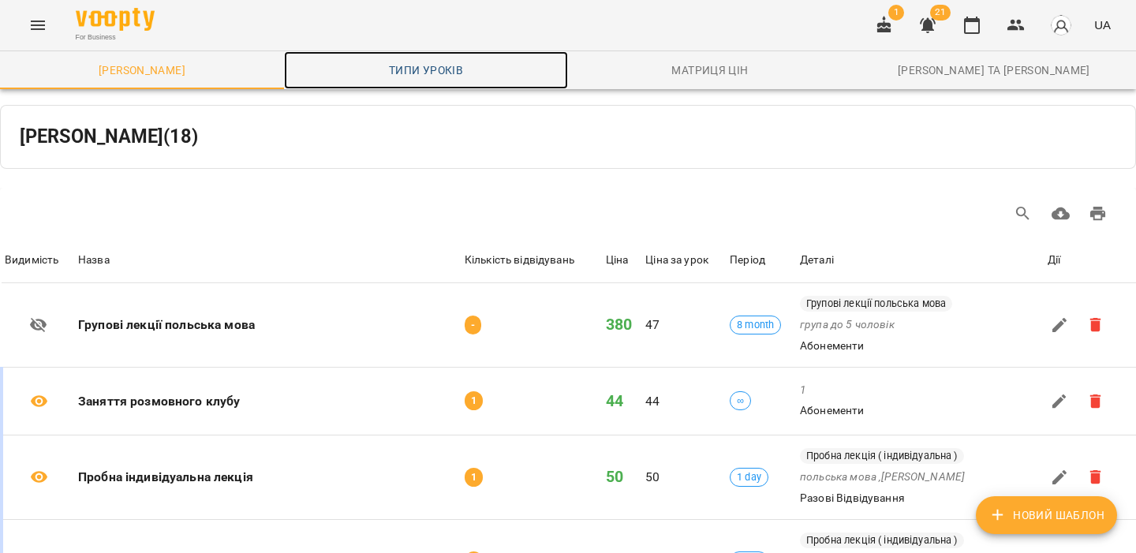
click at [429, 85] on link "Типи уроків" at bounding box center [426, 70] width 284 height 38
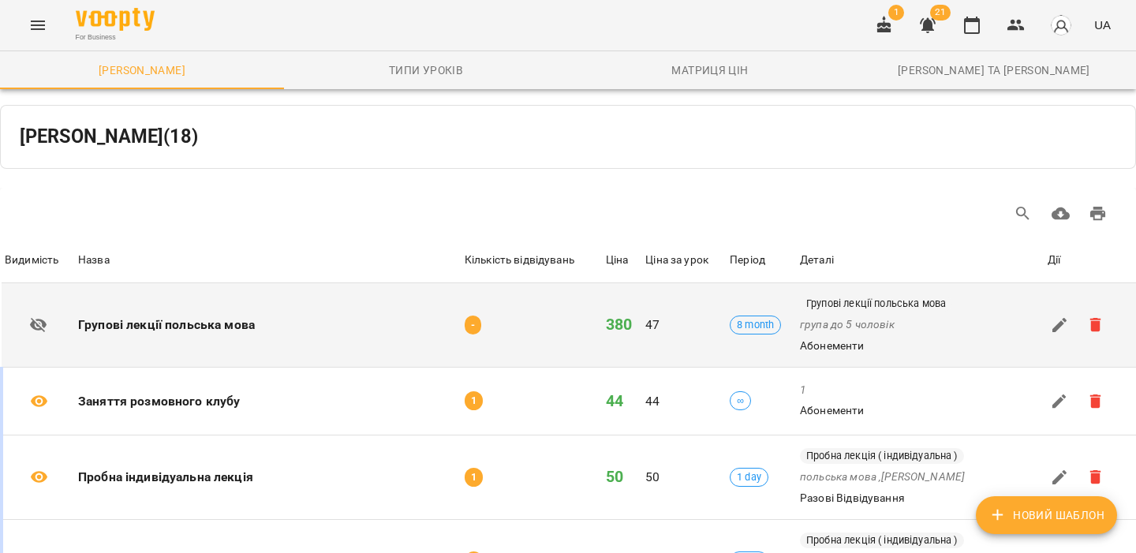
scroll to position [117, 0]
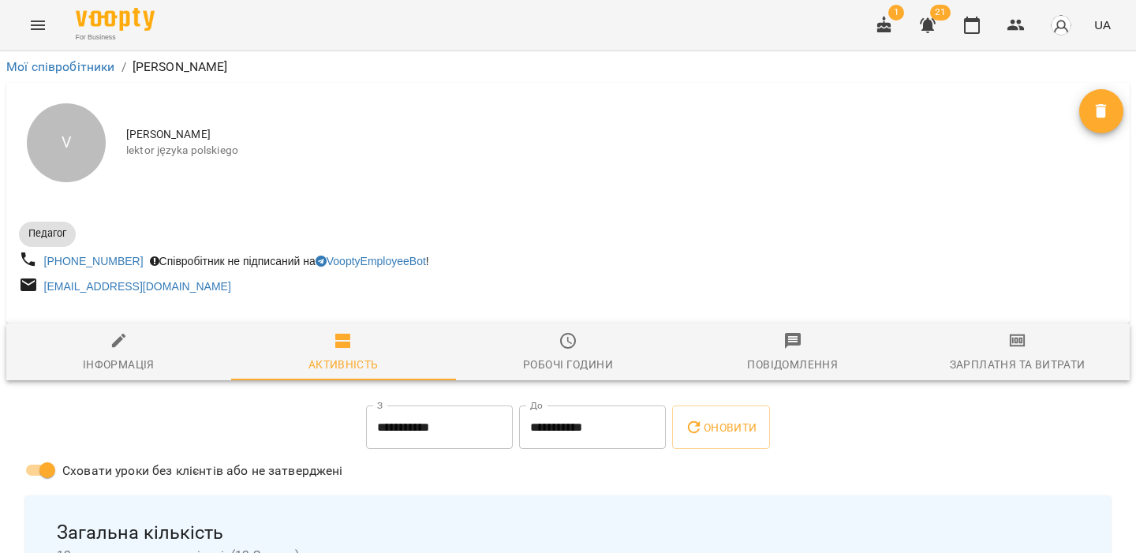
click at [970, 339] on span "Зарплатня та Витрати" at bounding box center [1017, 352] width 206 height 43
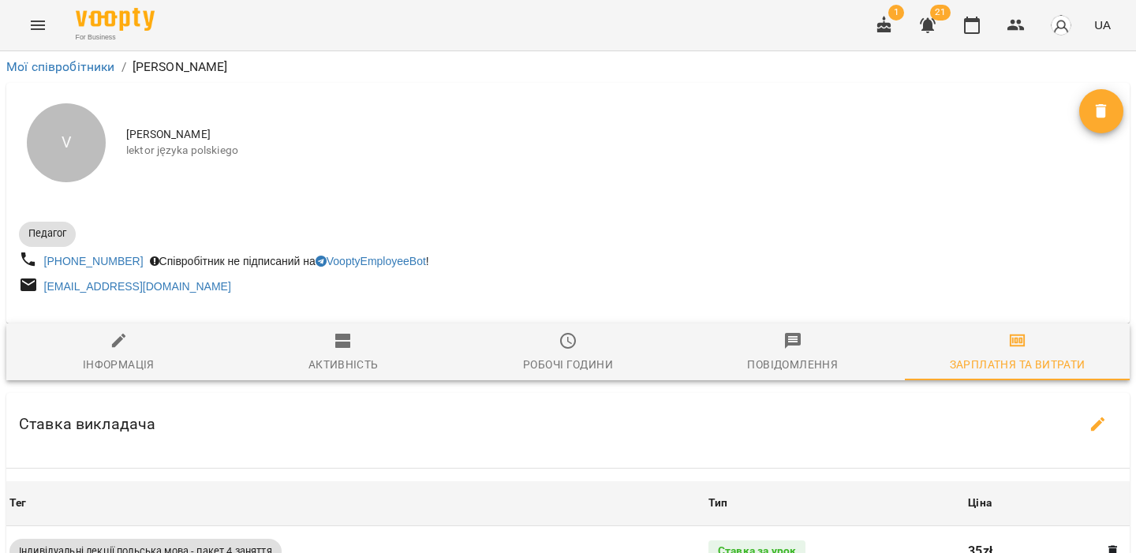
scroll to position [821, 0]
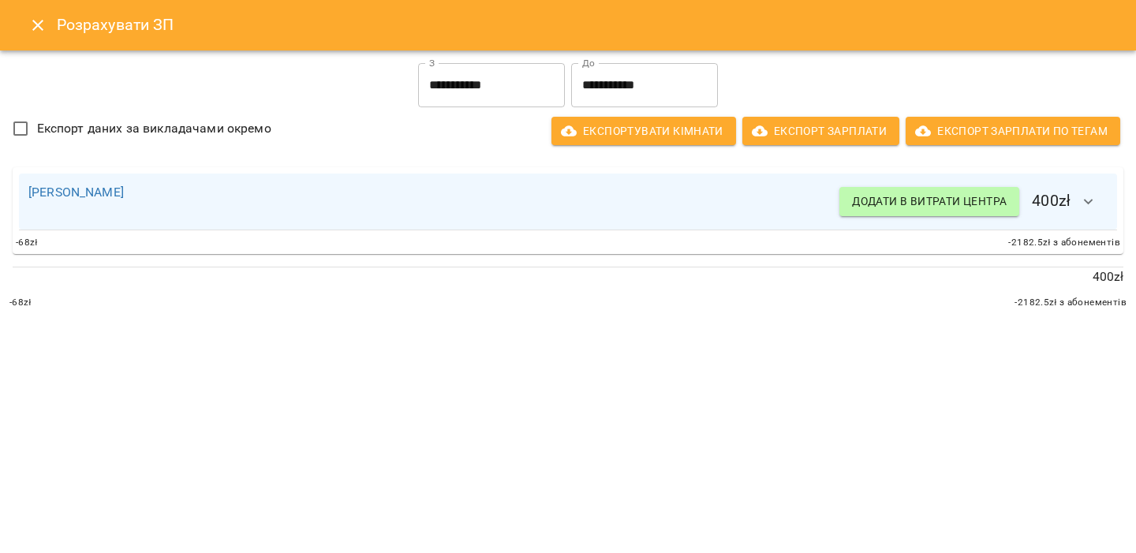
click at [1098, 194] on button "button" at bounding box center [1089, 202] width 38 height 38
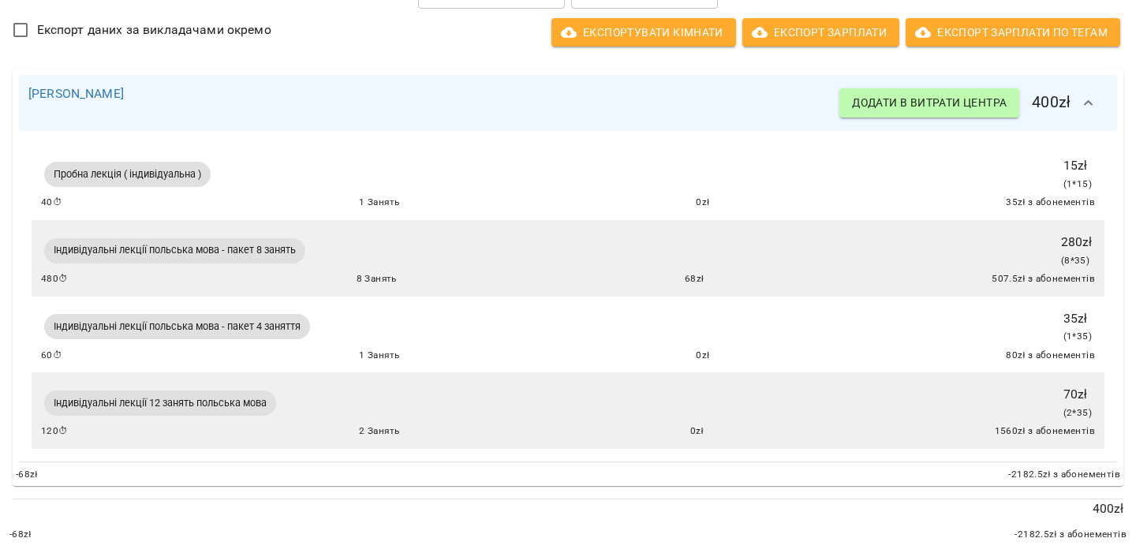
scroll to position [105, 0]
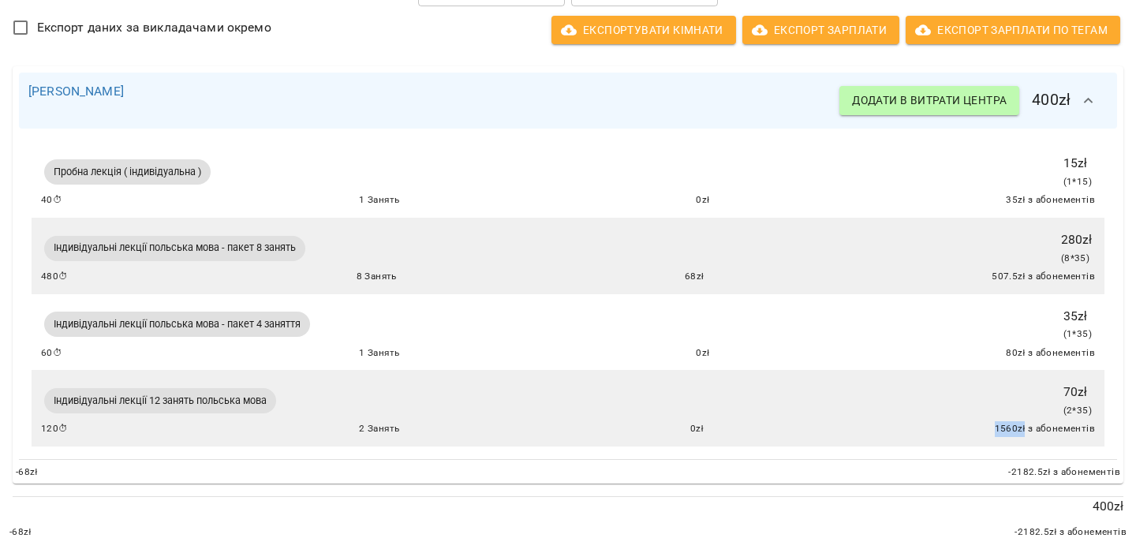
drag, startPoint x: 996, startPoint y: 434, endPoint x: 1026, endPoint y: 431, distance: 30.9
click at [1026, 431] on div "120 ⏱ 2 Занять 0 zł 1560 zł з абонементів" at bounding box center [568, 429] width 1054 height 16
click at [1026, 431] on span "1560 zł з абонементів" at bounding box center [1045, 429] width 101 height 16
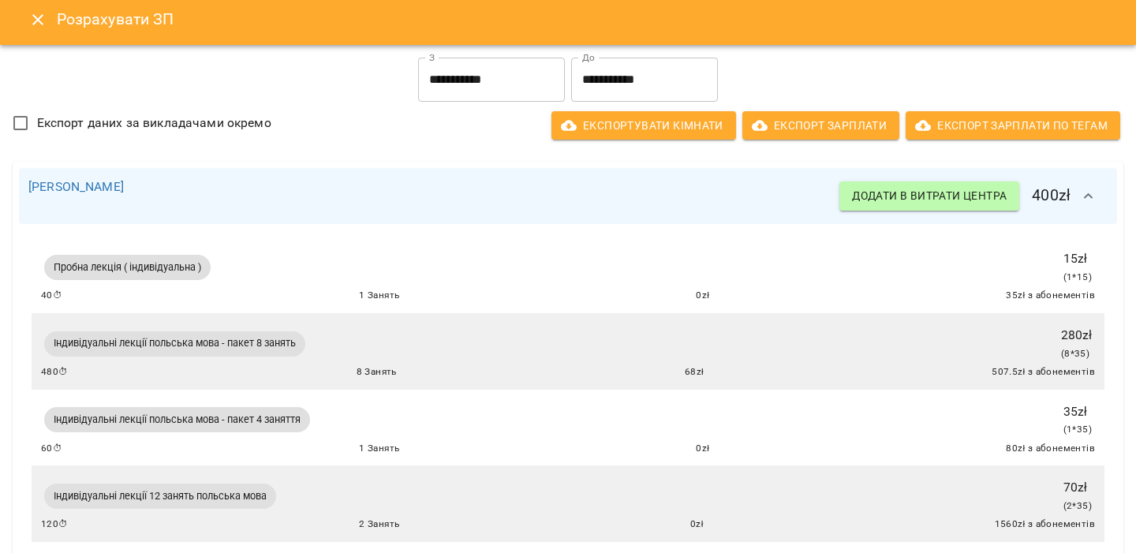
scroll to position [0, 0]
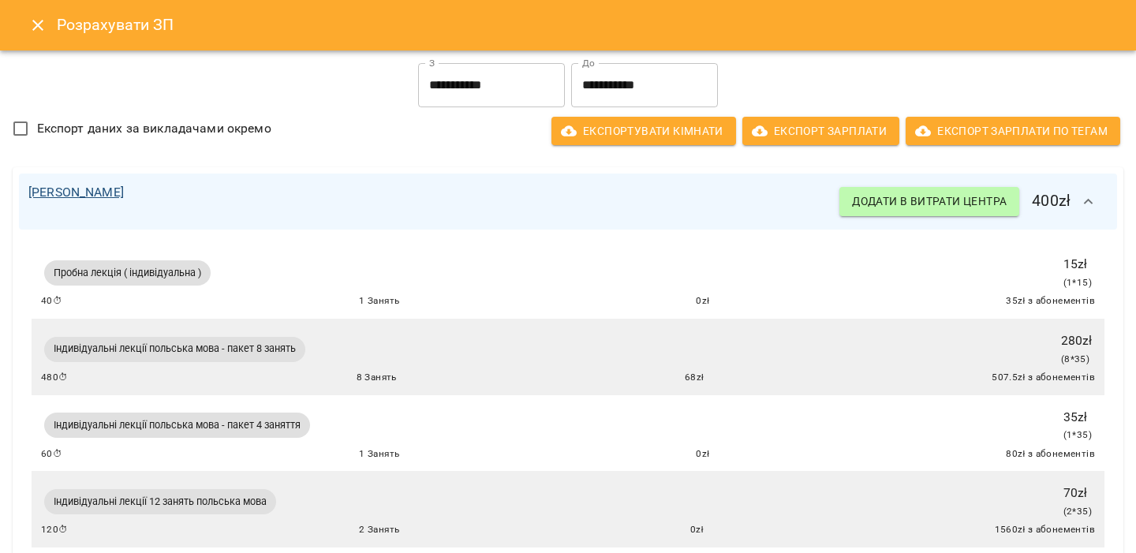
drag, startPoint x: 199, startPoint y: 199, endPoint x: 29, endPoint y: 196, distance: 169.6
click at [29, 196] on div "Valentyna Krytskaliuk Додати в витрати центра 400 zł" at bounding box center [567, 202] width 1079 height 38
copy link "Valentyna Krytskaliuk"
click at [54, 24] on button "Close" at bounding box center [38, 25] width 38 height 38
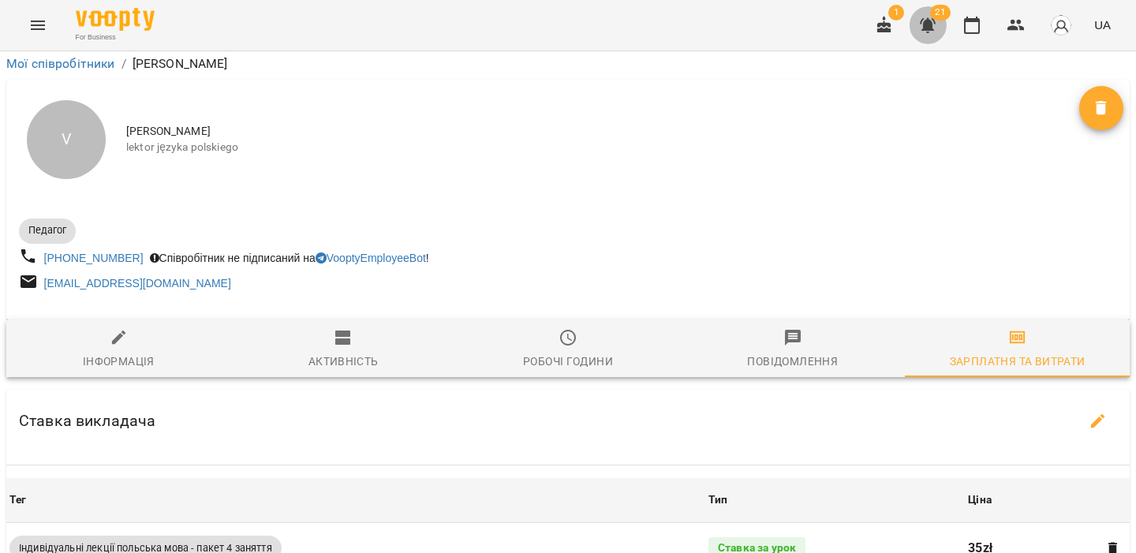
click at [932, 24] on icon "button" at bounding box center [928, 25] width 16 height 15
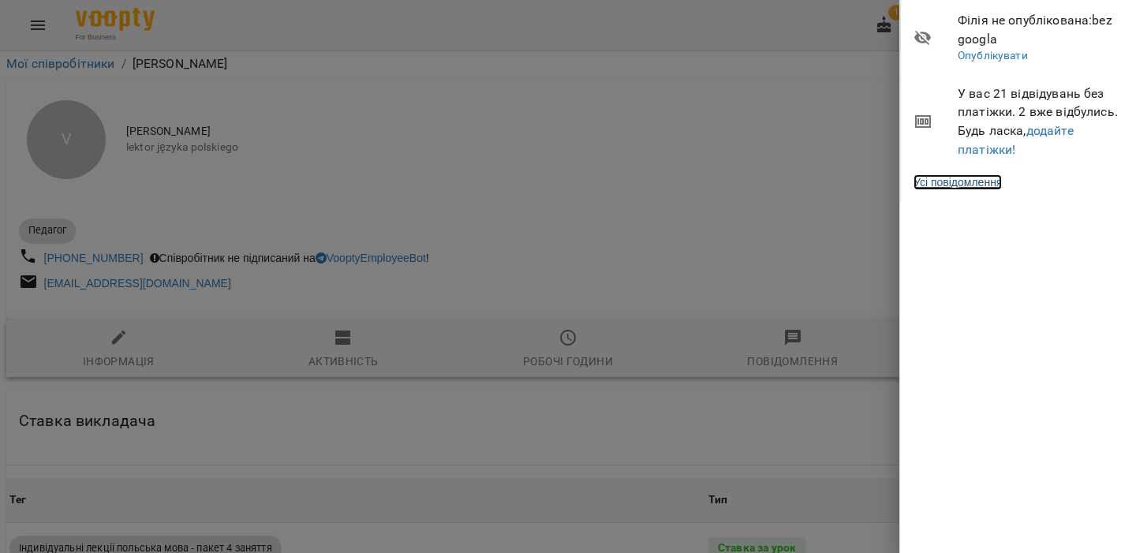
click at [981, 181] on link "Усі повідомлення" at bounding box center [958, 182] width 88 height 16
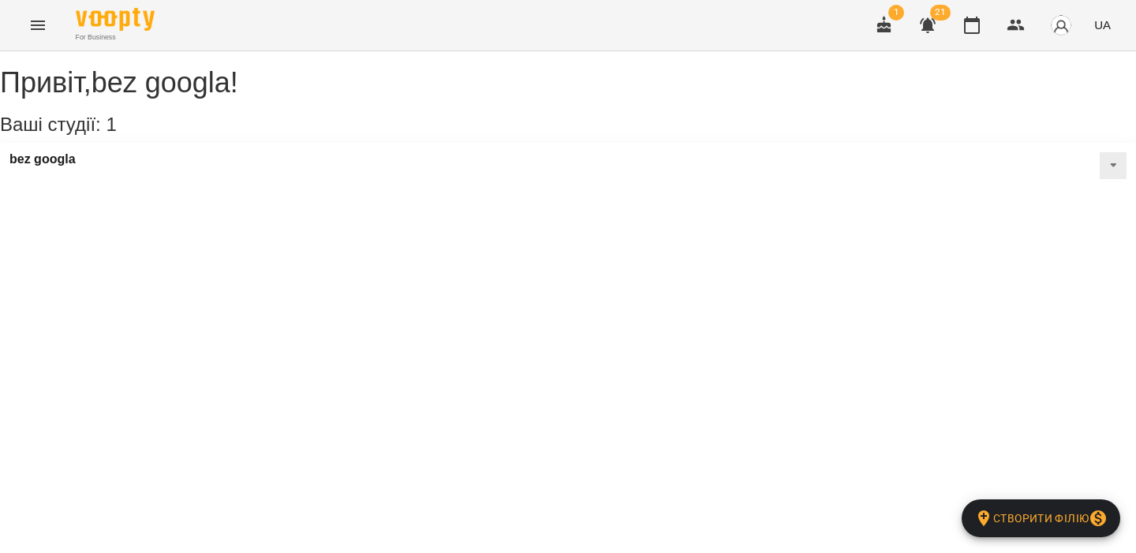
click at [44, 32] on icon "Menu" at bounding box center [37, 25] width 19 height 19
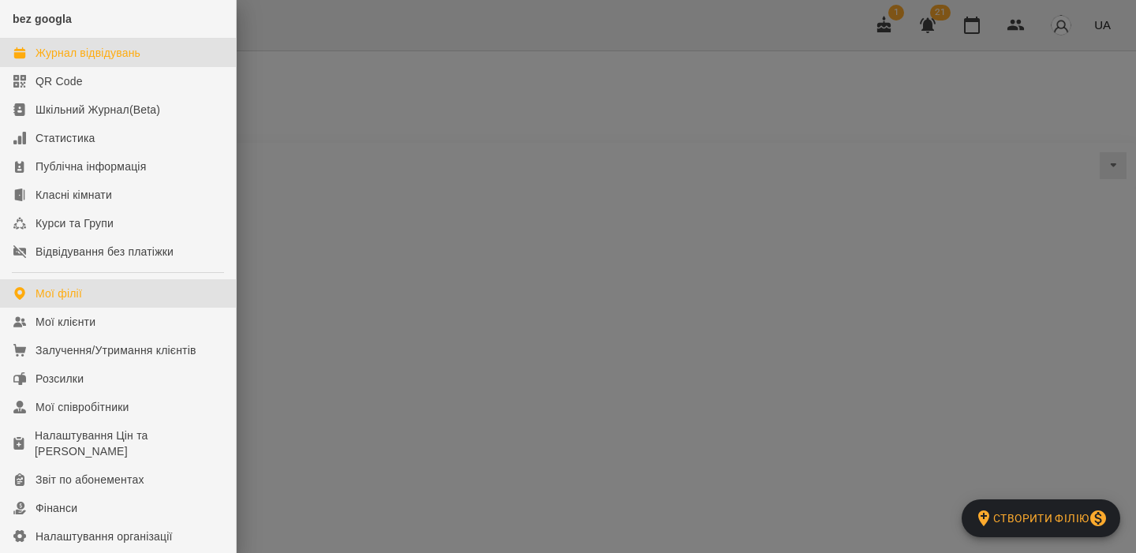
click at [101, 62] on link "Журнал відвідувань" at bounding box center [118, 53] width 236 height 28
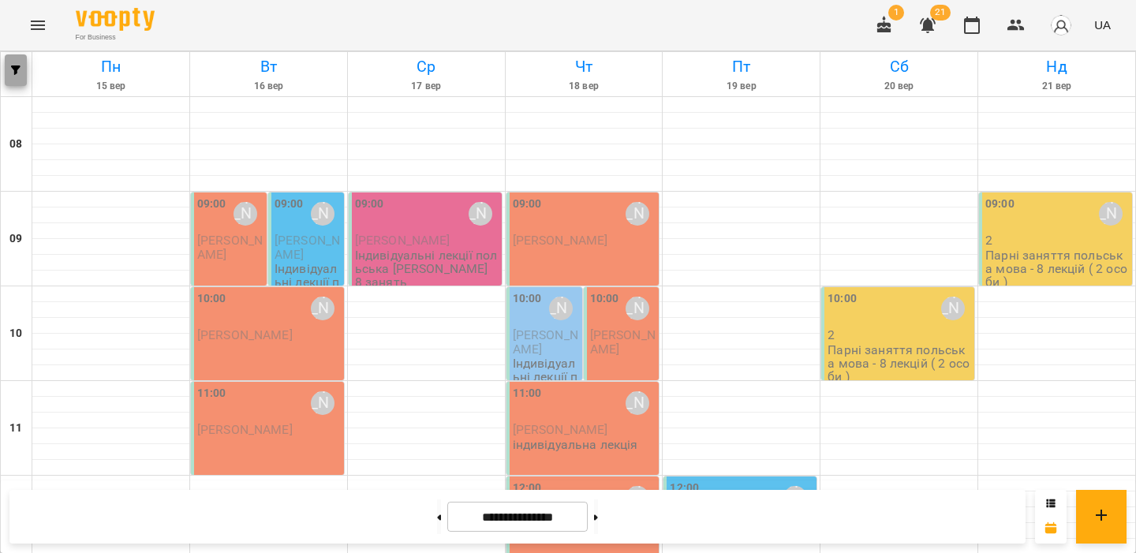
click at [16, 65] on icon "button" at bounding box center [15, 69] width 9 height 9
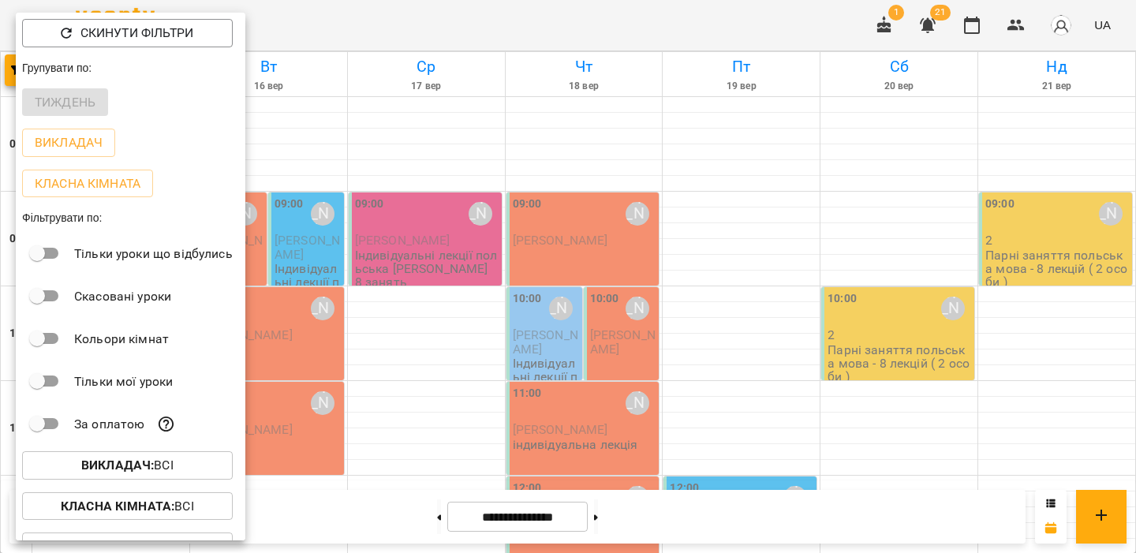
click at [110, 475] on p "Викладач : Всі" at bounding box center [127, 465] width 92 height 19
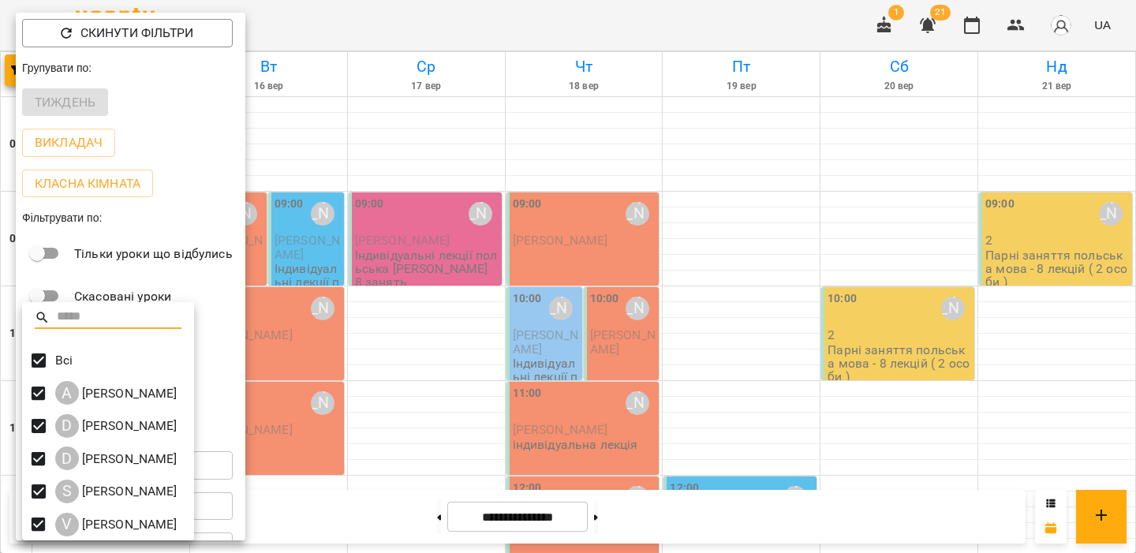
click at [41, 317] on icon at bounding box center [43, 318] width 16 height 16
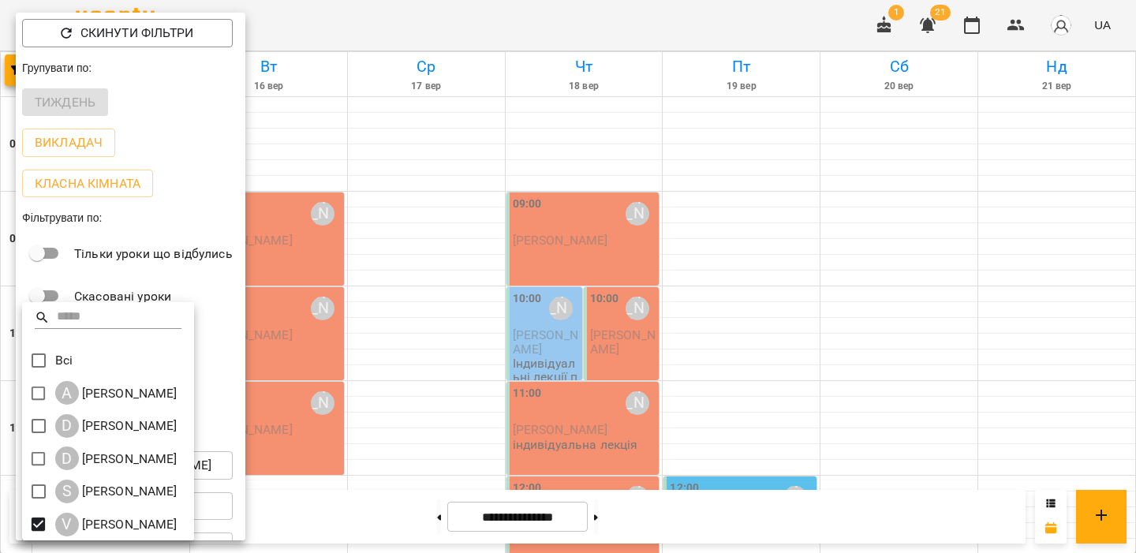
click at [477, 328] on div at bounding box center [568, 276] width 1136 height 553
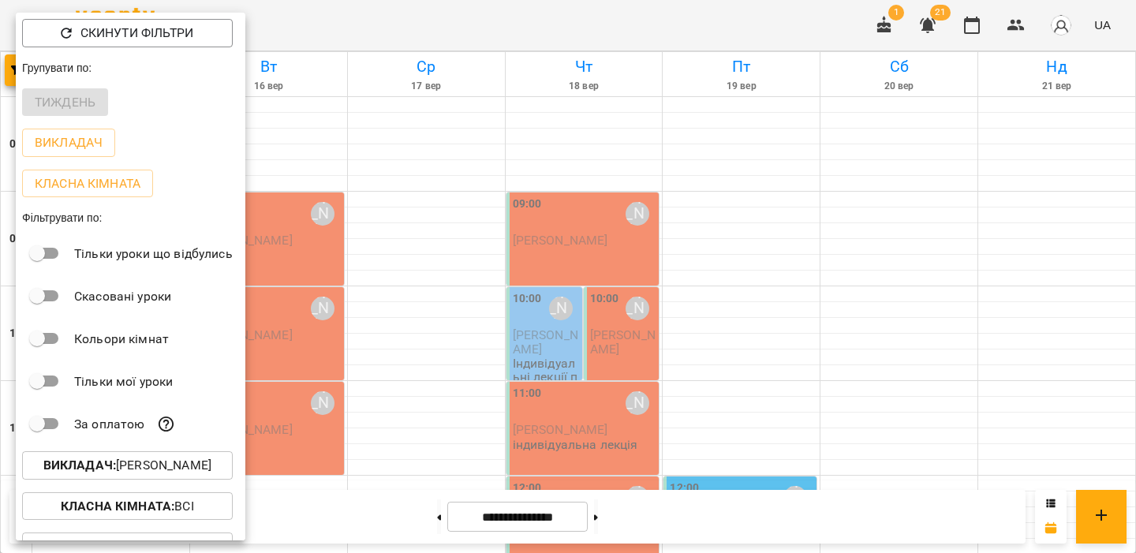
click at [404, 113] on div at bounding box center [568, 276] width 1136 height 553
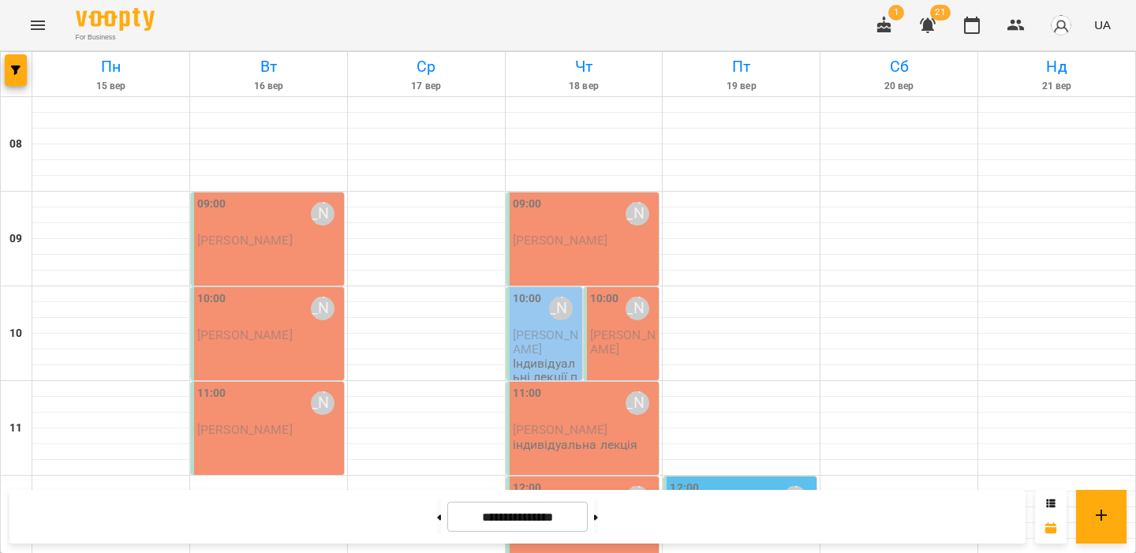
scroll to position [696, 0]
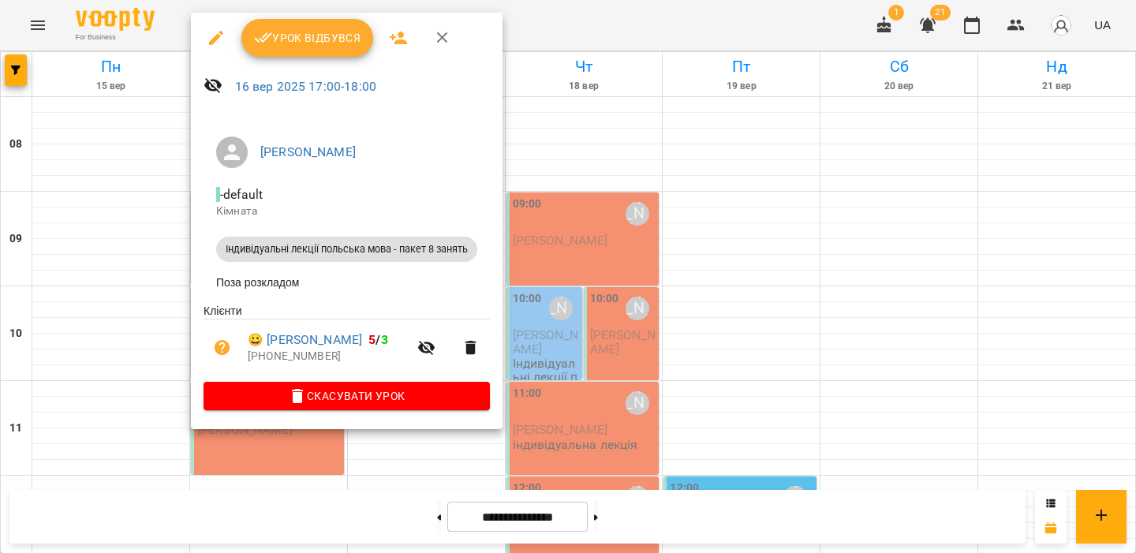
click at [156, 312] on div at bounding box center [568, 276] width 1136 height 553
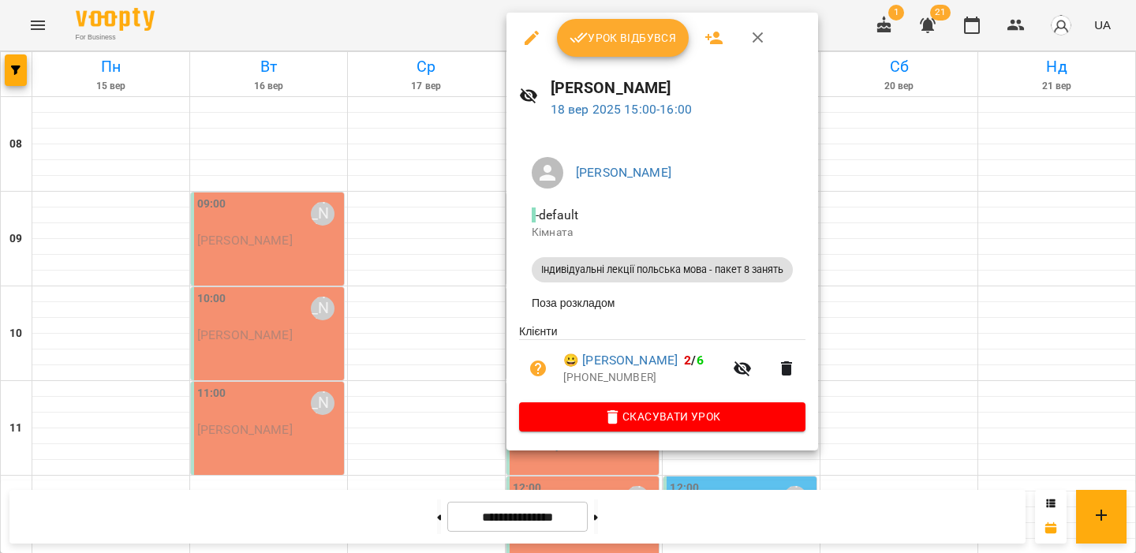
click at [419, 195] on div at bounding box center [568, 276] width 1136 height 553
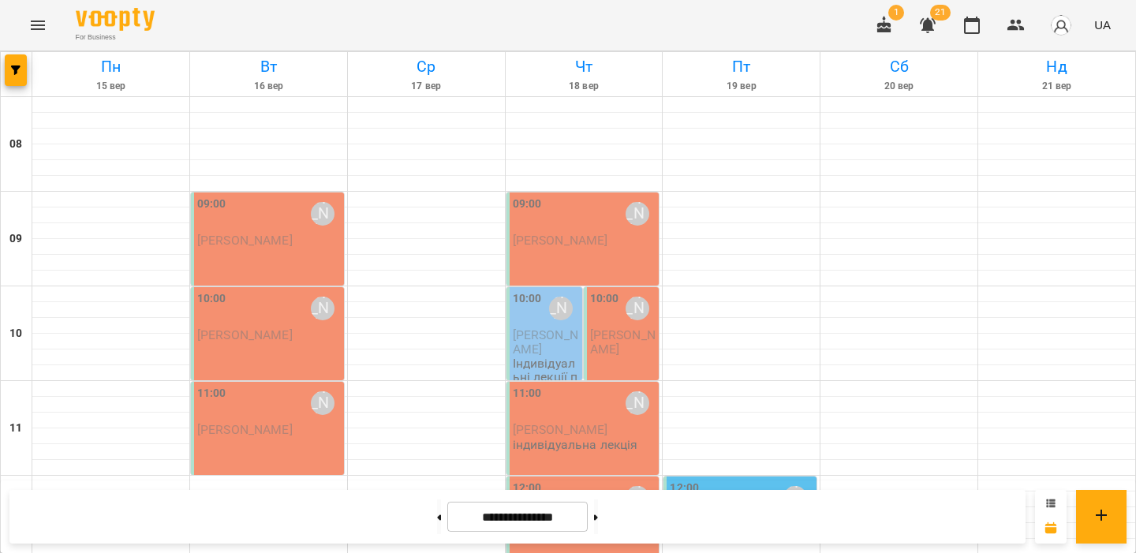
click at [1049, 496] on button at bounding box center [1050, 504] width 9 height 16
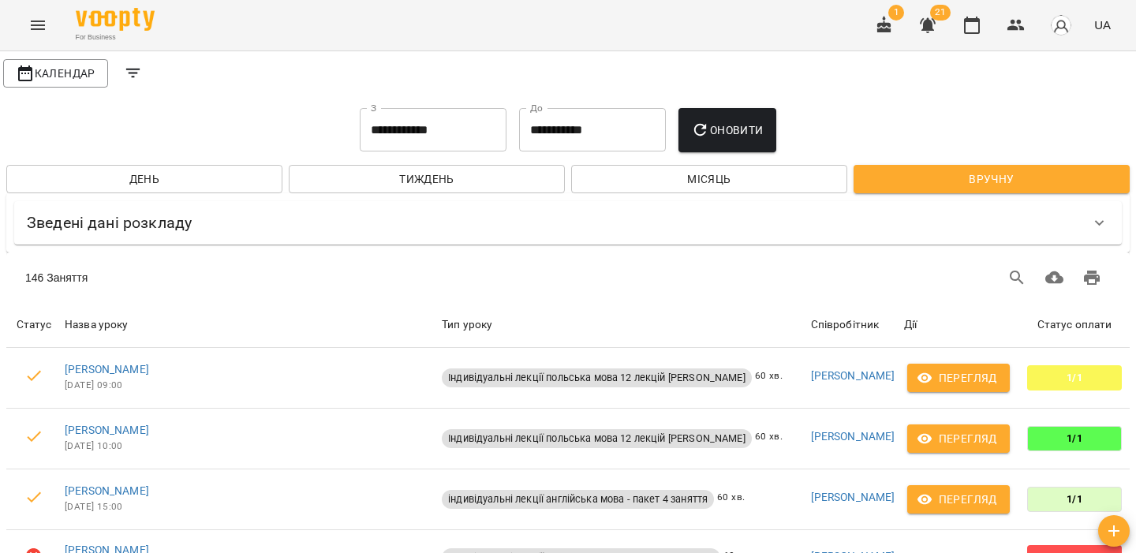
click at [143, 77] on button "Filters" at bounding box center [133, 73] width 38 height 38
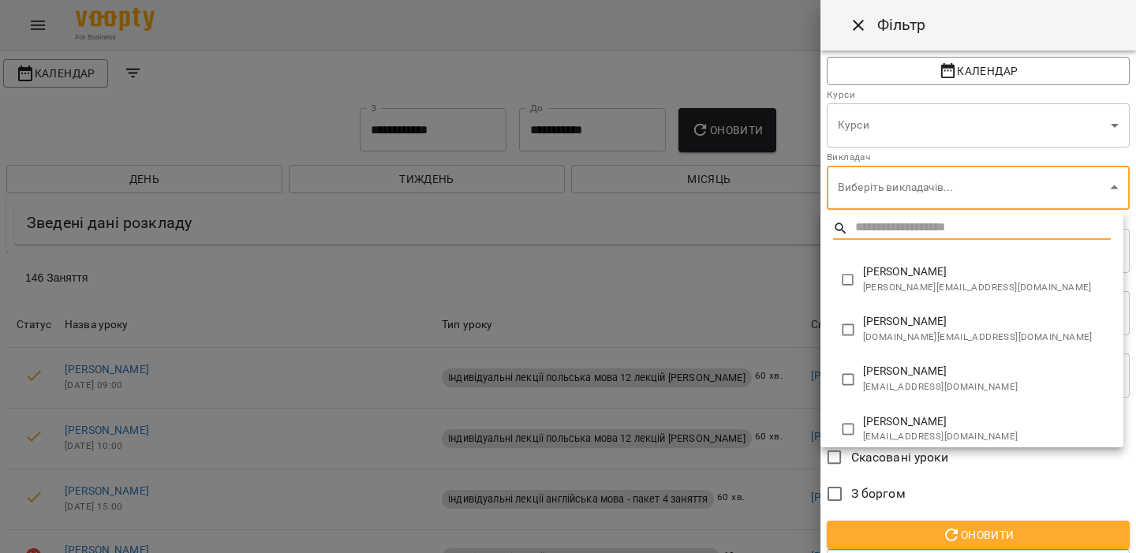
scroll to position [63, 0]
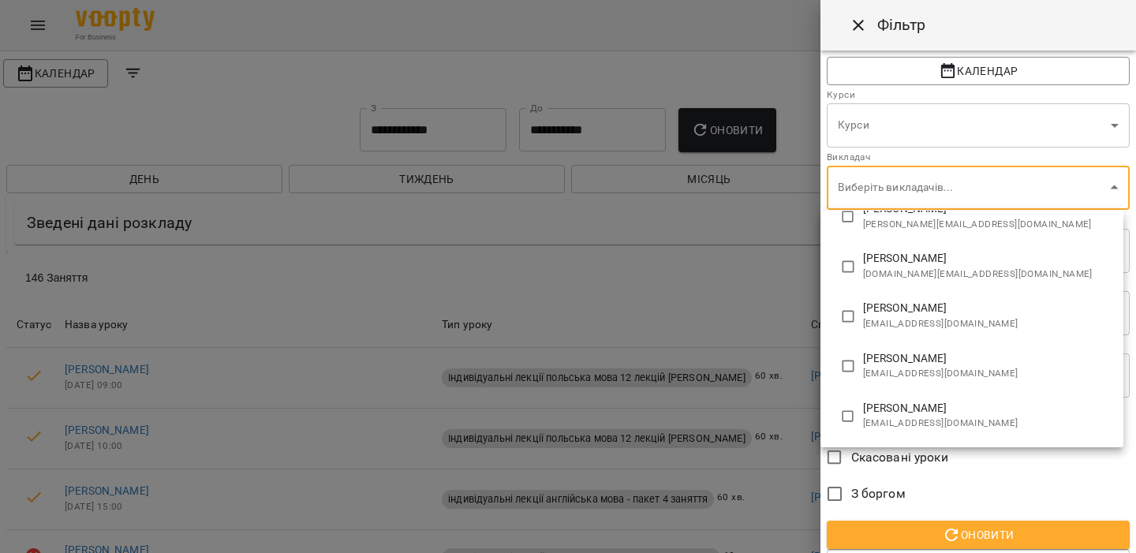
type input "**********"
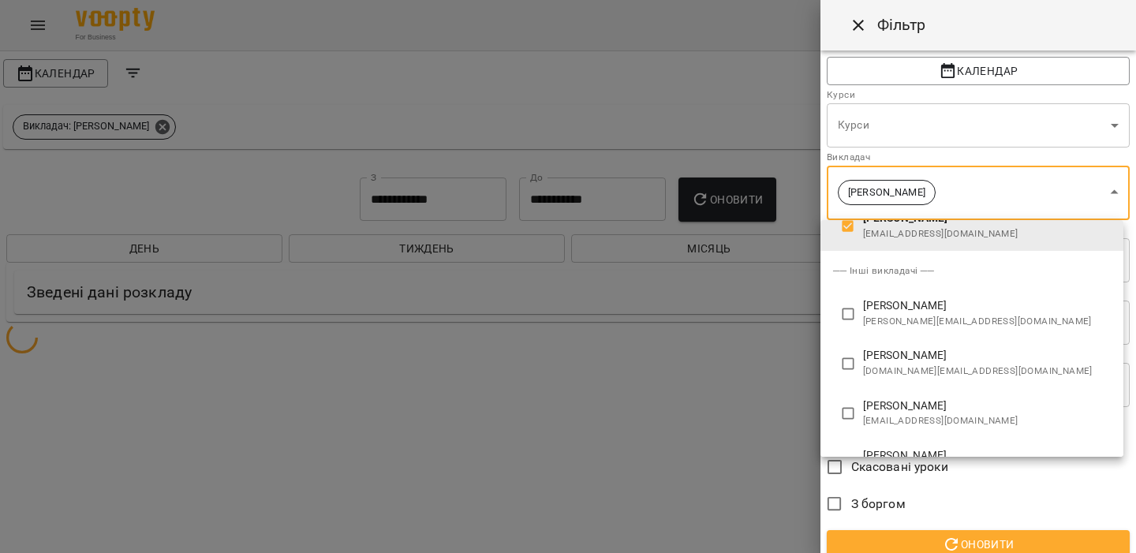
scroll to position [0, 0]
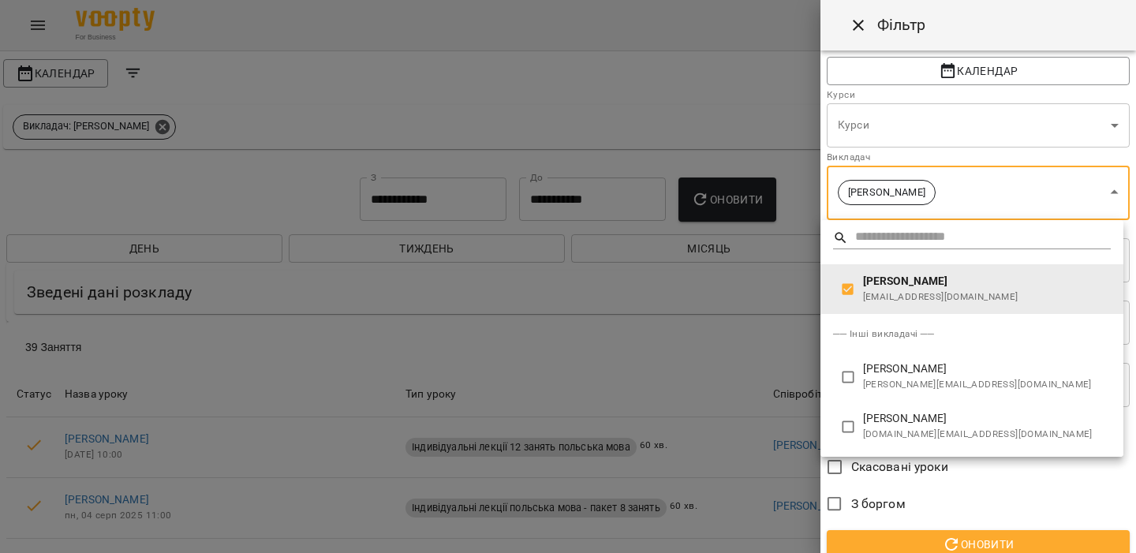
click at [719, 303] on div at bounding box center [568, 276] width 1136 height 553
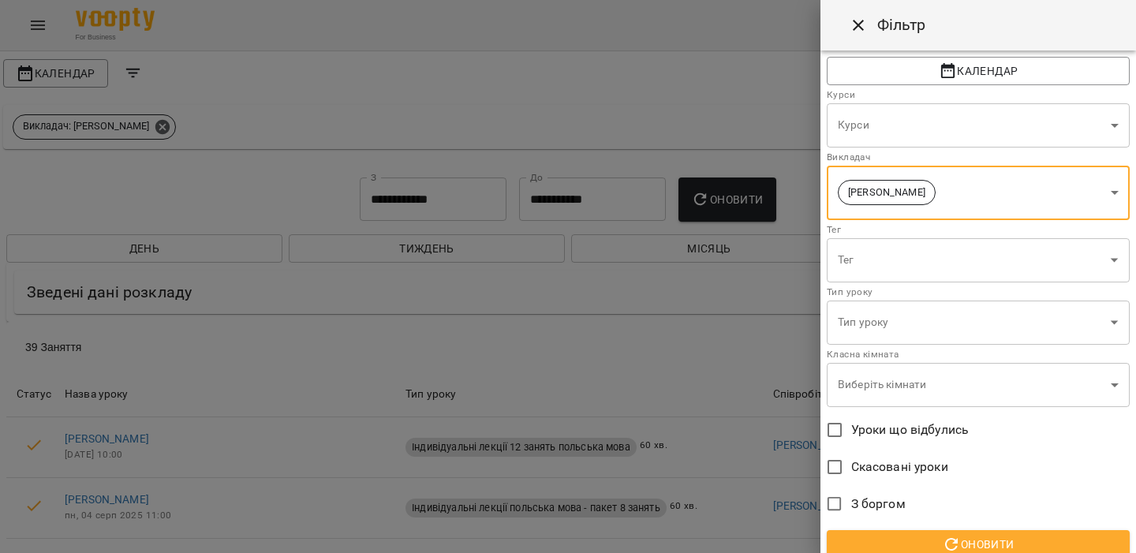
click at [646, 302] on div at bounding box center [568, 276] width 1136 height 553
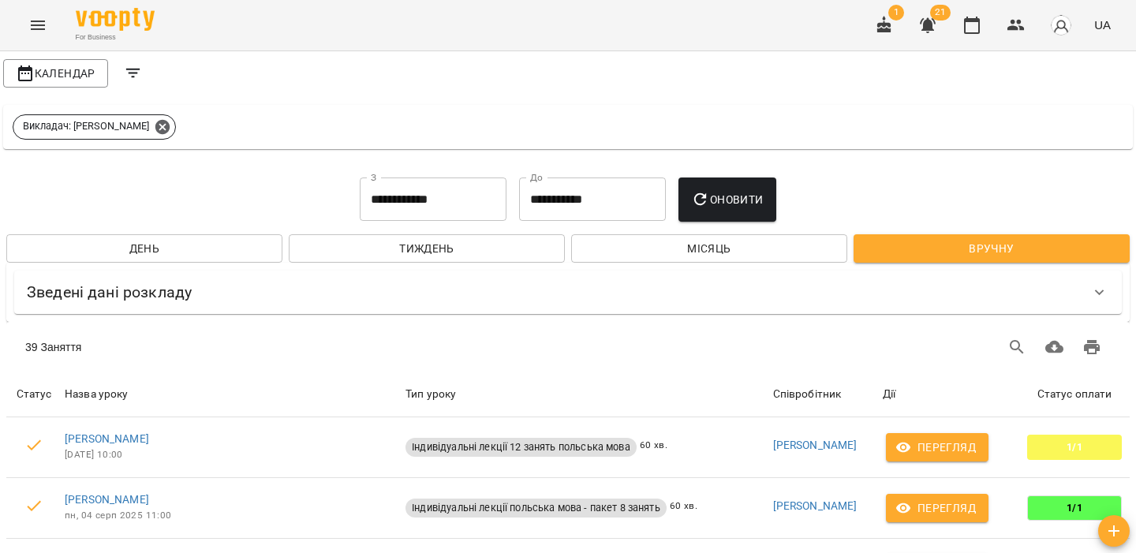
click at [465, 211] on input "**********" at bounding box center [433, 200] width 147 height 44
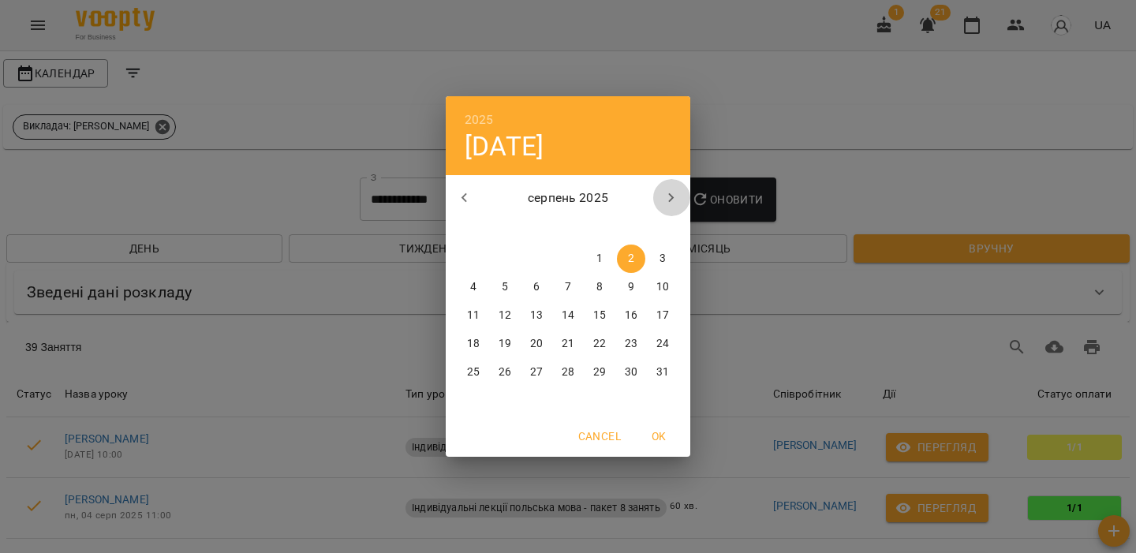
click at [675, 194] on icon "button" at bounding box center [671, 198] width 19 height 19
click at [477, 255] on span "1" at bounding box center [473, 259] width 28 height 16
type input "**********"
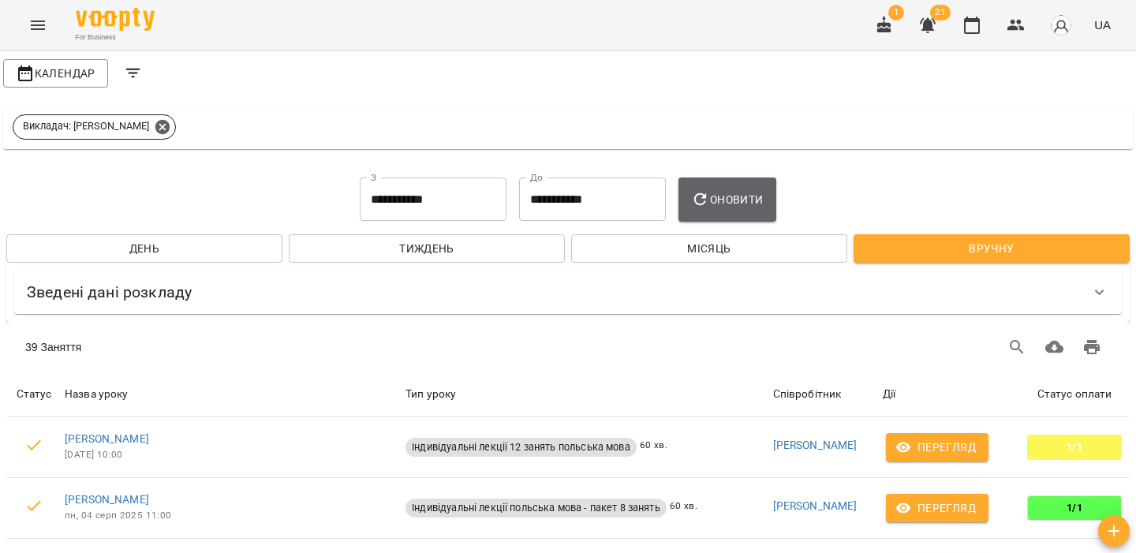
click at [700, 200] on icon "button" at bounding box center [700, 199] width 19 height 19
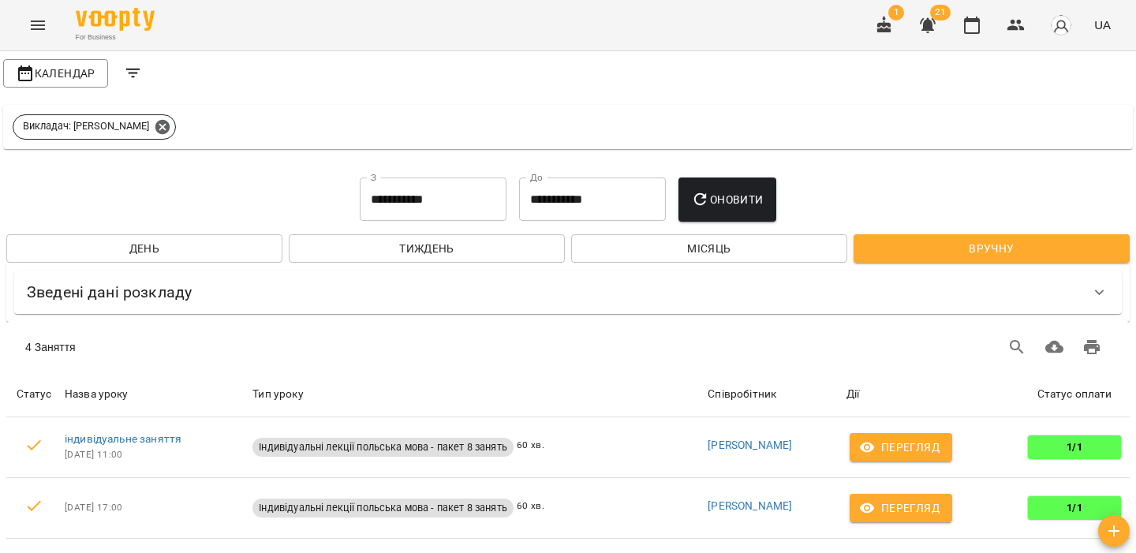
scroll to position [149, 0]
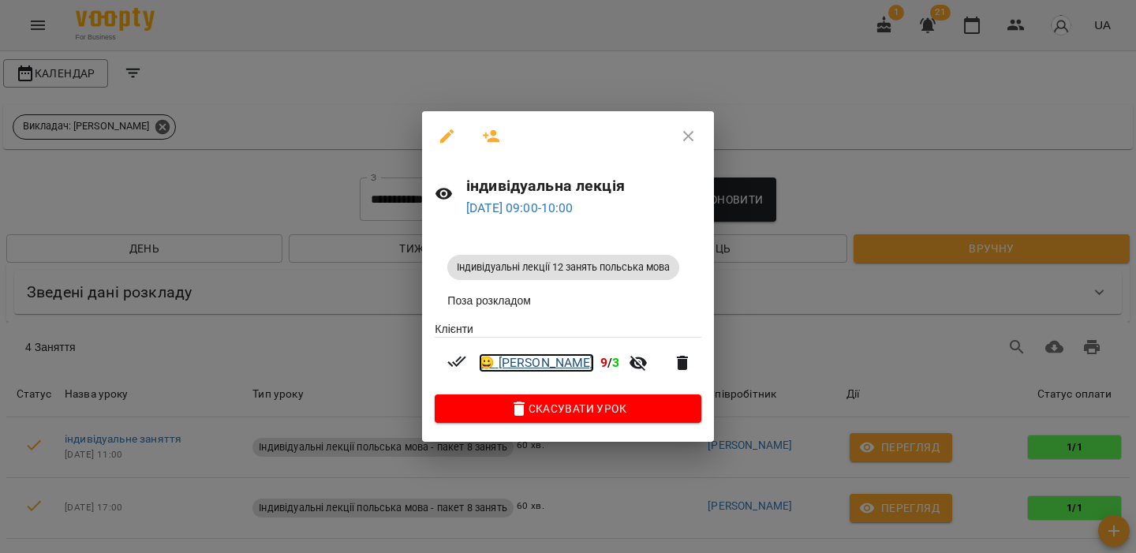
click at [552, 362] on link "😀 Tatiana Klebek" at bounding box center [536, 362] width 114 height 19
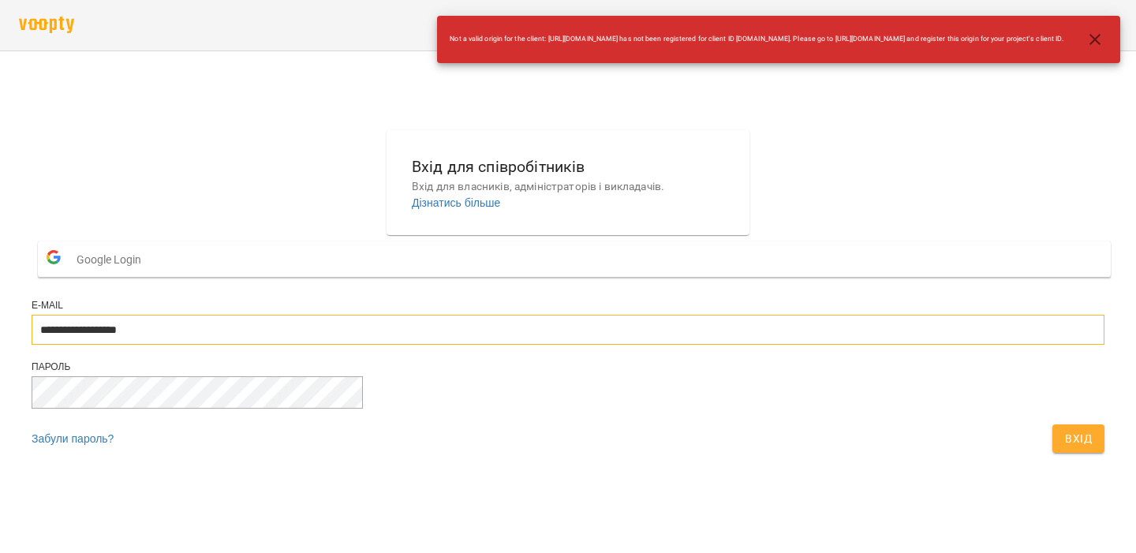
click at [535, 345] on input "**********" at bounding box center [568, 330] width 1073 height 30
type input "**********"
click at [1065, 448] on span "Вхід" at bounding box center [1078, 438] width 27 height 19
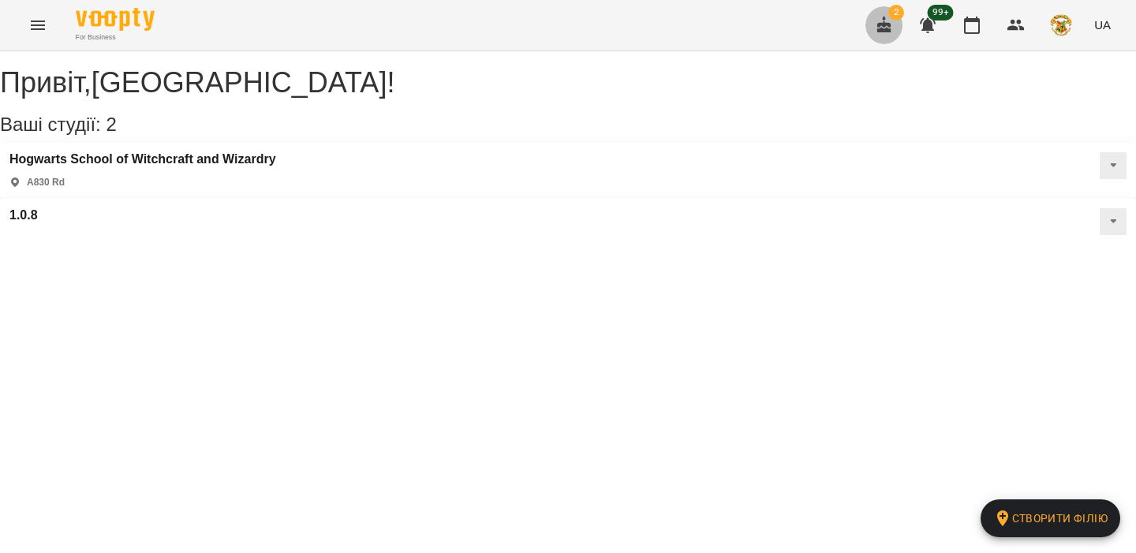
click at [879, 36] on button "button" at bounding box center [884, 25] width 38 height 38
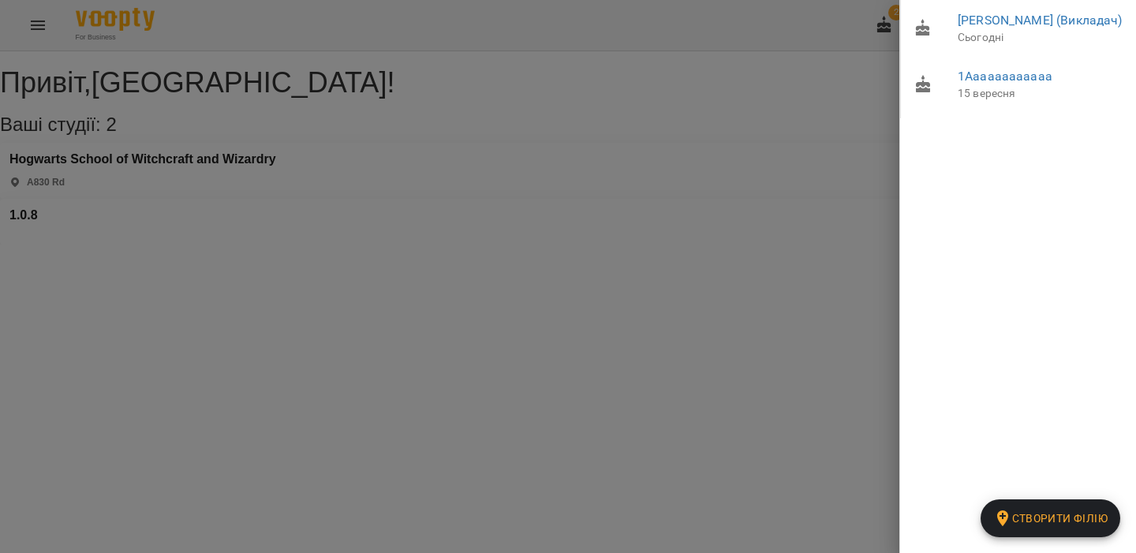
click at [36, 17] on div at bounding box center [568, 276] width 1136 height 553
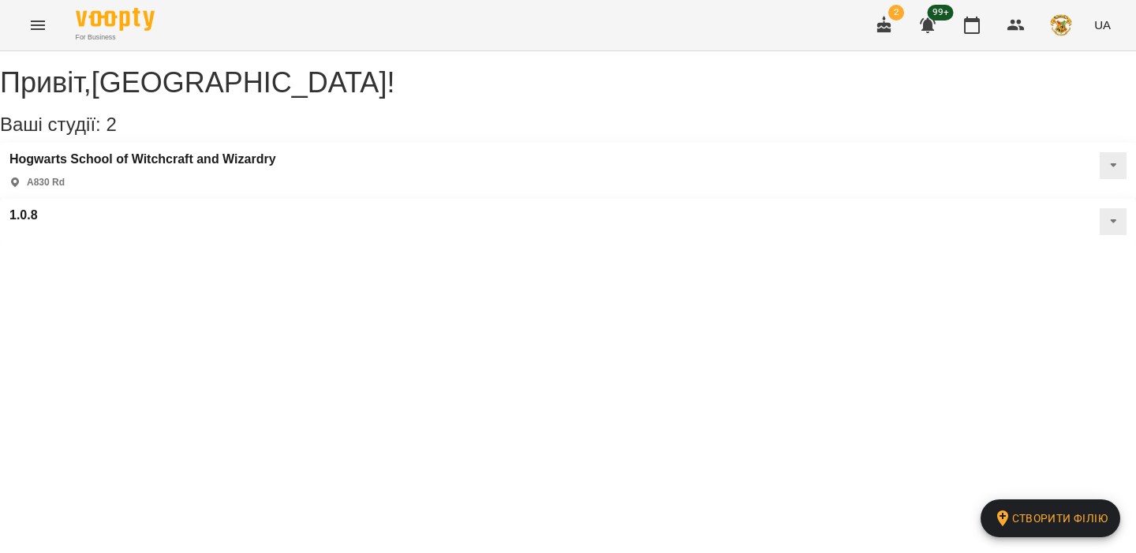
click at [34, 22] on icon "Menu" at bounding box center [37, 25] width 19 height 19
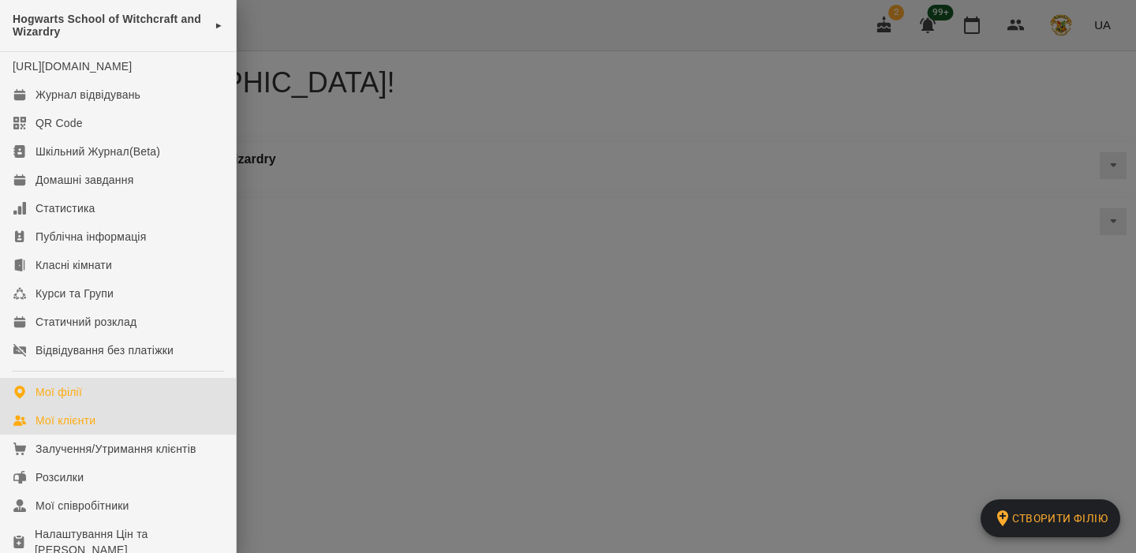
click at [133, 435] on link "Мої клієнти" at bounding box center [118, 420] width 236 height 28
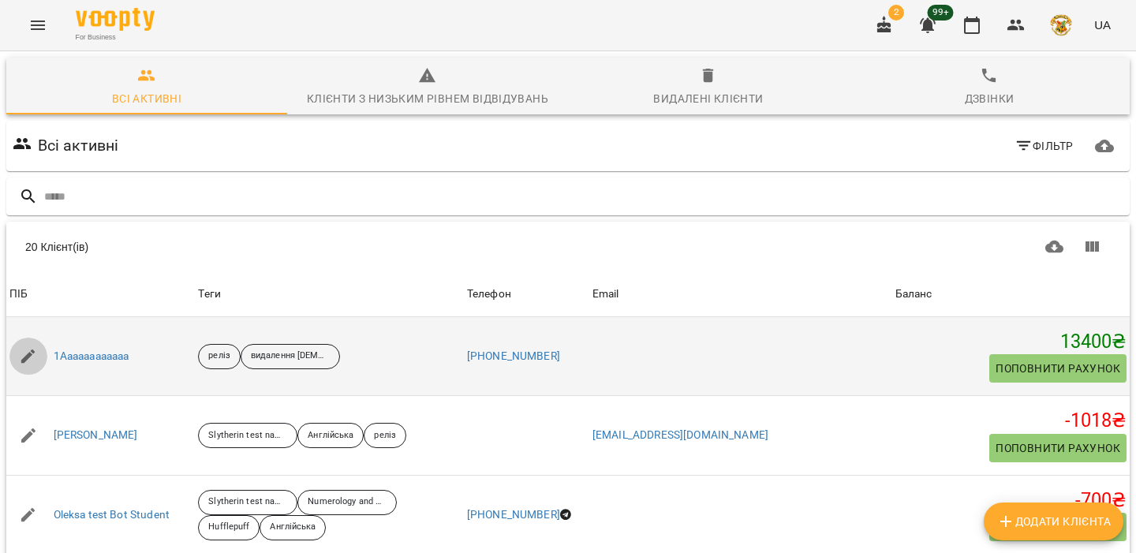
click at [37, 360] on button "button" at bounding box center [28, 357] width 38 height 38
select select "**"
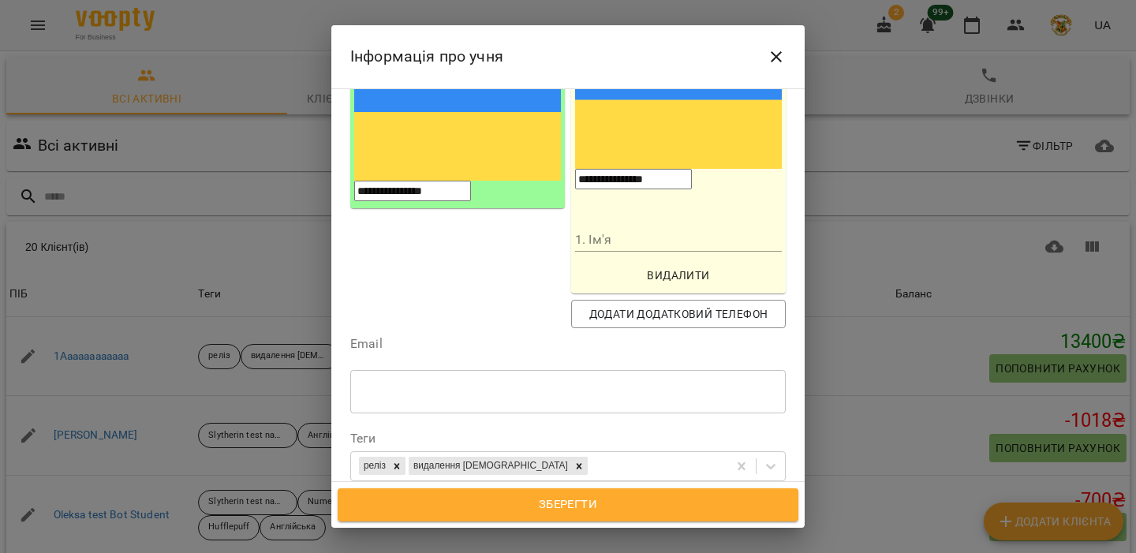
scroll to position [245, 0]
click at [564, 499] on icon "button" at bounding box center [560, 508] width 19 height 19
click at [535, 484] on div "Зберегти" at bounding box center [567, 505] width 473 height 46
click at [535, 487] on div "Зберегти" at bounding box center [567, 505] width 473 height 46
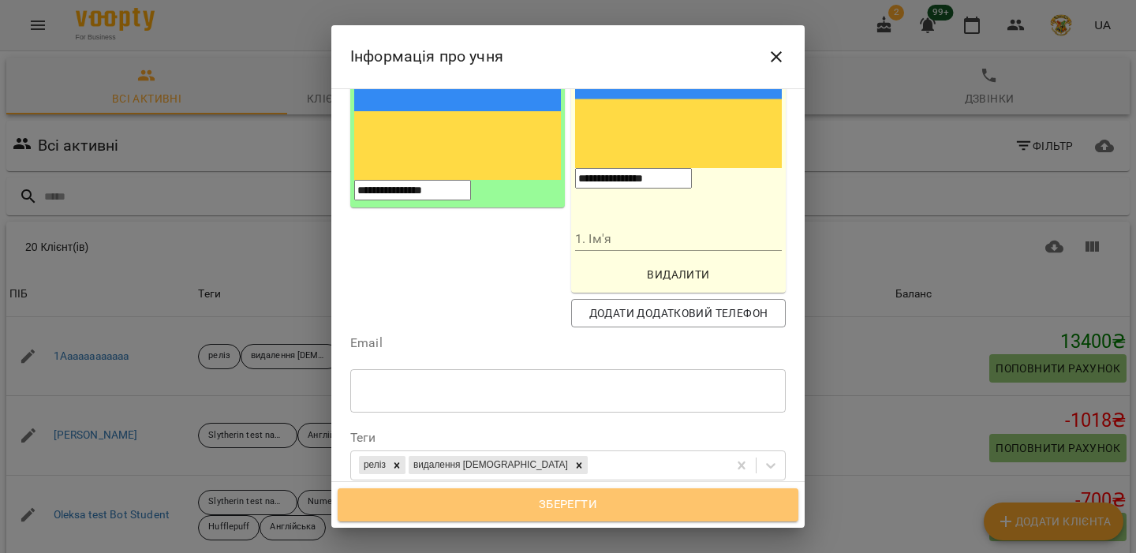
click at [529, 495] on span "Зберегти" at bounding box center [568, 505] width 426 height 21
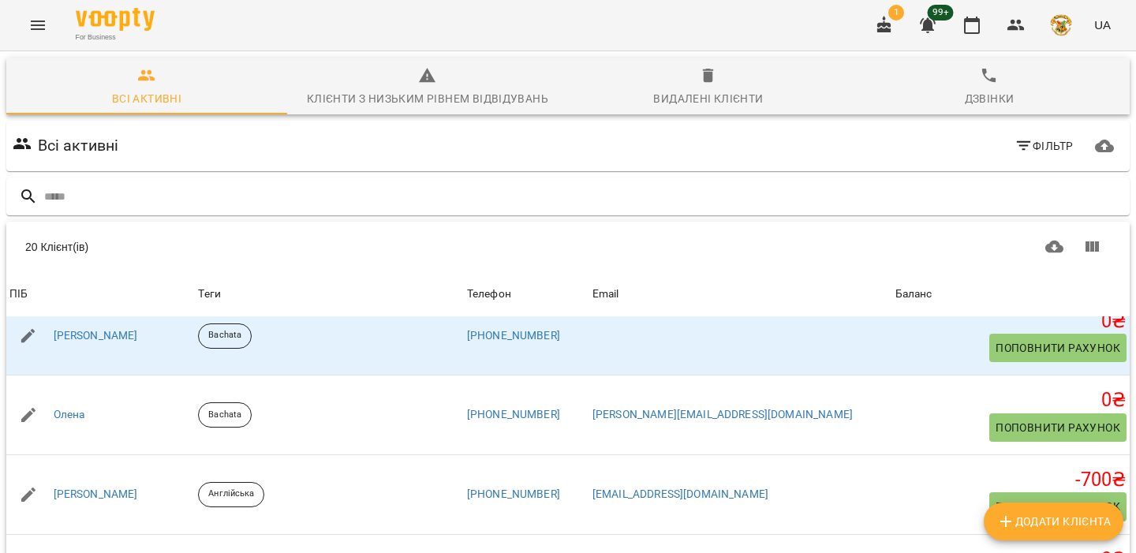
scroll to position [946, 0]
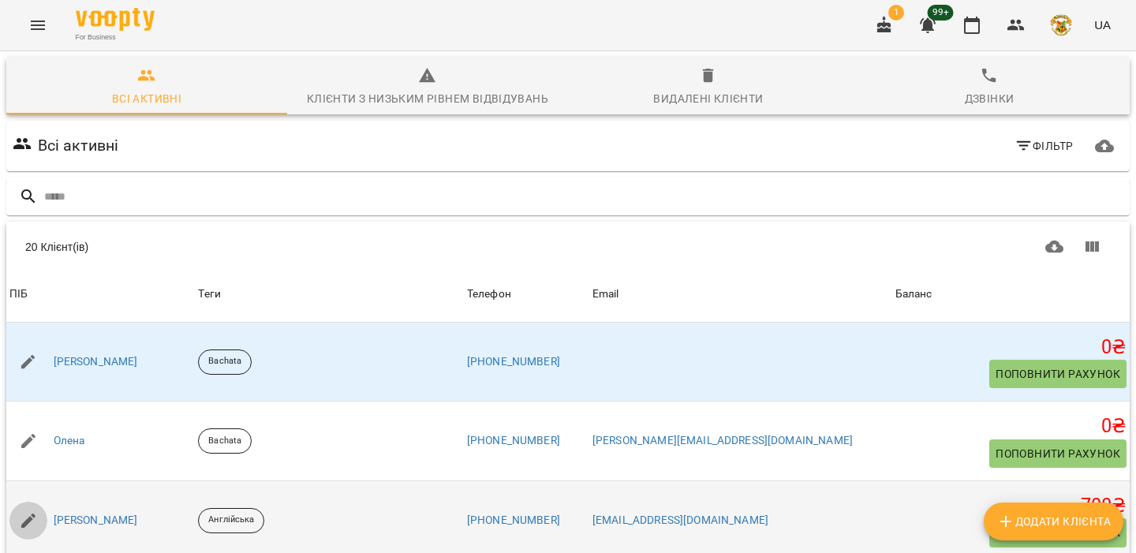
click at [35, 511] on icon "button" at bounding box center [28, 520] width 19 height 19
select select "**"
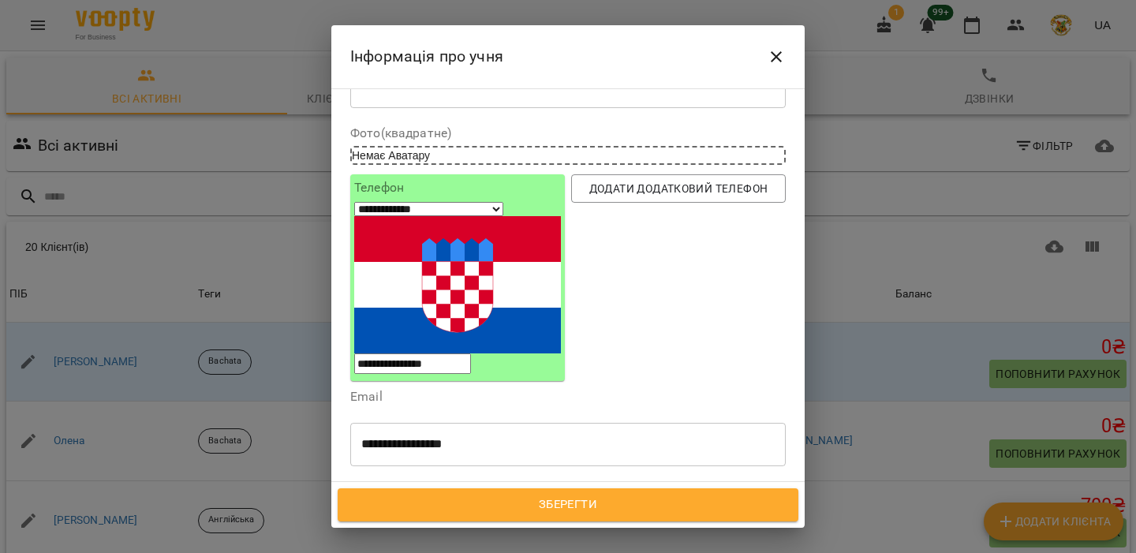
scroll to position [74, 0]
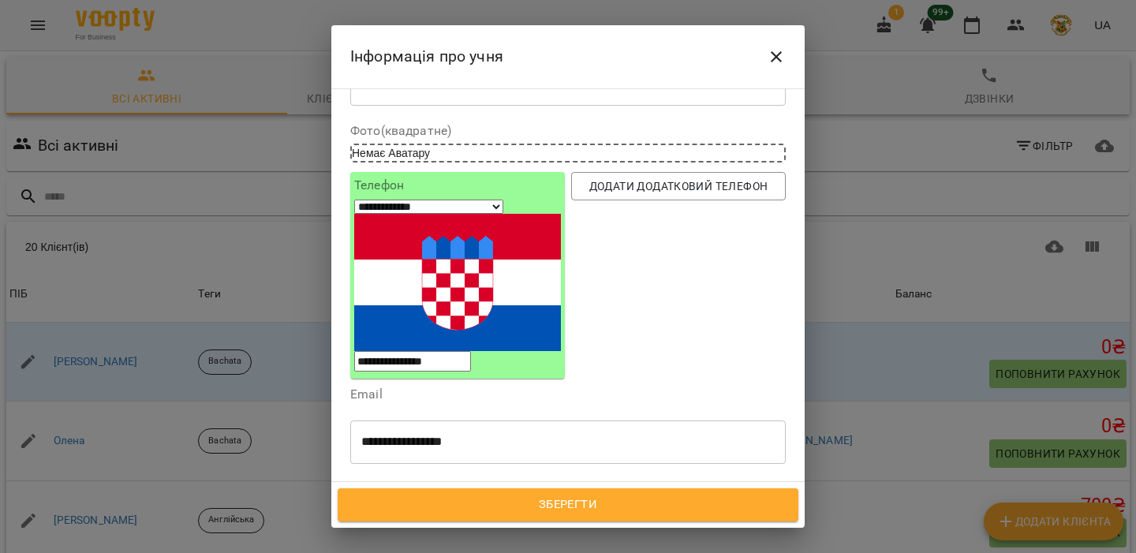
click at [530, 544] on button "button" at bounding box center [511, 563] width 38 height 38
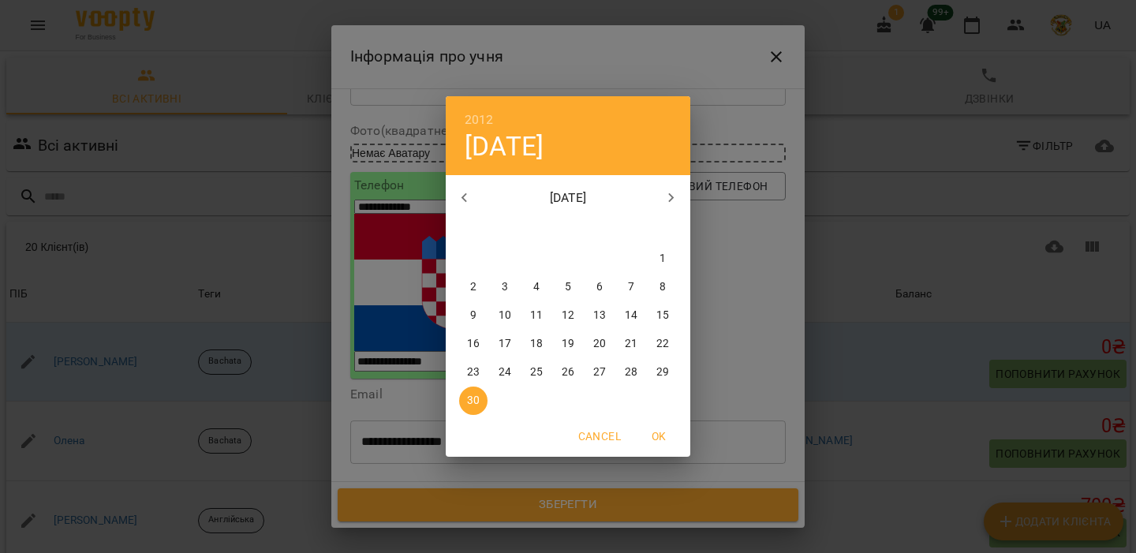
click at [652, 192] on p "[DATE]" at bounding box center [569, 198] width 170 height 19
click at [667, 192] on icon "button" at bounding box center [671, 198] width 19 height 19
click at [465, 120] on h6 "2012" at bounding box center [479, 120] width 29 height 22
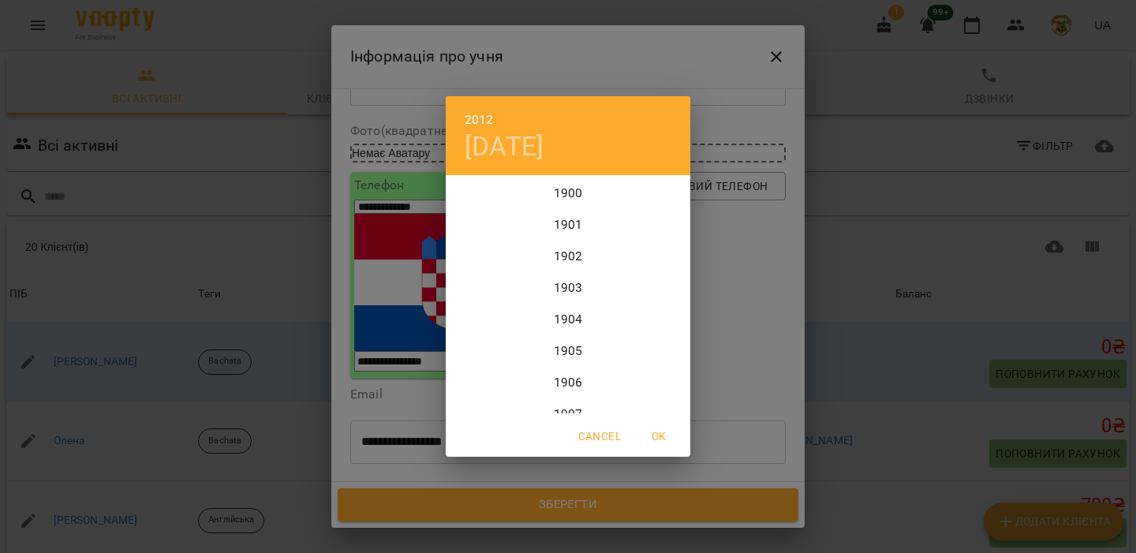
scroll to position [3440, 0]
click at [566, 307] on div "2012" at bounding box center [568, 295] width 245 height 32
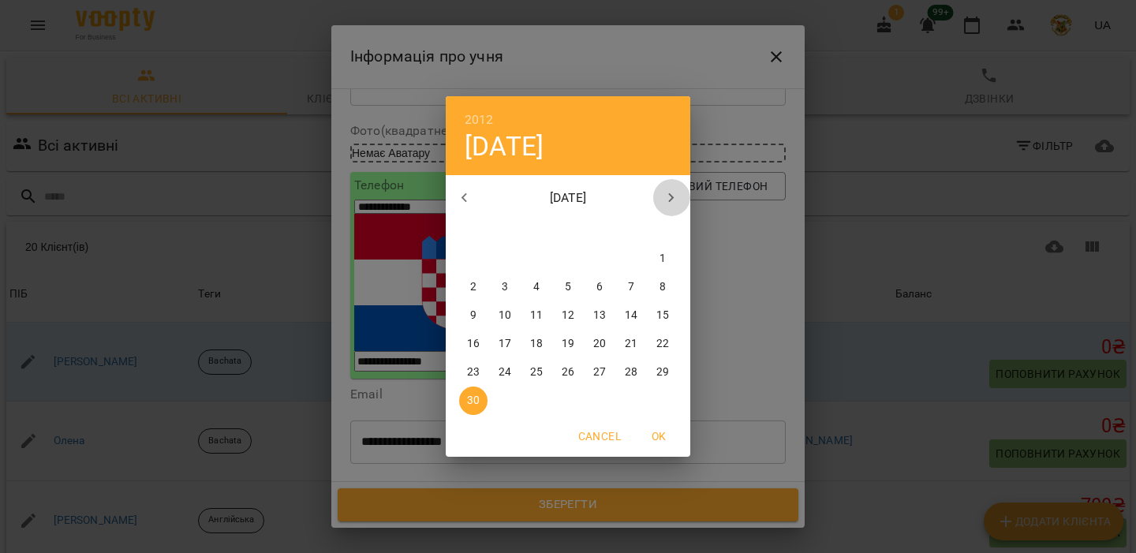
click at [672, 197] on icon "button" at bounding box center [672, 197] width 6 height 9
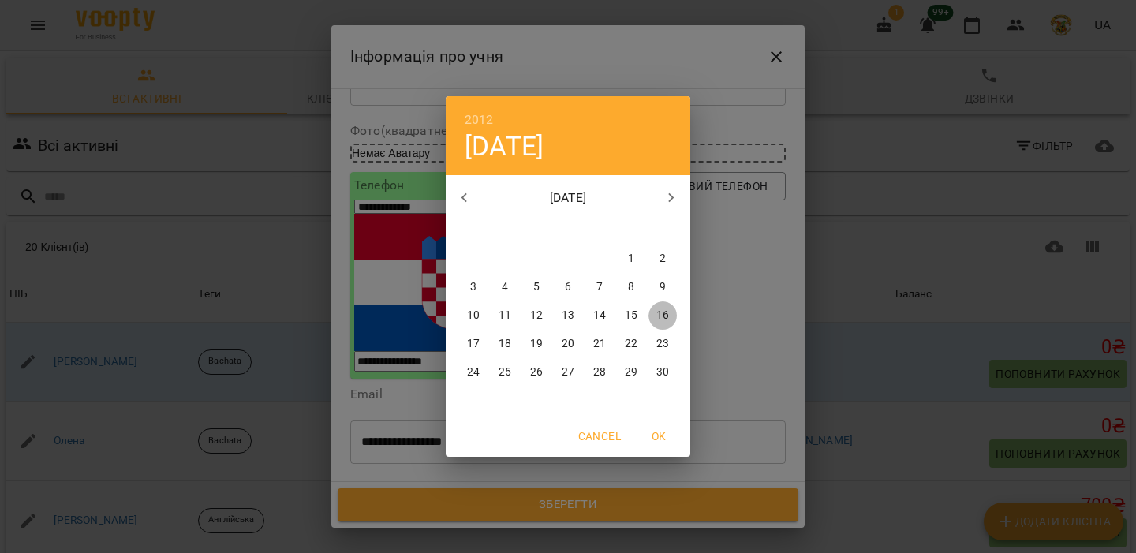
click at [660, 316] on p "16" at bounding box center [662, 316] width 13 height 16
type input "**********"
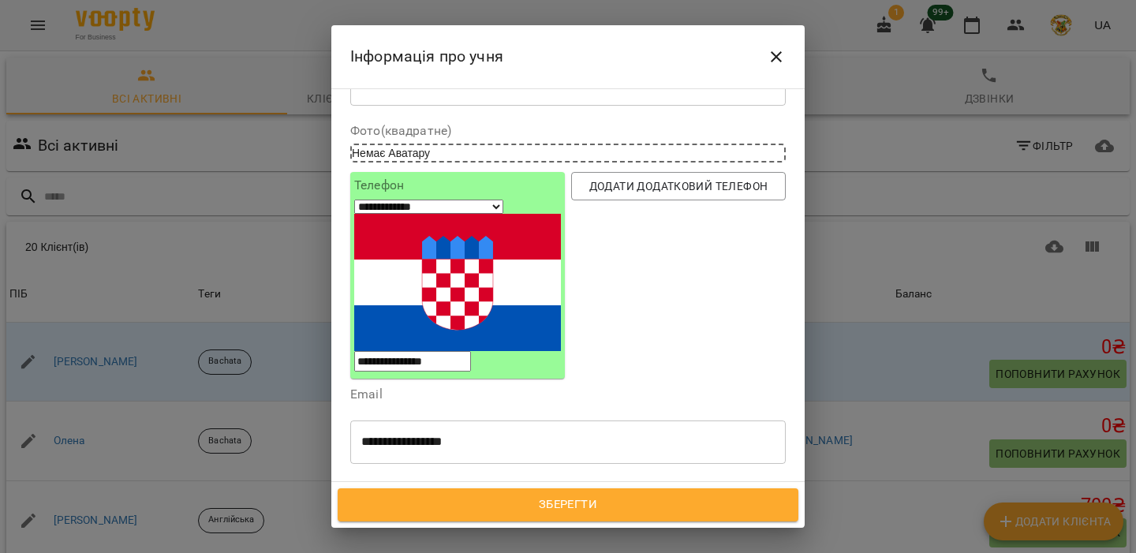
click at [543, 514] on span "Зберегти" at bounding box center [568, 505] width 426 height 21
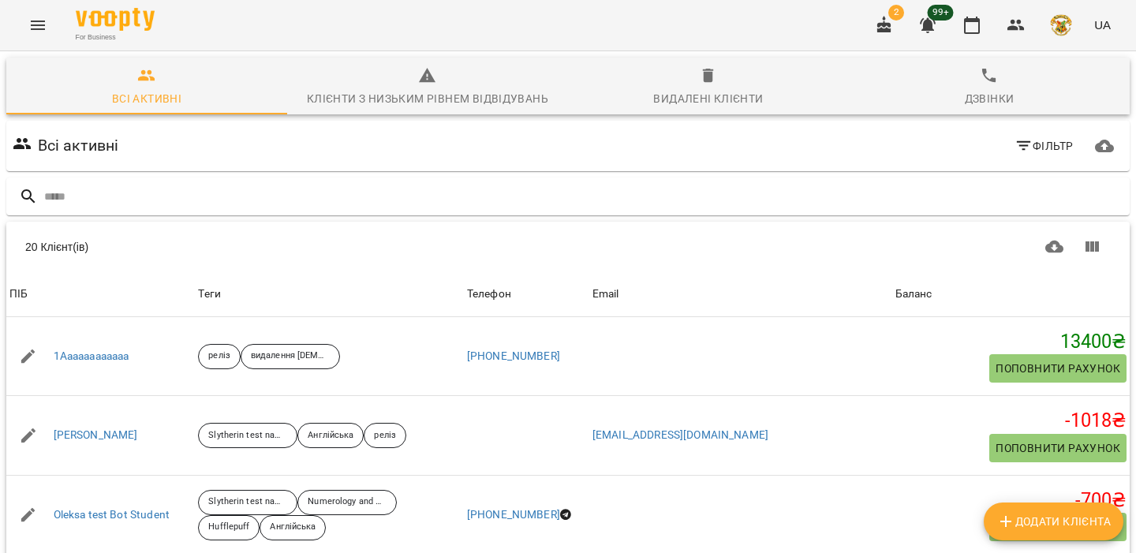
click at [888, 28] on icon "button" at bounding box center [884, 24] width 14 height 17
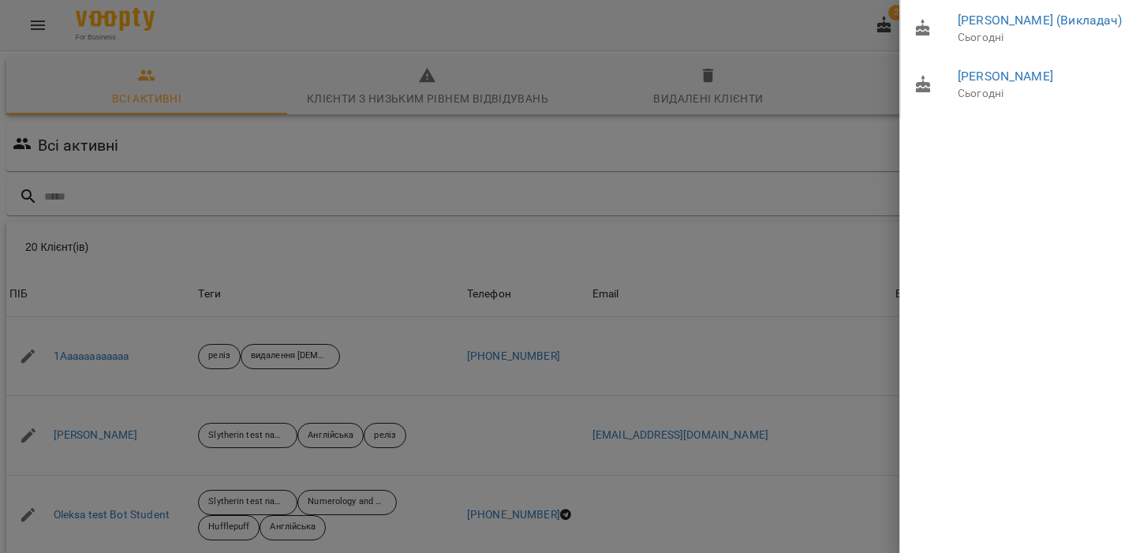
click at [820, 207] on div at bounding box center [568, 276] width 1136 height 553
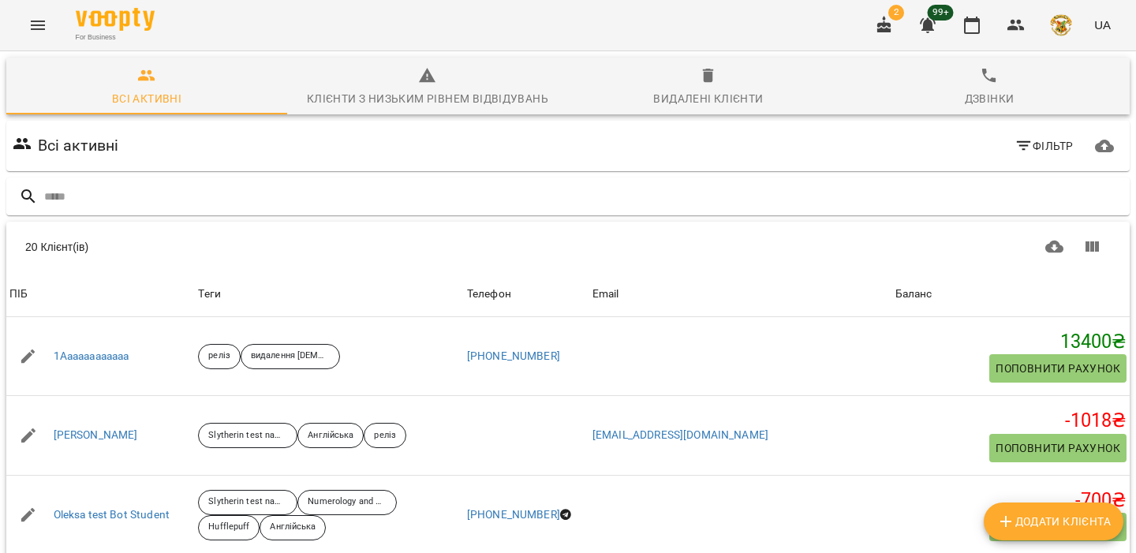
click at [882, 28] on icon "button" at bounding box center [884, 24] width 14 height 17
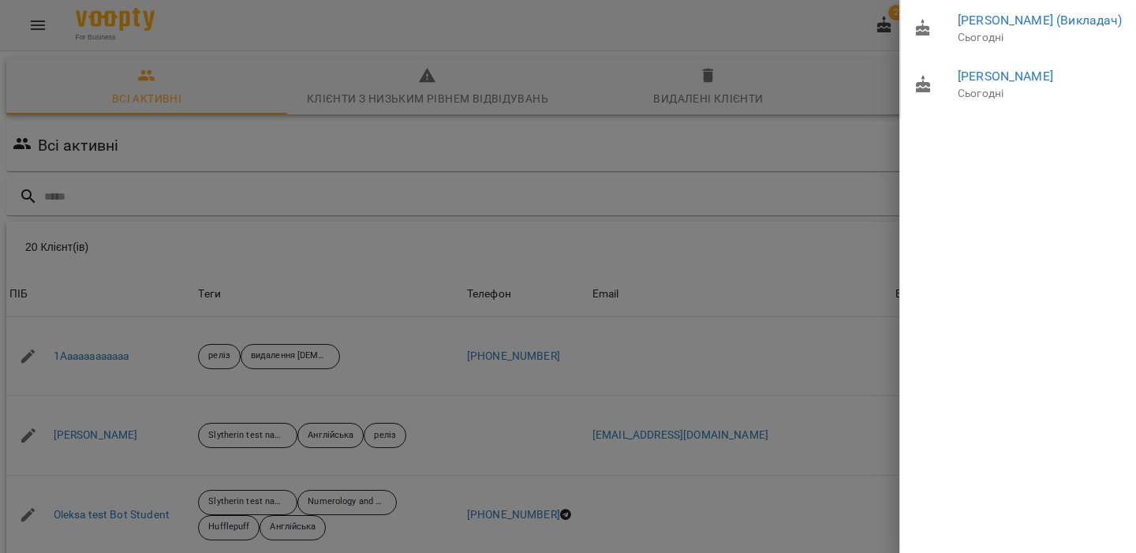
click at [817, 258] on div at bounding box center [568, 276] width 1136 height 553
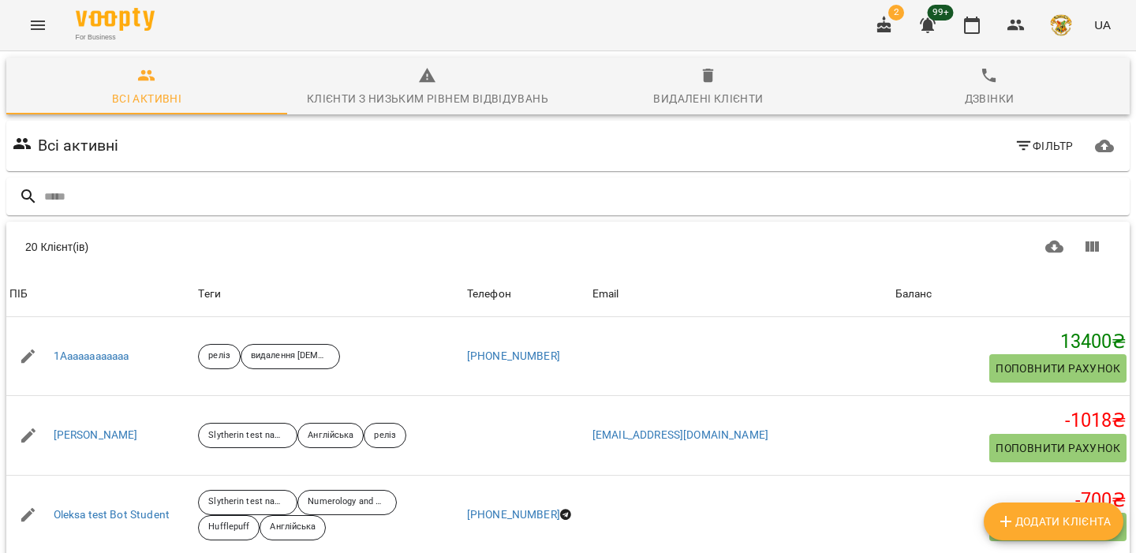
click at [932, 29] on icon "button" at bounding box center [928, 25] width 16 height 15
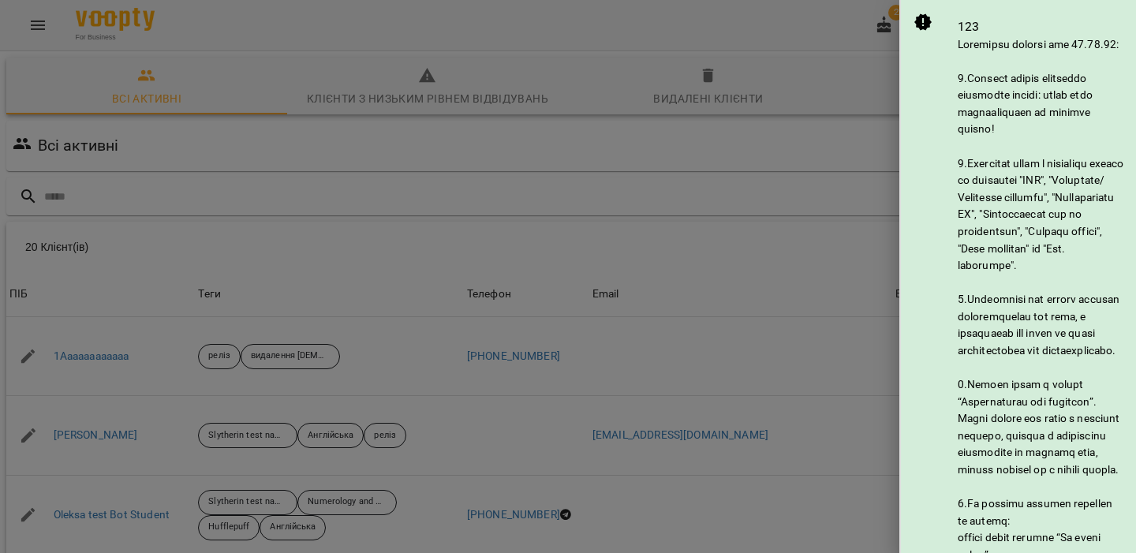
scroll to position [1000, 0]
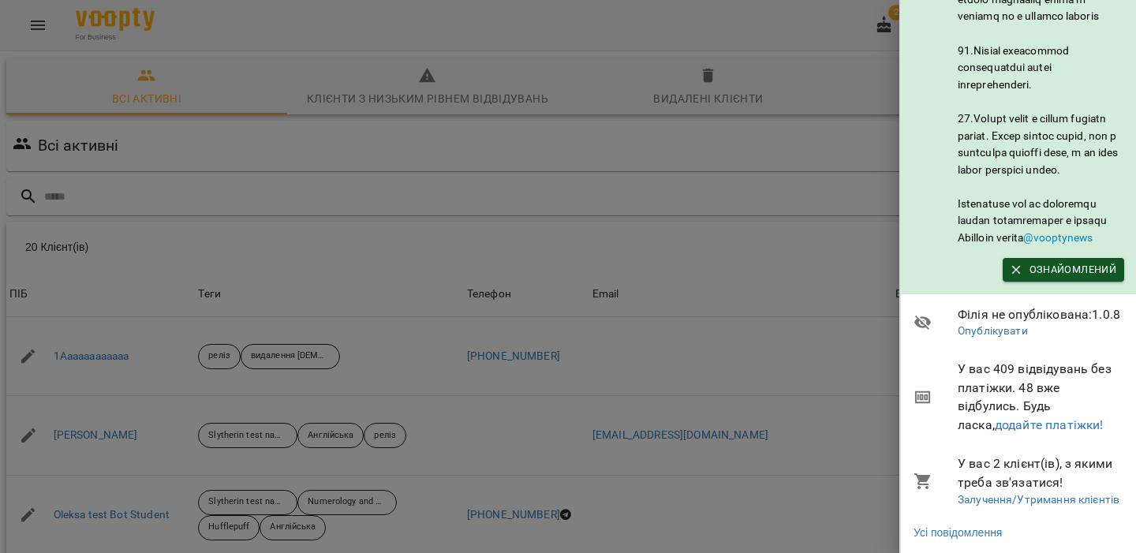
click at [843, 356] on div at bounding box center [568, 276] width 1136 height 553
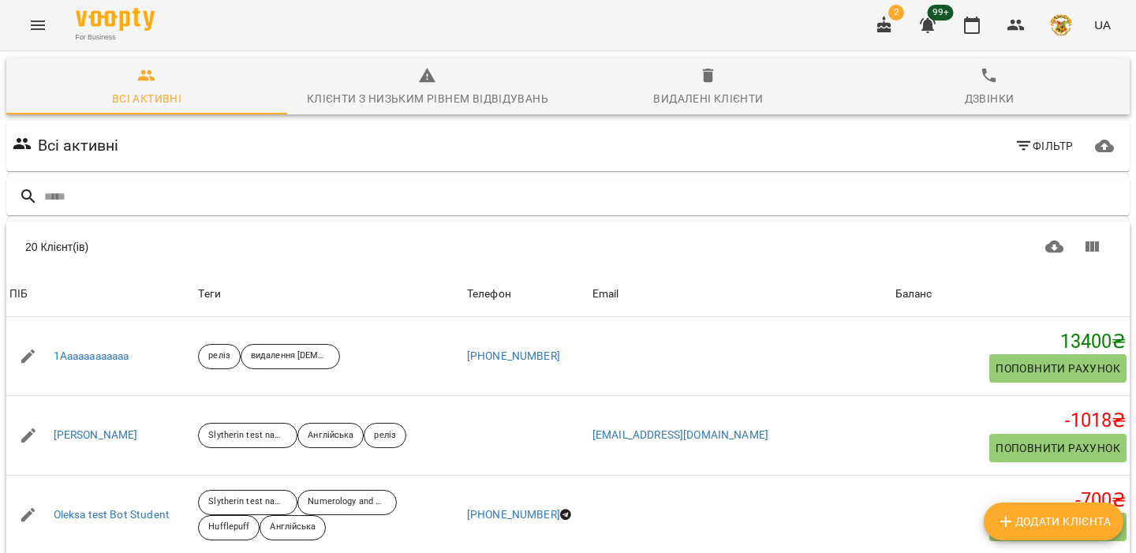
click at [884, 33] on icon "button" at bounding box center [884, 25] width 19 height 19
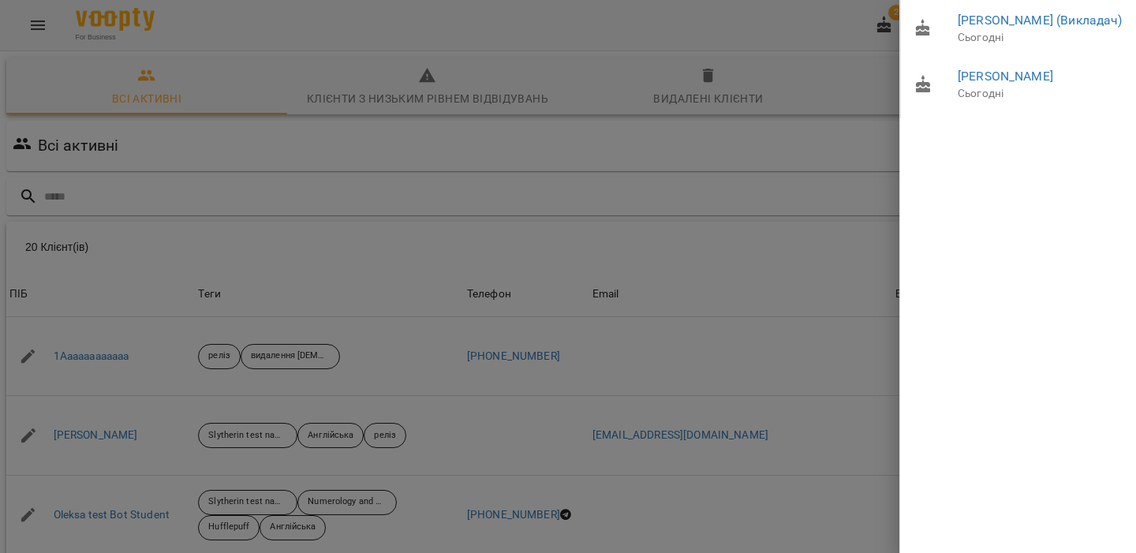
click at [819, 132] on div at bounding box center [568, 276] width 1136 height 553
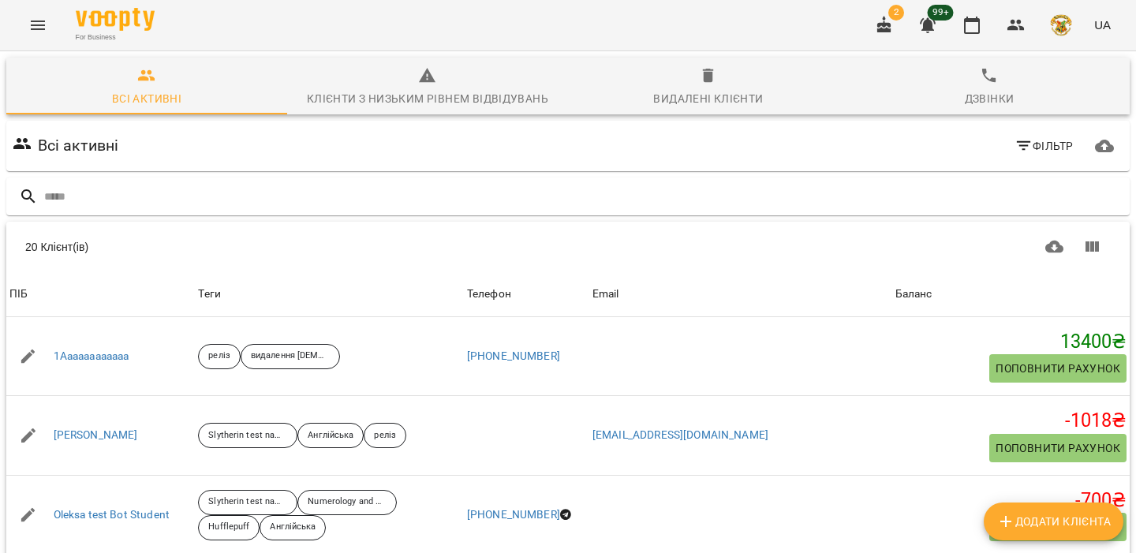
click at [899, 34] on button "button" at bounding box center [884, 25] width 38 height 38
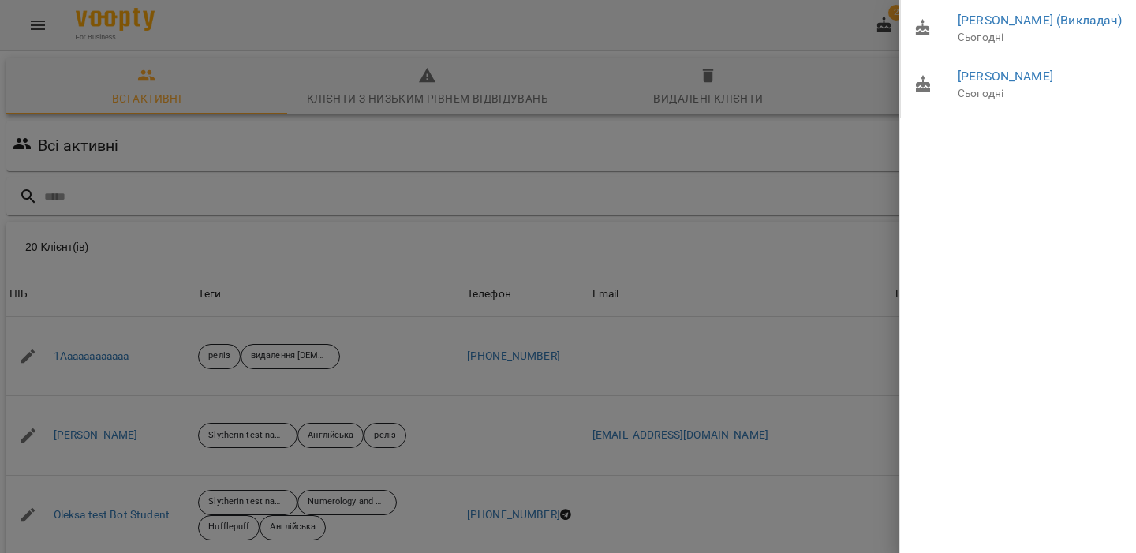
click at [810, 64] on div at bounding box center [568, 276] width 1136 height 553
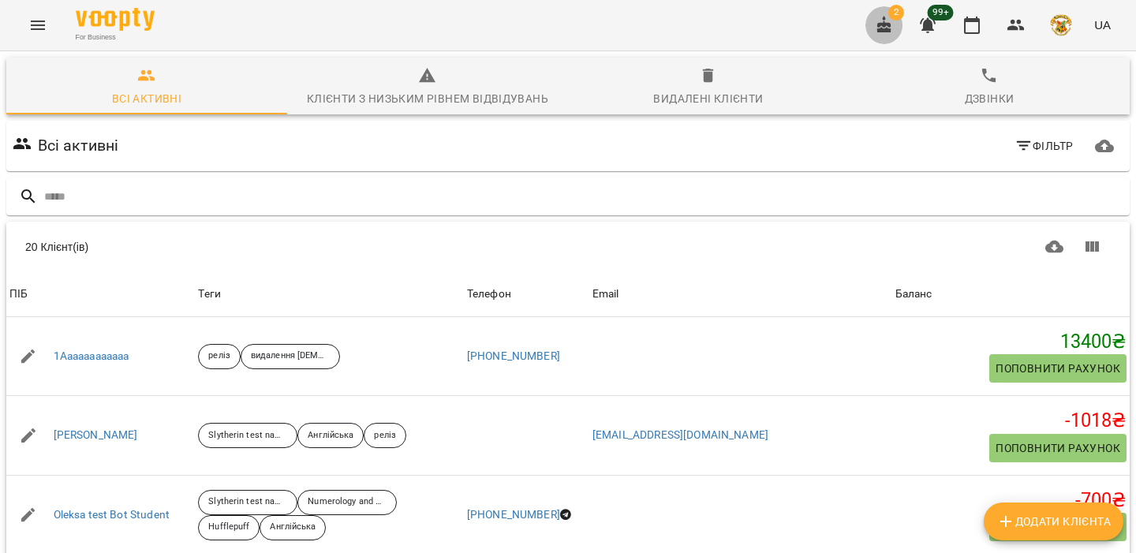
click at [890, 37] on button "button" at bounding box center [884, 25] width 38 height 38
